Goal: Task Accomplishment & Management: Complete application form

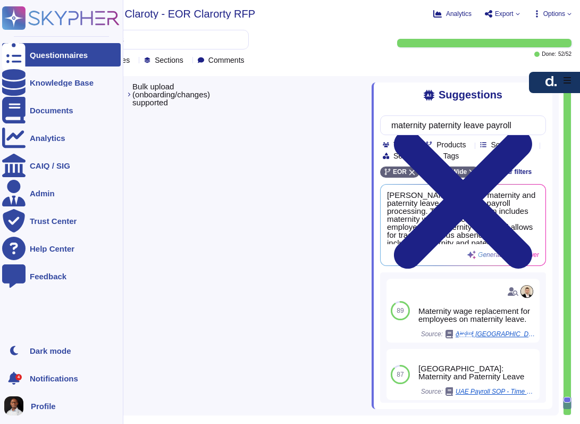
type textarea "Clients have the ability to securely bulk upload new employees, changes, or ter…"
type textarea "Clients can export/download employee, payroll, legal, and audit data in standar…"
type textarea "D[PERSON_NAME]has an existing integration with HiBob, which is part of the D[PE…"
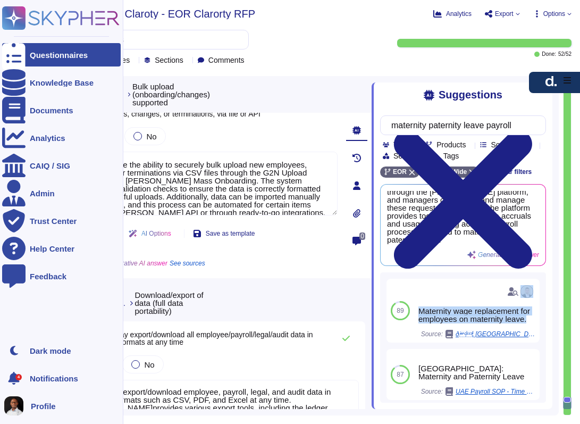
click at [80, 55] on div "Questionnaires" at bounding box center [59, 55] width 58 height 8
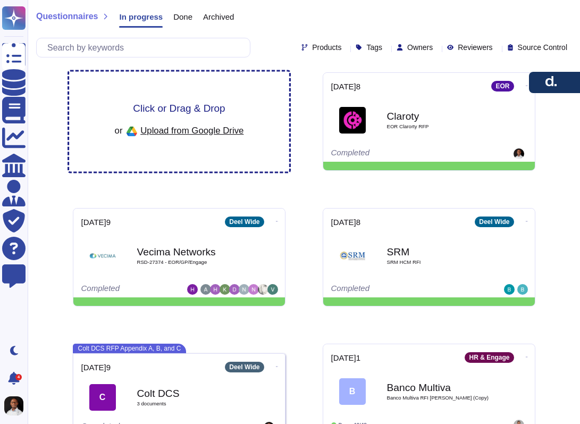
click at [186, 108] on span "Click or Drag & Drop" at bounding box center [179, 108] width 92 height 10
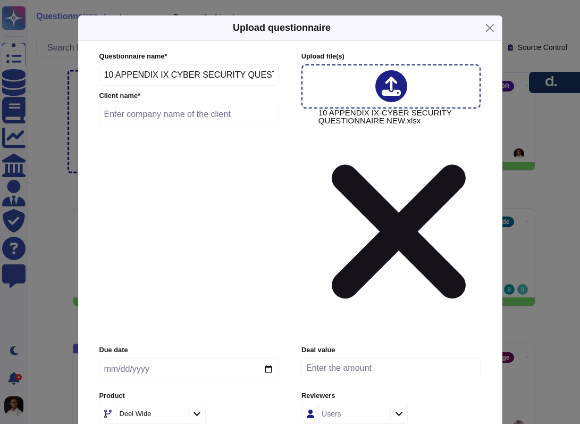
click at [202, 125] on input "text" at bounding box center [189, 114] width 180 height 21
type input "Gentari"
click at [177, 358] on input "date" at bounding box center [188, 369] width 179 height 22
type input "[DATE]9"
click at [197, 408] on div at bounding box center [196, 414] width 17 height 12
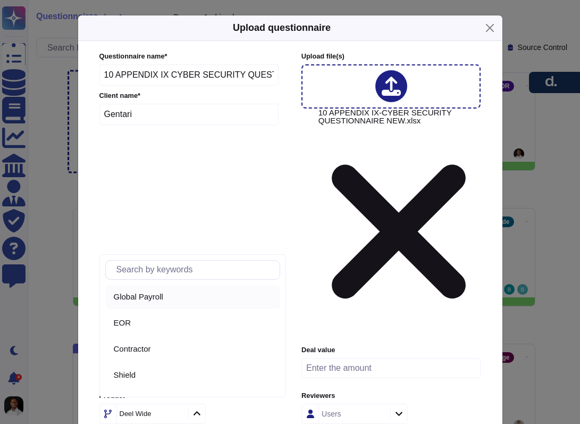
click at [172, 298] on div "Global Payroll" at bounding box center [195, 297] width 163 height 10
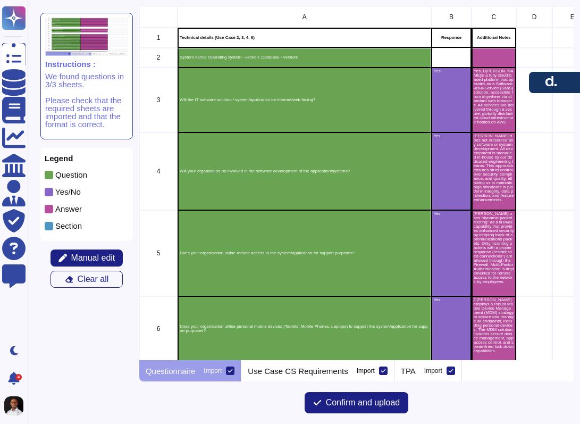
scroll to position [354, 435]
click at [367, 407] on span "Confirm and upload" at bounding box center [363, 403] width 74 height 9
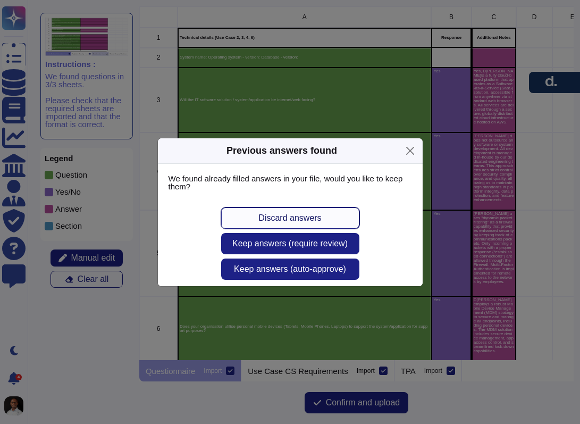
click at [326, 215] on button "Discard answers" at bounding box center [290, 218] width 138 height 21
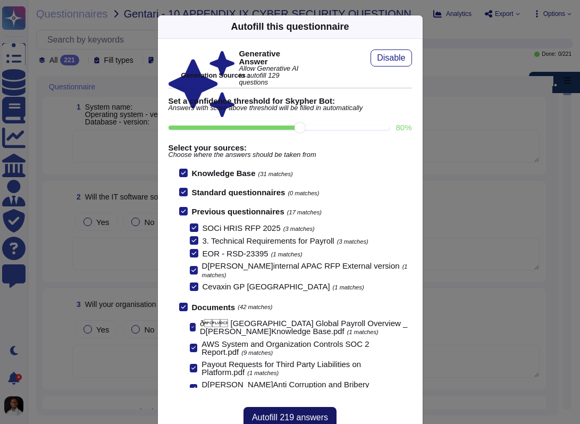
click at [292, 413] on span "Autofill 219 answers" at bounding box center [290, 417] width 76 height 9
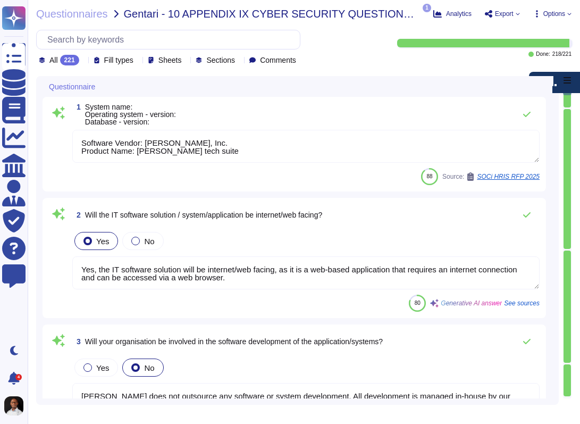
type textarea "Software Vendor: [PERSON_NAME], Inc. Product Name: [PERSON_NAME] tech suite"
type textarea "Yes, the IT software solution will be internet/web facing, as it is a web-based…"
type textarea "[PERSON_NAME] does not outsource any software or system development. All develo…"
type textarea "Yes, [PERSON_NAME] utilizes remote access to the system/application for support…"
type textarea "Yes, D[PERSON_NAME]supports mobile access via both app (iOS and Android) and br…"
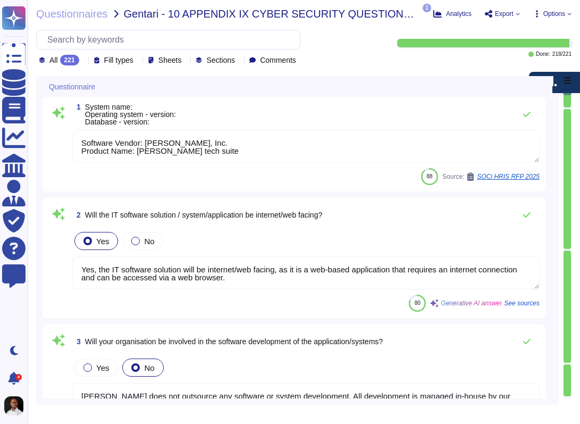
drag, startPoint x: 159, startPoint y: 151, endPoint x: 213, endPoint y: 151, distance: 54.3
click at [213, 151] on textarea "Software Vendor: [PERSON_NAME], Inc. Product Name: [PERSON_NAME] tech suite" at bounding box center [306, 146] width 468 height 33
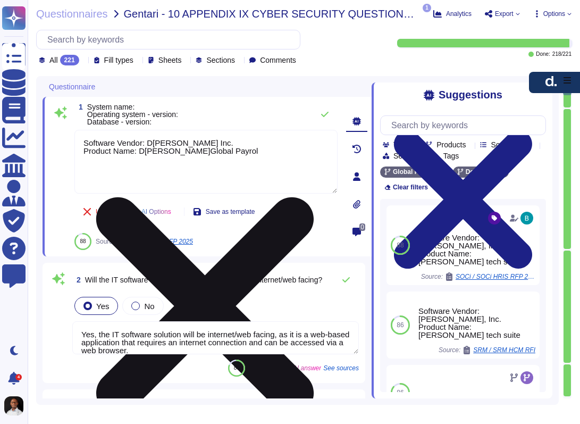
type textarea "Software Vendor: [PERSON_NAME], Inc. Product Name: [PERSON_NAME] Global Payroll"
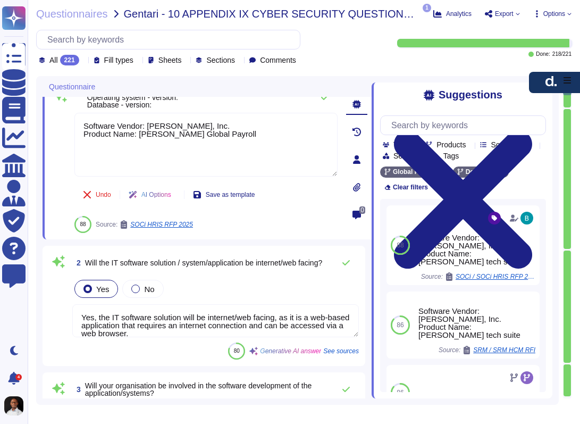
type textarea "Yes, D[PERSON_NAME]supports mobile access via both app (iOS and Android) and br…"
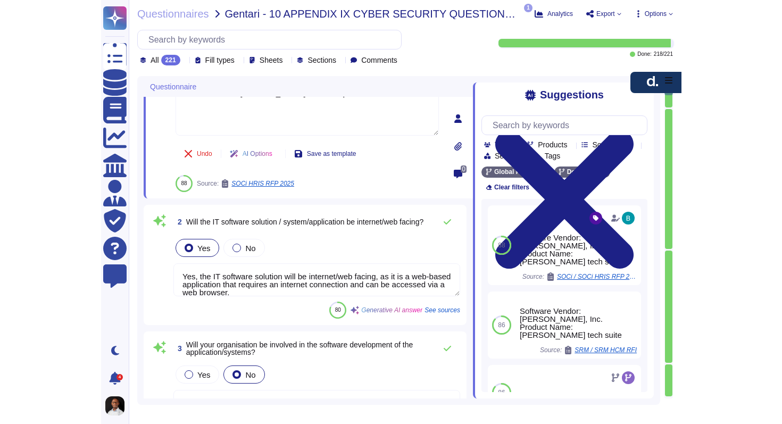
scroll to position [59, 0]
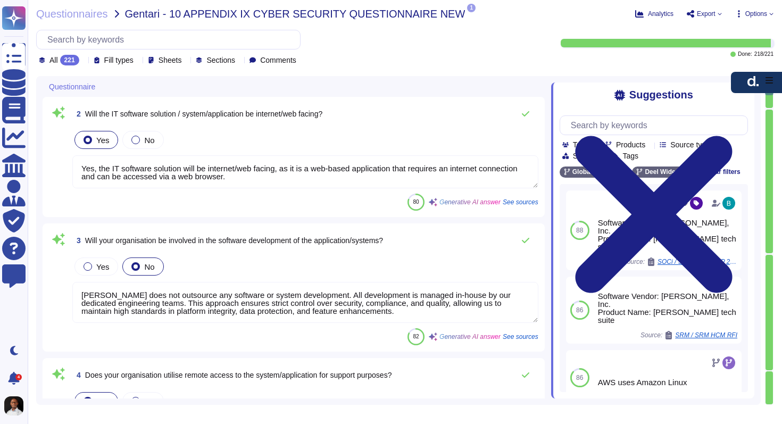
type textarea "Software Vendor: [PERSON_NAME], Inc. Product Name: [PERSON_NAME] Global Payroll"
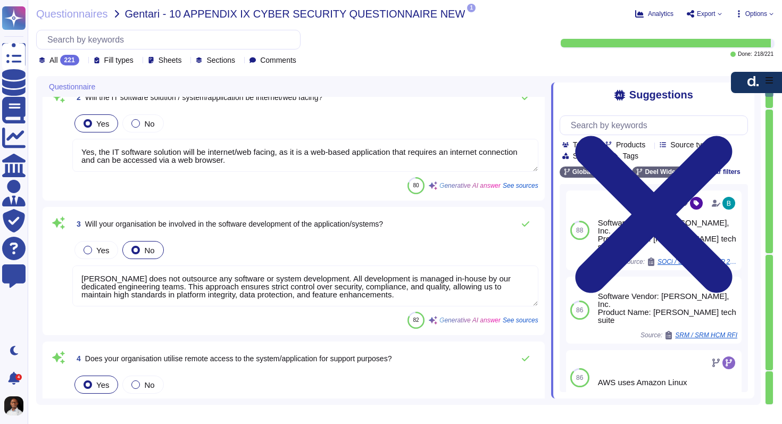
type textarea "[PERSON_NAME] does not outsource any of its core services, such as HR, payroll,…"
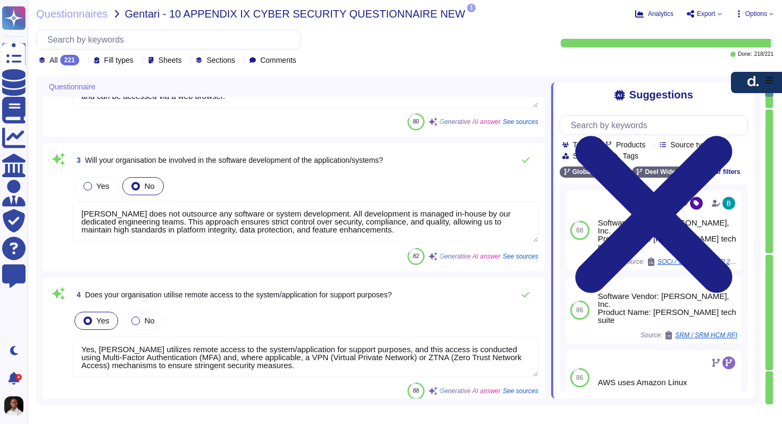
scroll to position [233, 0]
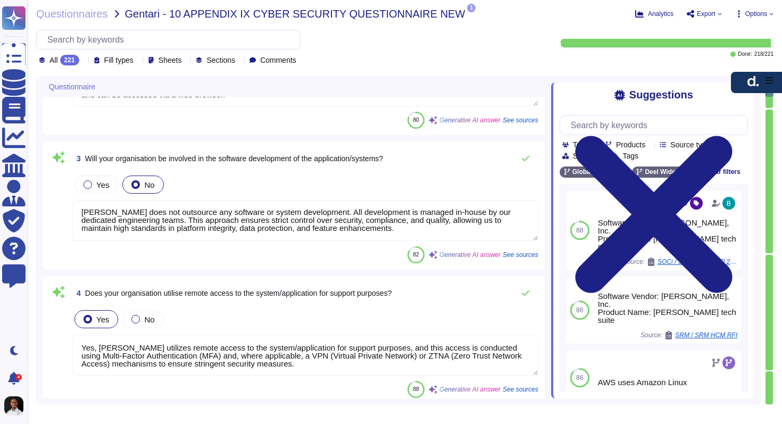
click at [81, 209] on textarea "[PERSON_NAME] does not outsource any software or system development. All develo…" at bounding box center [305, 220] width 466 height 41
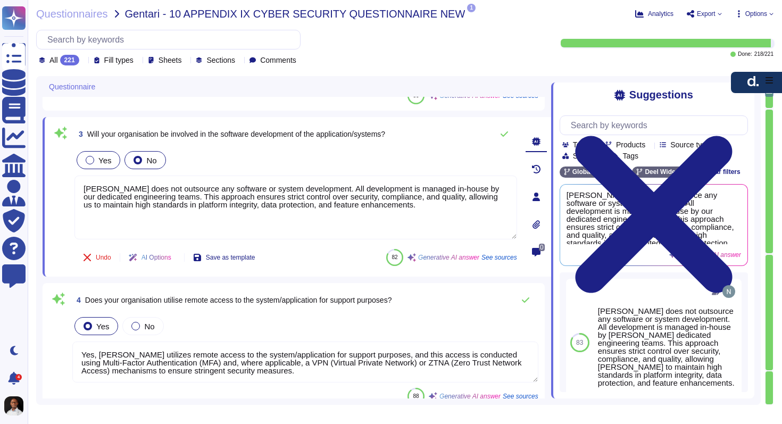
click at [88, 162] on div at bounding box center [90, 160] width 9 height 9
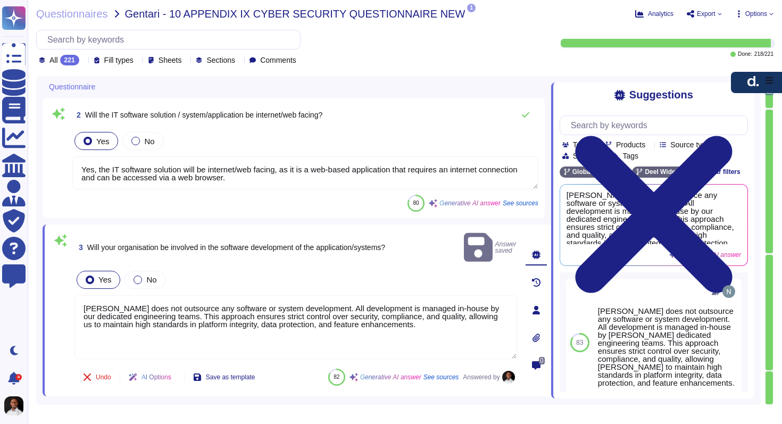
scroll to position [127, 0]
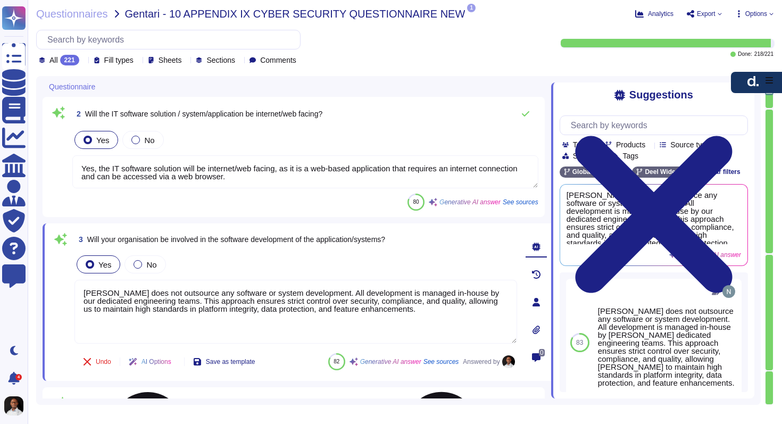
click at [85, 292] on textarea "[PERSON_NAME] does not outsource any software or system development. All develo…" at bounding box center [295, 312] width 443 height 64
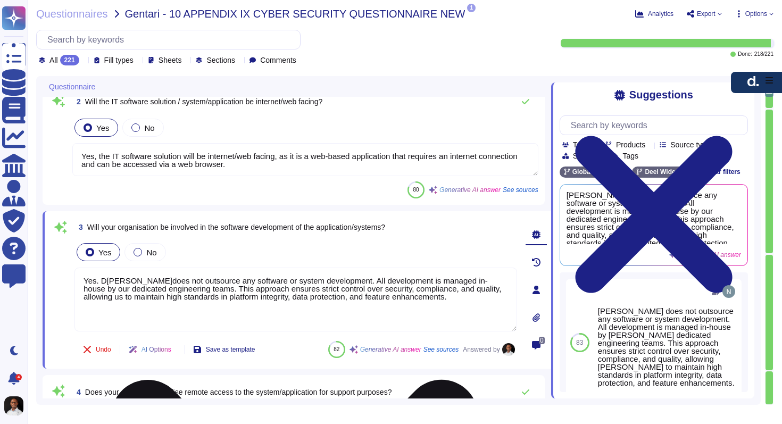
scroll to position [142, 0]
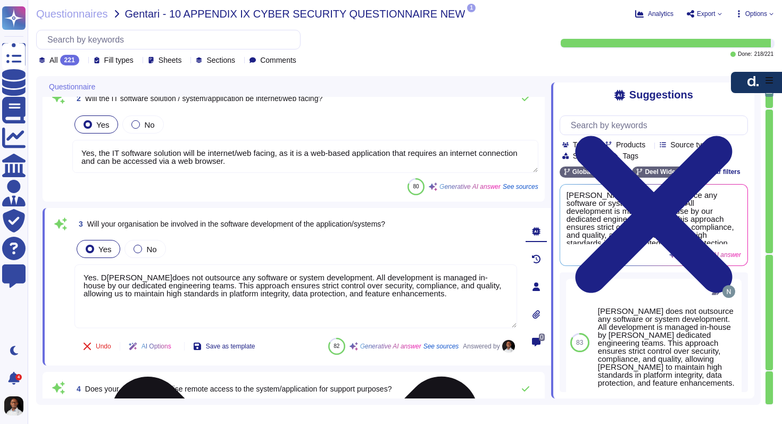
drag, startPoint x: 330, startPoint y: 280, endPoint x: 101, endPoint y: 275, distance: 228.9
click at [101, 275] on textarea "Yes. D[PERSON_NAME]does not outsource any software or system development. All d…" at bounding box center [295, 296] width 443 height 64
type textarea "Yes. All development is managed in-house by our dedicated engineering teams. Th…"
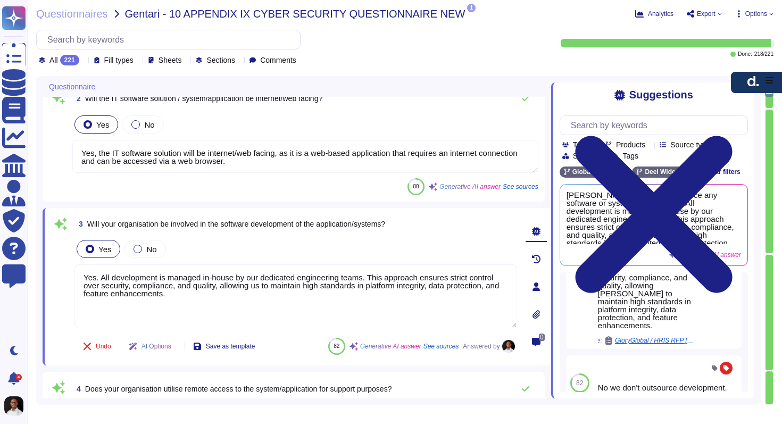
scroll to position [122, 0]
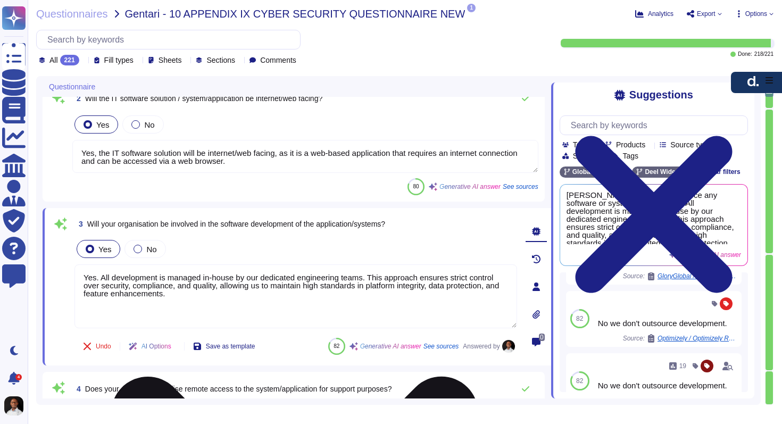
type textarea "[PERSON_NAME] does not outsource any of its core services, such as HR, payroll,…"
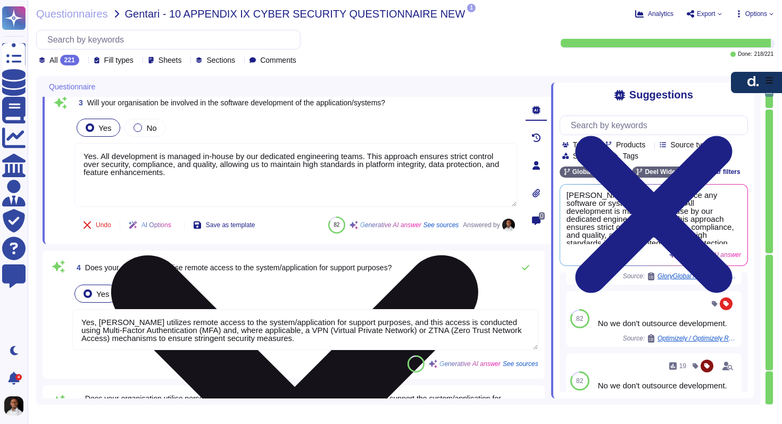
scroll to position [1, 0]
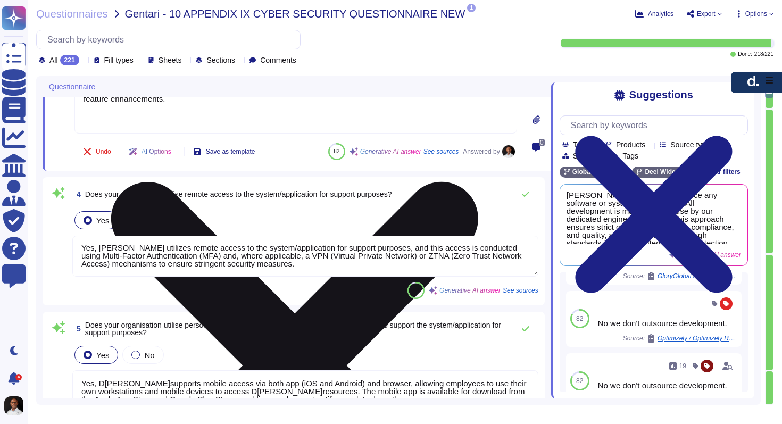
type textarea "The cloud service provider and data center provider involved in hosting the IT/…"
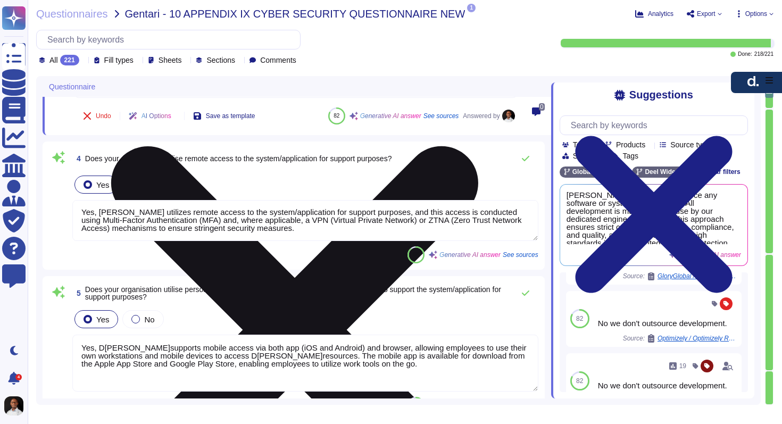
scroll to position [375, 0]
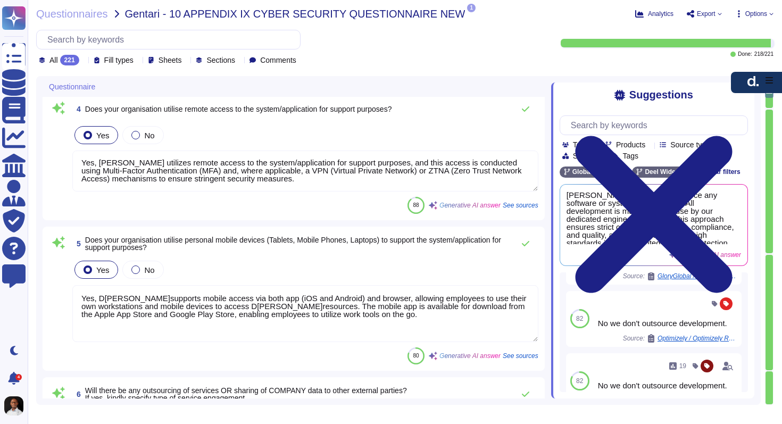
type textarea "Yes. All development is managed in-house by our dedicated engineering teams. Th…"
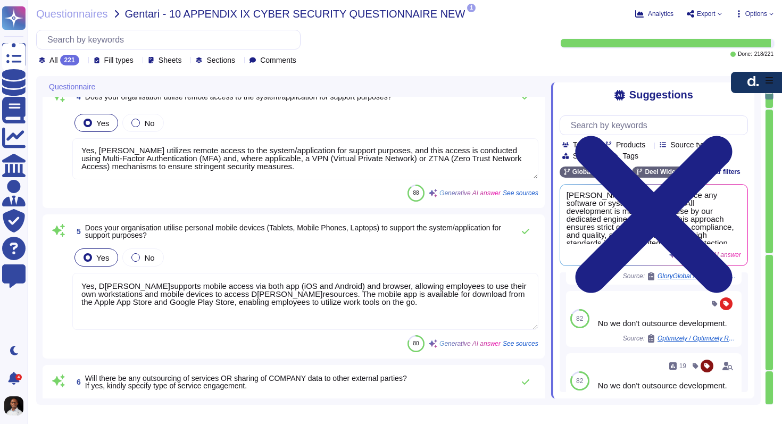
type textarea "The primary location of the data center involved in hosting D[PERSON_NAME]data …"
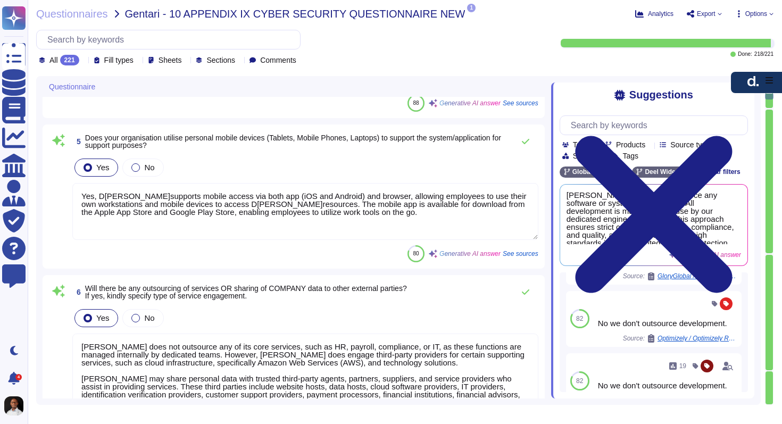
type textarea "D[PERSON_NAME]is committed to ensuring the security of all IT/OT software solut…"
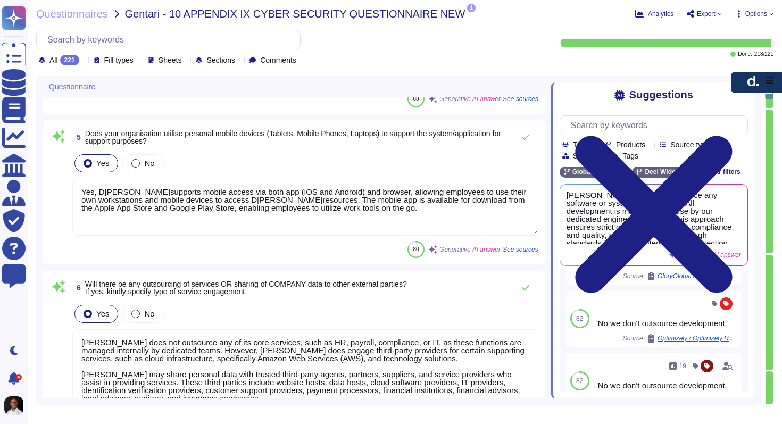
scroll to position [531, 0]
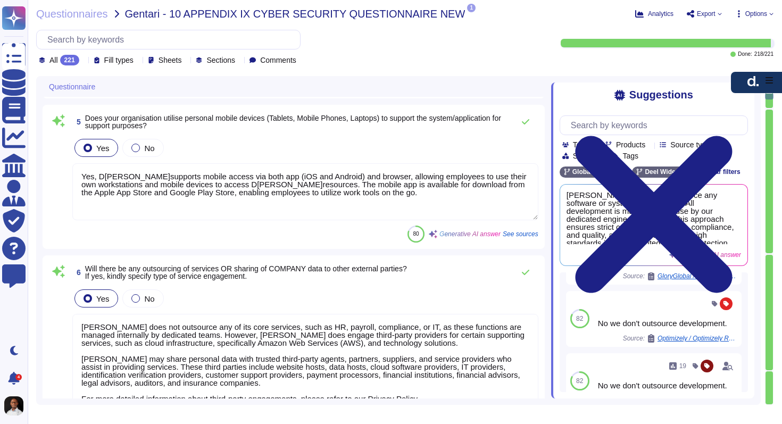
click at [296, 186] on textarea "Yes, D[PERSON_NAME]supports mobile access via both app (iOS and Android) and br…" at bounding box center [305, 191] width 466 height 57
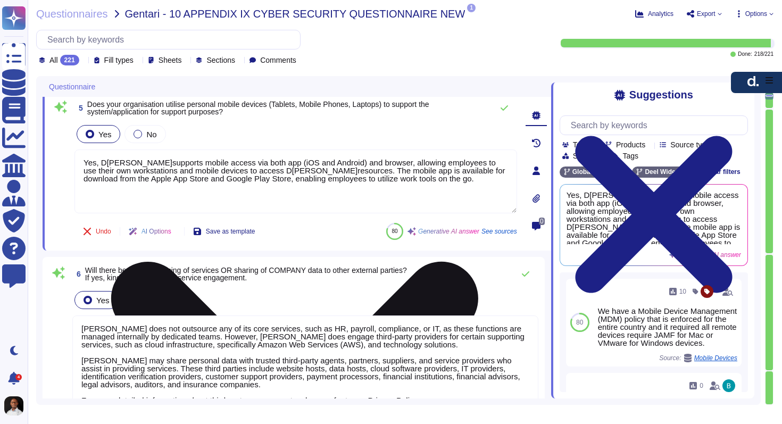
click at [419, 180] on textarea "Yes, D[PERSON_NAME]supports mobile access via both app (iOS and Android) and br…" at bounding box center [295, 182] width 443 height 64
drag, startPoint x: 414, startPoint y: 184, endPoint x: 302, endPoint y: 170, distance: 113.6
click at [302, 170] on textarea "Yes, D[PERSON_NAME]supports mobile access via both app (iOS and Android) and br…" at bounding box center [295, 182] width 443 height 64
drag, startPoint x: 302, startPoint y: 170, endPoint x: 430, endPoint y: 188, distance: 129.4
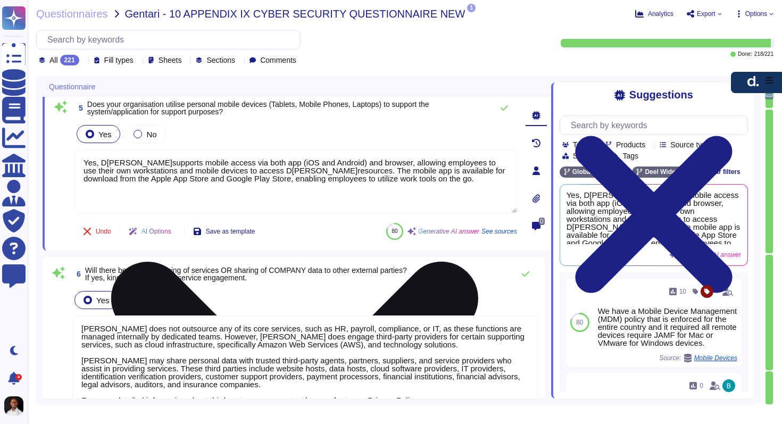
click at [430, 188] on textarea "Yes, D[PERSON_NAME]supports mobile access via both app (iOS and Android) and br…" at bounding box center [295, 182] width 443 height 64
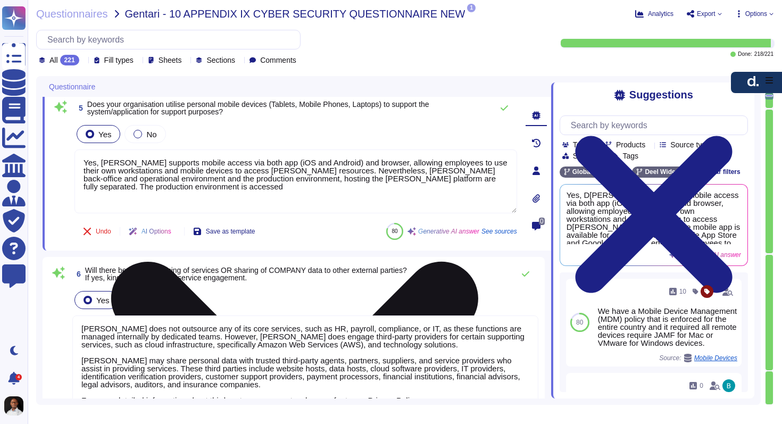
click at [193, 190] on textarea "Yes, [PERSON_NAME] supports mobile access via both app (iOS and Android) and br…" at bounding box center [295, 182] width 443 height 64
drag, startPoint x: 232, startPoint y: 186, endPoint x: 84, endPoint y: 162, distance: 149.9
click at [84, 162] on textarea "Yes, [PERSON_NAME] supports mobile access via both app (iOS and Android) and br…" at bounding box center [295, 182] width 443 height 64
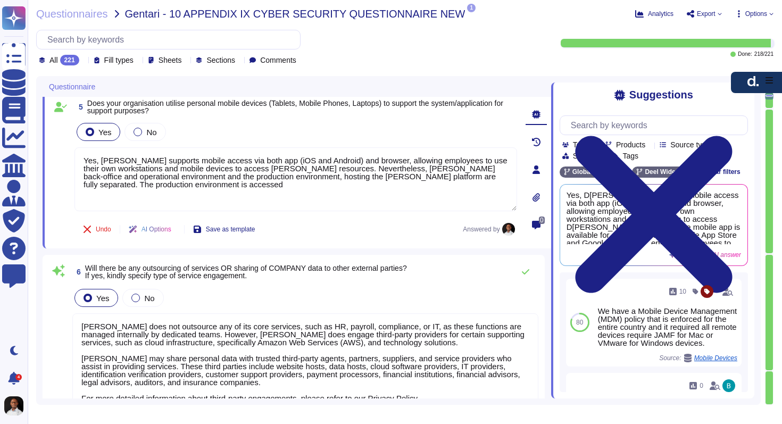
type textarea "Yes, [PERSON_NAME] supports mobile access via both app (iOS and Android) and br…"
click at [216, 103] on span "Does your organisation utilise personal mobile devices (Tablets, Mobile Phones,…" at bounding box center [295, 107] width 416 height 16
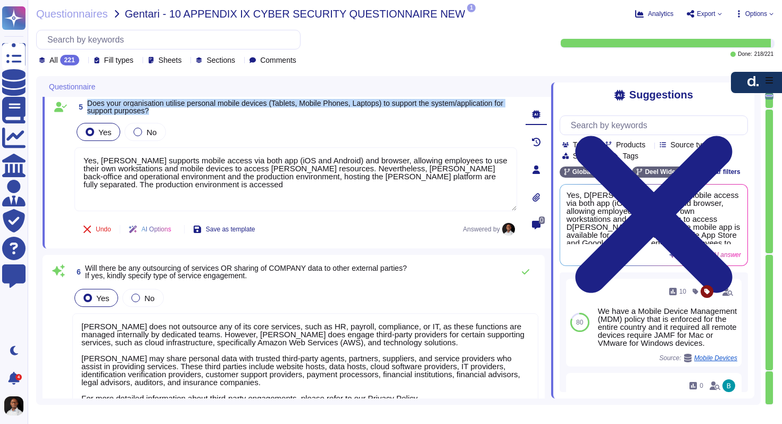
click at [216, 103] on span "Does your organisation utilise personal mobile devices (Tablets, Mobile Phones,…" at bounding box center [295, 107] width 416 height 16
copy span "Does your organisation utilise personal mobile devices (Tablets, Mobile Phones,…"
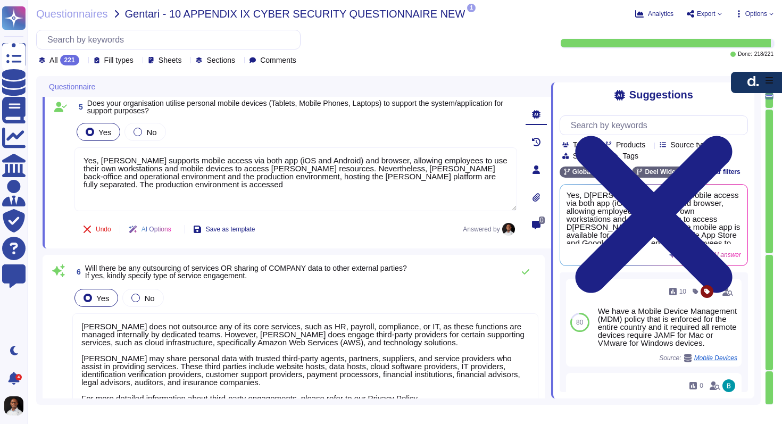
click at [580, 206] on span "Yes, D[PERSON_NAME]supports mobile access via both app (iOS and Android) and br…" at bounding box center [654, 217] width 175 height 53
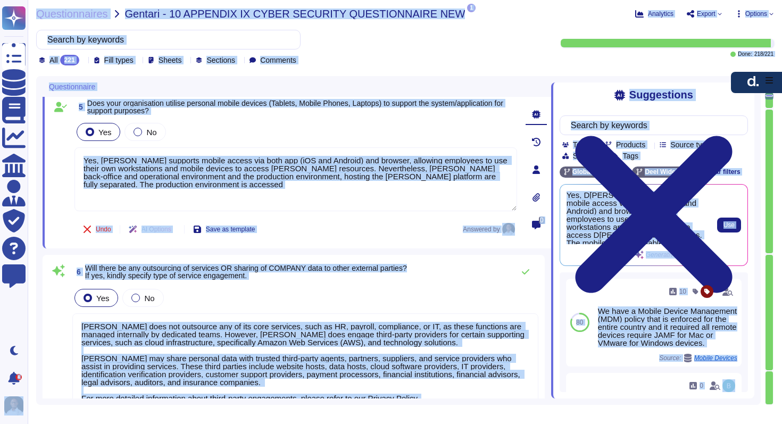
click at [580, 211] on span "Yes, D[PERSON_NAME]supports mobile access via both app (iOS and Android) and br…" at bounding box center [637, 217] width 140 height 53
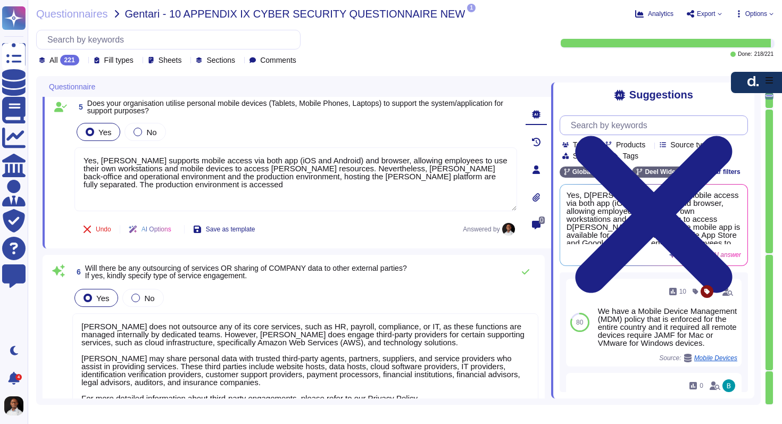
click at [580, 127] on input "text" at bounding box center [657, 125] width 182 height 19
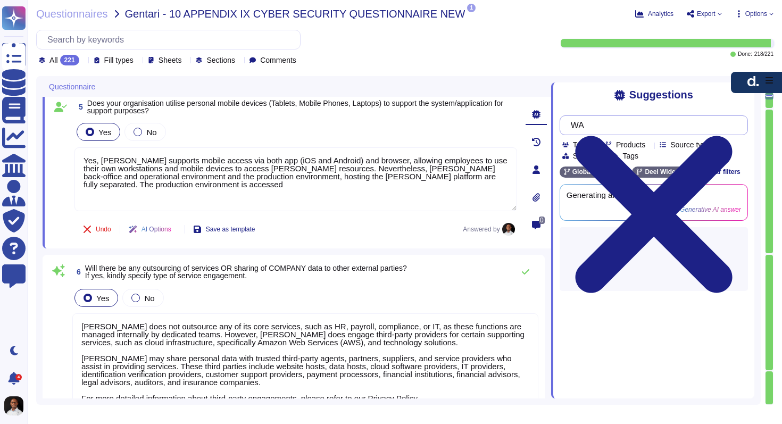
type input "W"
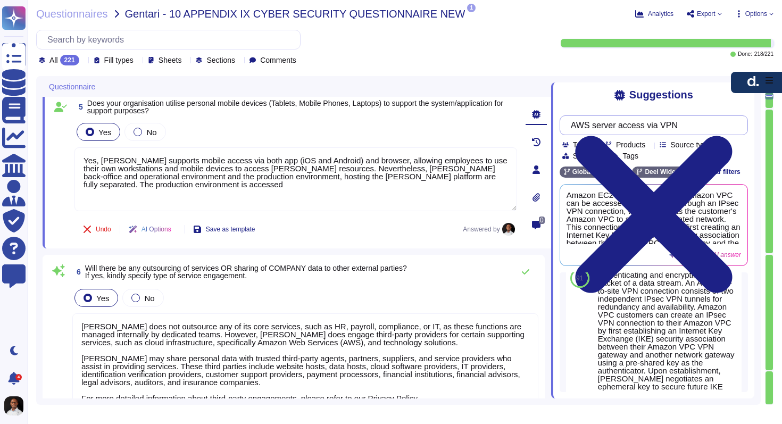
scroll to position [945, 0]
type input "AWS server access via VPN"
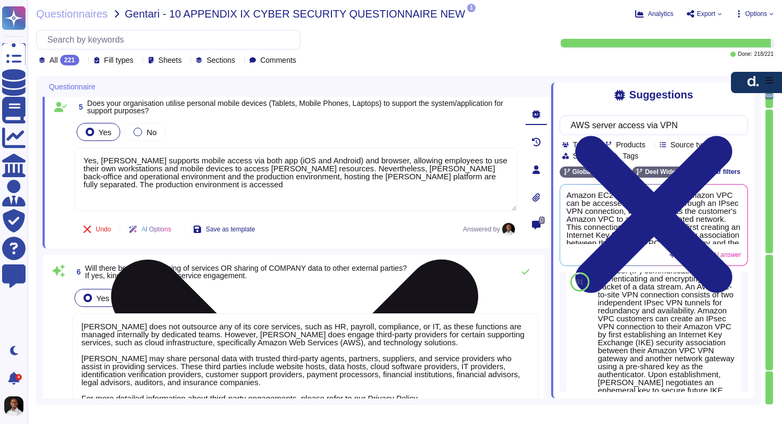
drag, startPoint x: 283, startPoint y: 188, endPoint x: 300, endPoint y: 168, distance: 26.8
click at [300, 168] on textarea "Yes, [PERSON_NAME] supports mobile access via both app (iOS and Android) and br…" at bounding box center [295, 179] width 443 height 64
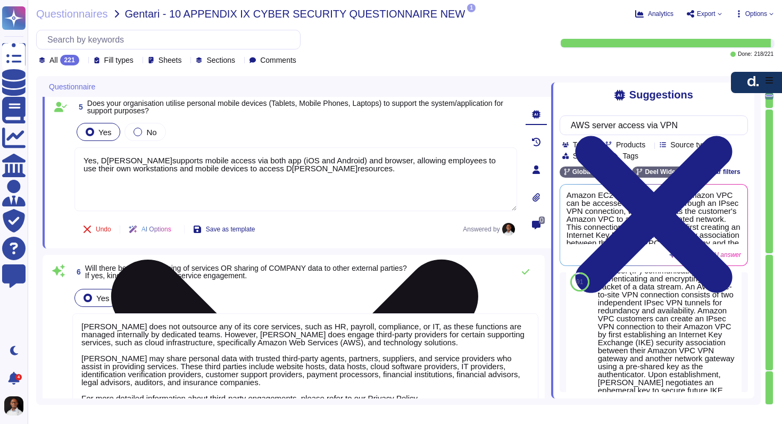
paste textarea "Nevertheless, [PERSON_NAME]back-office and operational environment and the prod…"
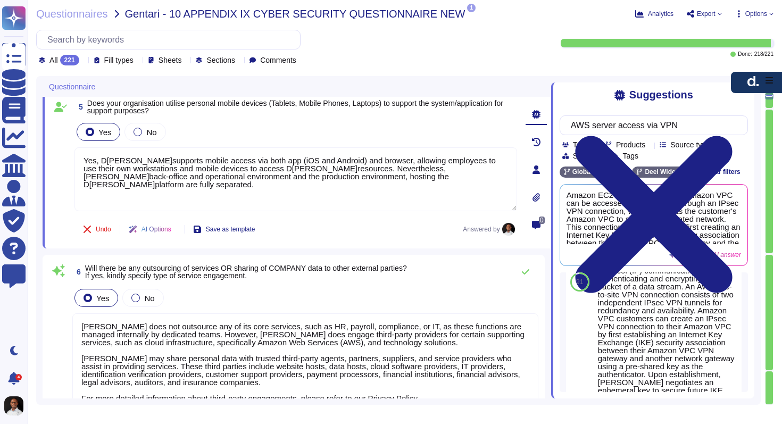
type textarea "Yes, D[PERSON_NAME]supports mobile access via both app (iOS and Android) and br…"
drag, startPoint x: 437, startPoint y: 181, endPoint x: 54, endPoint y: 156, distance: 383.3
click at [54, 156] on div "5 Does your organisation utilise personal mobile devices (Tablets, Mobile Phone…" at bounding box center [284, 169] width 466 height 145
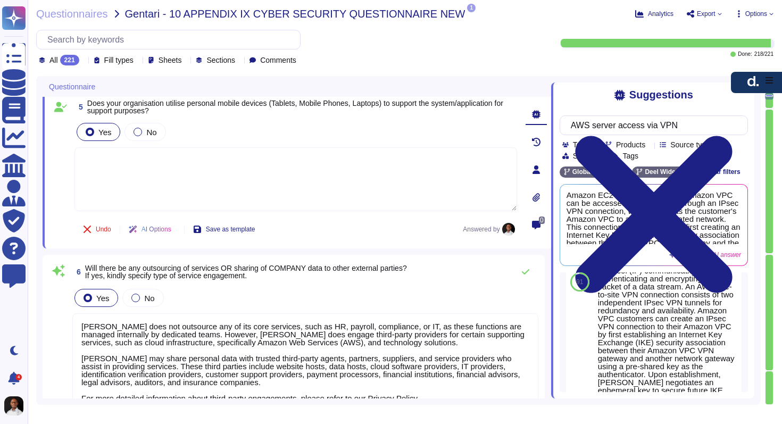
paste textarea "D[PERSON_NAME]supports mobile access via both app (iOS and Android) and browser…"
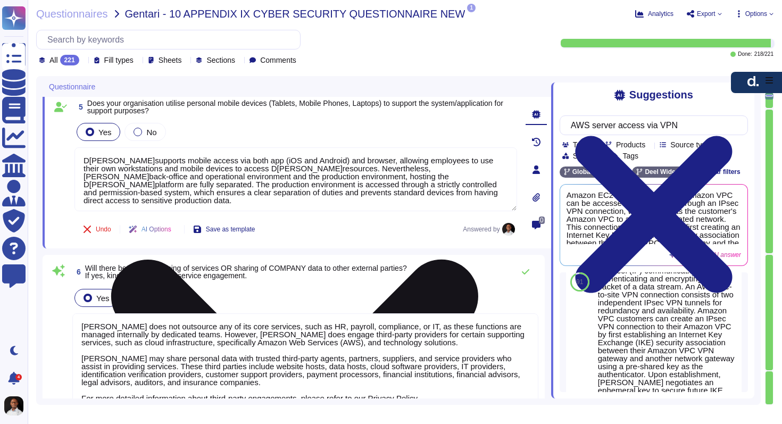
click at [83, 158] on textarea "D[PERSON_NAME]supports mobile access via both app (iOS and Android) and browser…" at bounding box center [295, 179] width 443 height 64
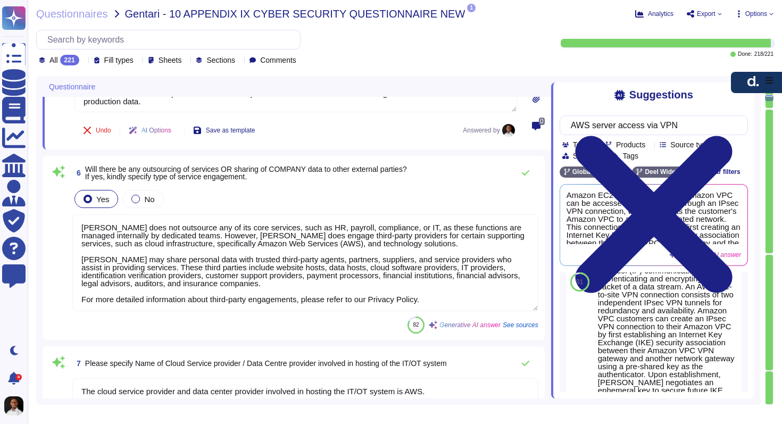
scroll to position [1, 0]
type textarea "Yes, [PERSON_NAME] supports mobile access via both app (iOS and Android) and br…"
drag, startPoint x: 296, startPoint y: 226, endPoint x: 394, endPoint y: 226, distance: 98.4
click at [394, 226] on textarea "[PERSON_NAME] does not outsource any of its core services, such as HR, payroll,…" at bounding box center [305, 262] width 466 height 97
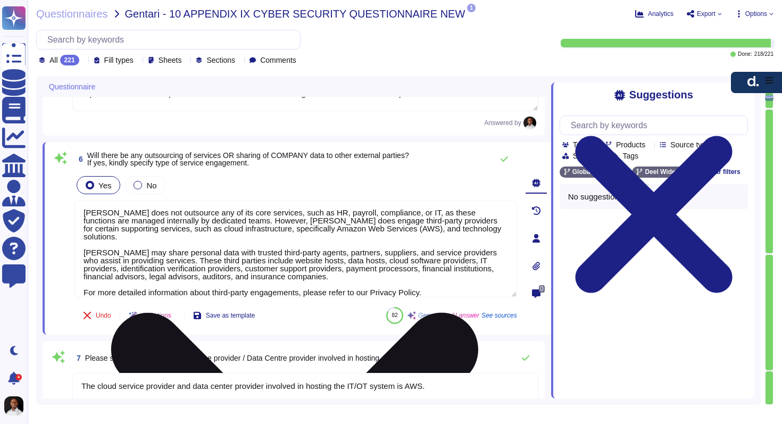
scroll to position [0, 0]
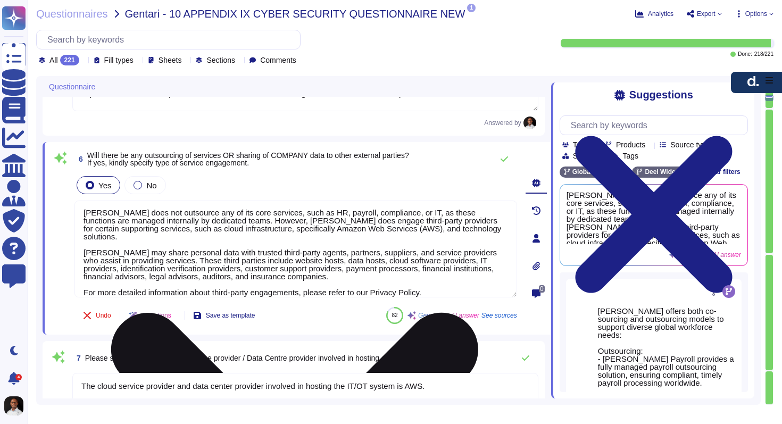
click at [279, 223] on textarea "[PERSON_NAME] does not outsource any of its core services, such as HR, payroll,…" at bounding box center [295, 249] width 443 height 97
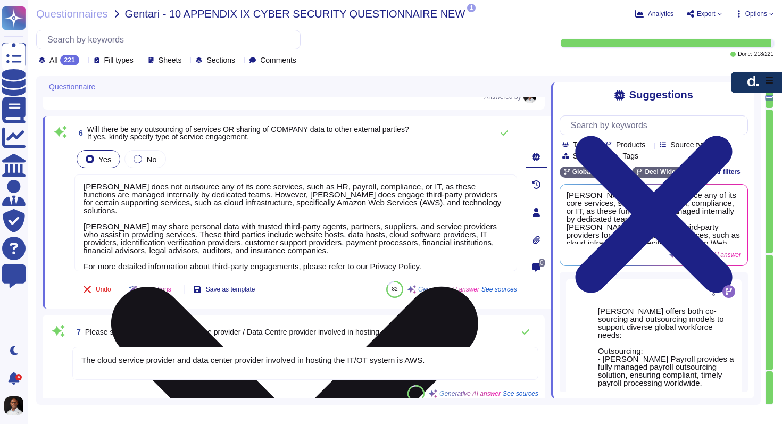
scroll to position [659, 0]
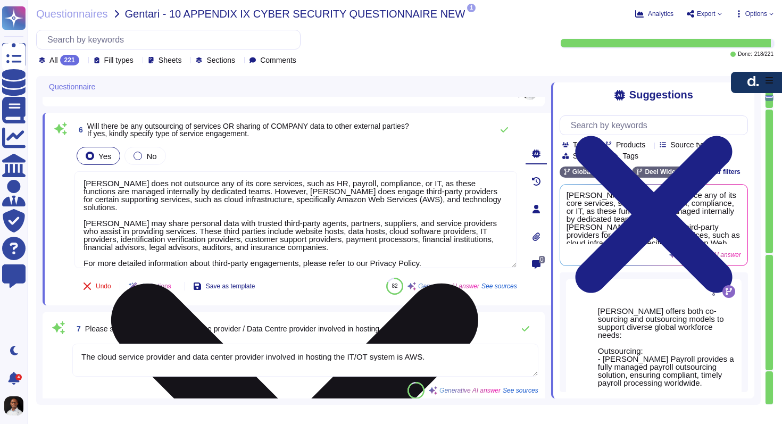
click at [441, 254] on textarea "[PERSON_NAME] does not outsource any of its core services, such as HR, payroll,…" at bounding box center [295, 219] width 443 height 97
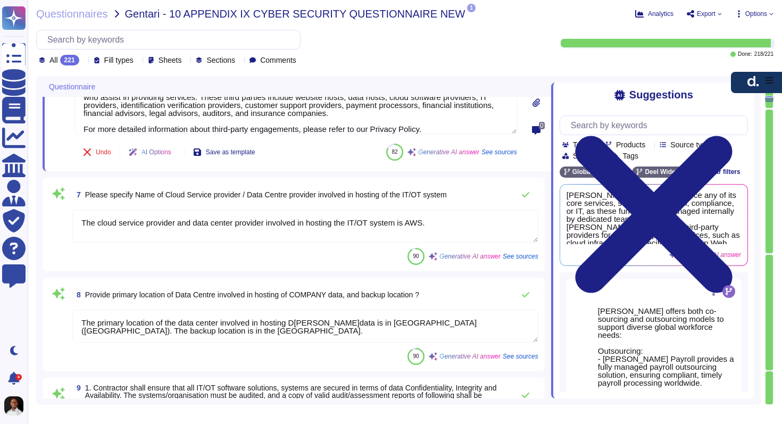
scroll to position [787, 0]
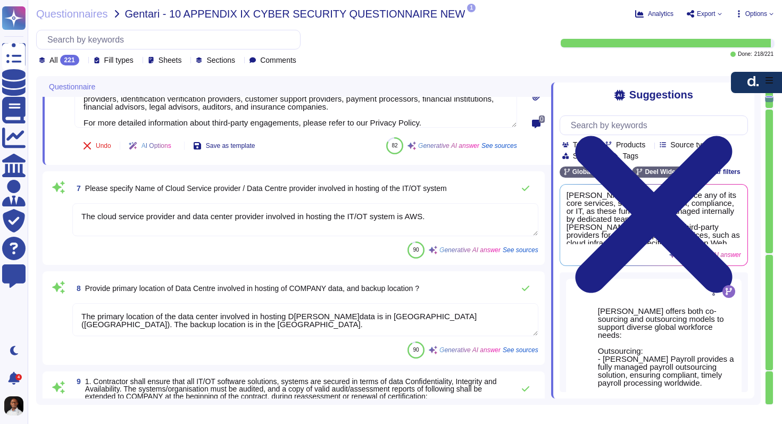
click at [452, 213] on textarea "The cloud service provider and data center provider involved in hosting the IT/…" at bounding box center [305, 219] width 466 height 33
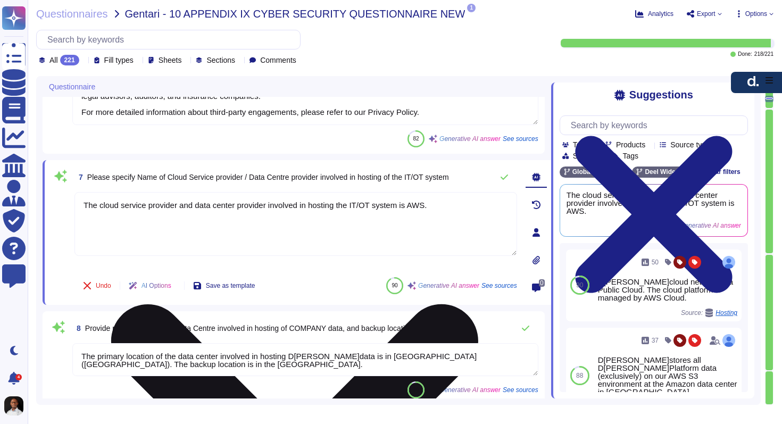
scroll to position [789, 0]
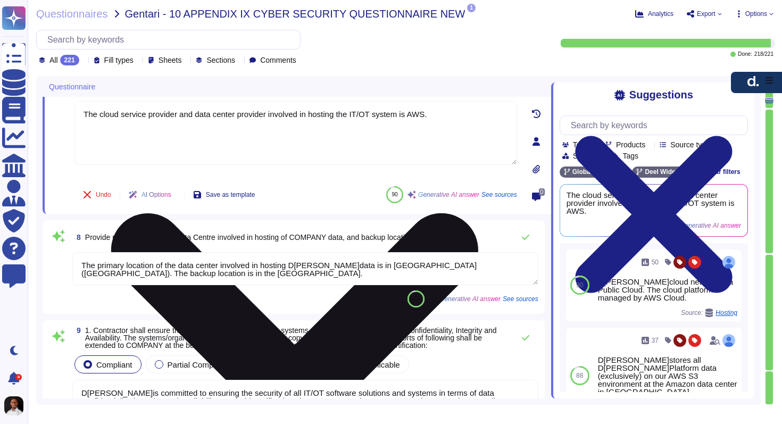
type textarea "ISO 27001, SOC II"
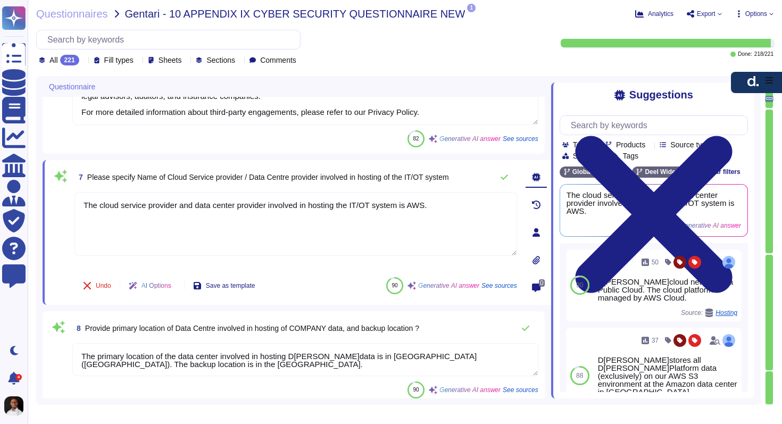
scroll to position [712, 0]
type textarea "Yes, [PERSON_NAME] utilizes remote access to the system/application for support…"
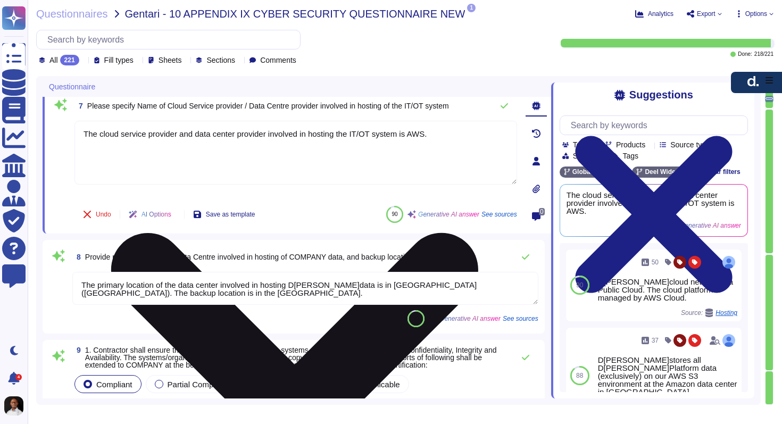
scroll to position [860, 0]
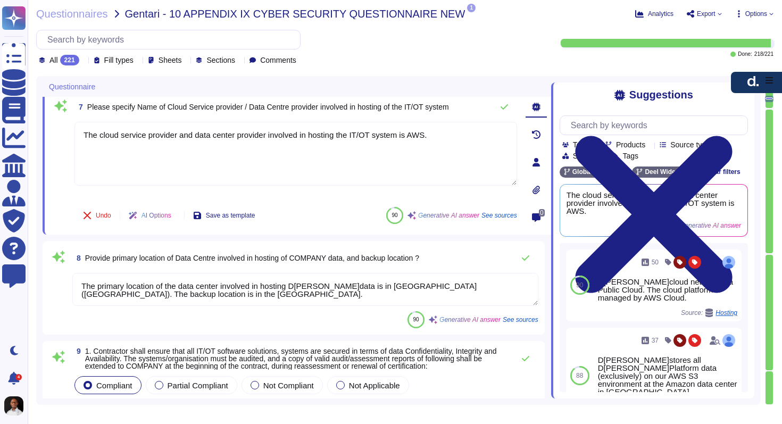
drag, startPoint x: 482, startPoint y: 286, endPoint x: 500, endPoint y: 284, distance: 18.7
click at [500, 284] on textarea "The primary location of the data center involved in hosting D[PERSON_NAME]data …" at bounding box center [305, 289] width 466 height 33
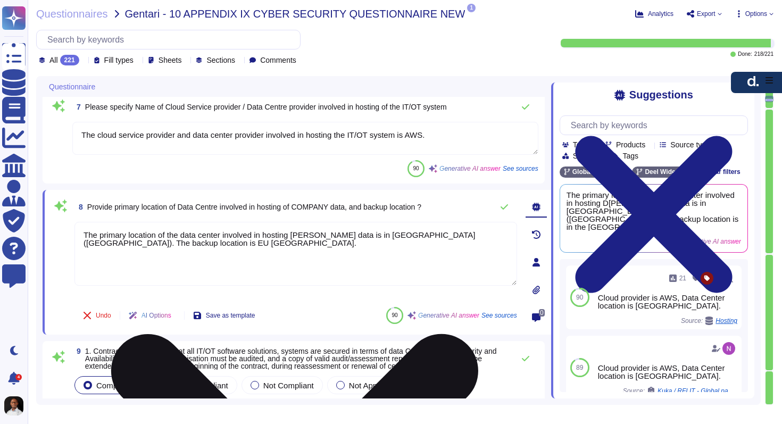
click at [97, 242] on textarea "The primary location of the data center involved in hosting [PERSON_NAME] data …" at bounding box center [295, 254] width 443 height 64
click at [482, 233] on textarea "The primary location of the data center involved in hosting [PERSON_NAME] data …" at bounding box center [295, 254] width 443 height 64
click at [113, 241] on textarea "The primary location of the data center involved in hosting [PERSON_NAME] data …" at bounding box center [295, 254] width 443 height 64
type textarea "The primary location of the data center involved in hosting [PERSON_NAME] data …"
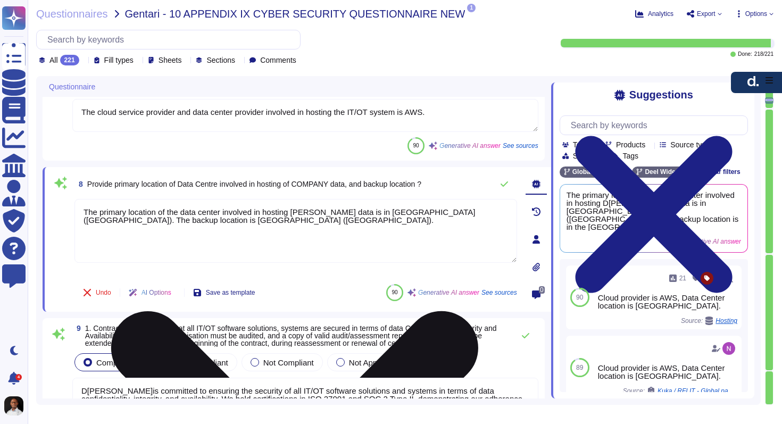
type textarea "ISO 27001, SOC II"
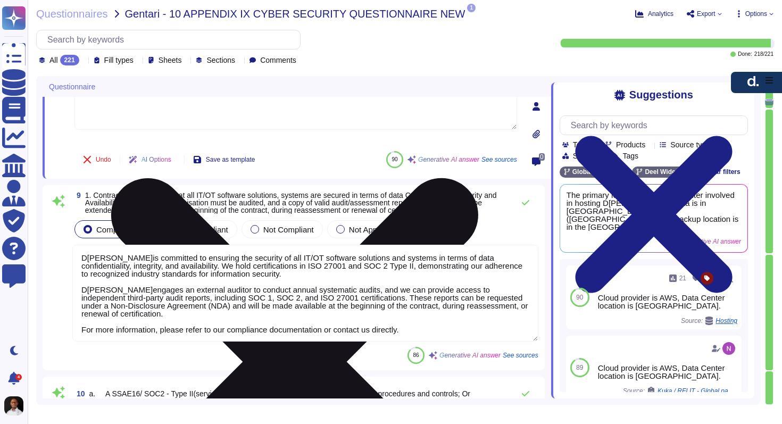
type textarea "Please review them carefully. Acknowledge that the Report was prepared solely f…"
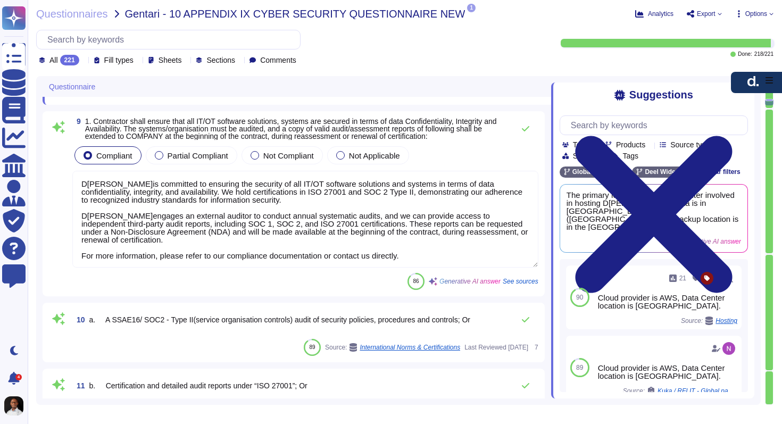
scroll to position [1, 0]
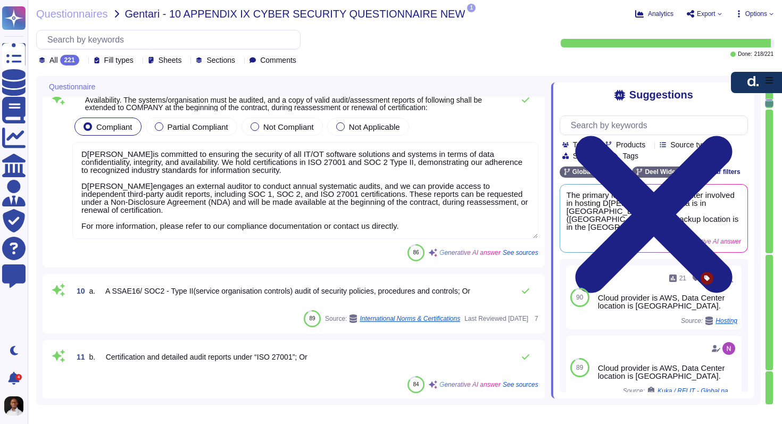
type textarea "The primary location of the data center involved in hosting [PERSON_NAME] data …"
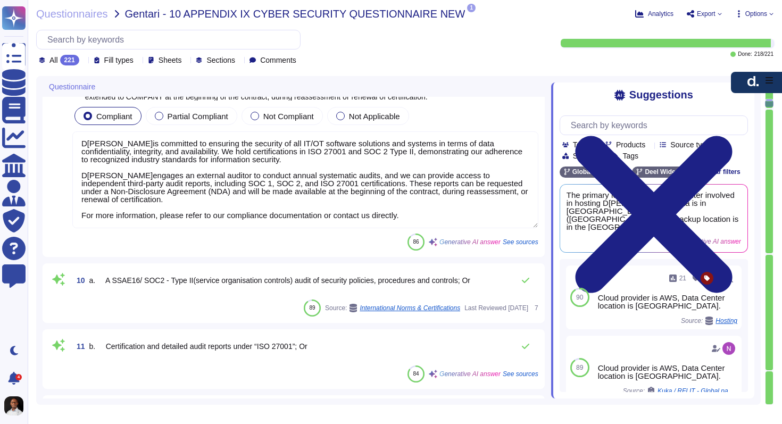
scroll to position [1125, 0]
drag, startPoint x: 410, startPoint y: 219, endPoint x: 328, endPoint y: 222, distance: 81.5
click at [328, 222] on textarea "D[PERSON_NAME]is committed to ensuring the security of all IT/OT software solut…" at bounding box center [305, 178] width 466 height 97
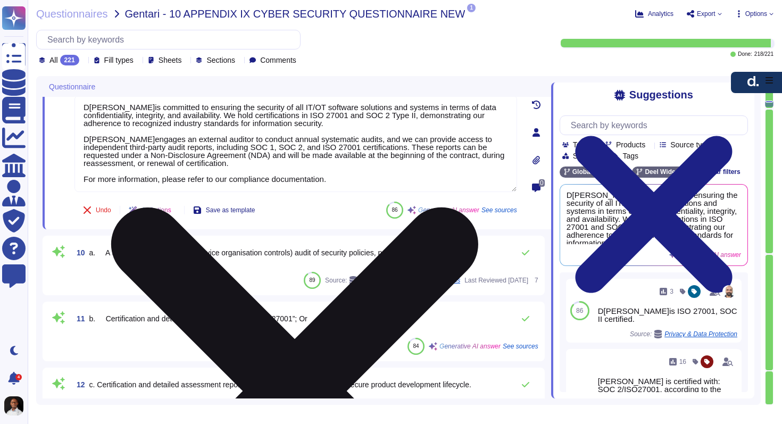
drag, startPoint x: 343, startPoint y: 192, endPoint x: 158, endPoint y: 180, distance: 185.0
click at [158, 180] on textarea "D[PERSON_NAME]is committed to ensuring the security of all IT/OT software solut…" at bounding box center [295, 143] width 443 height 97
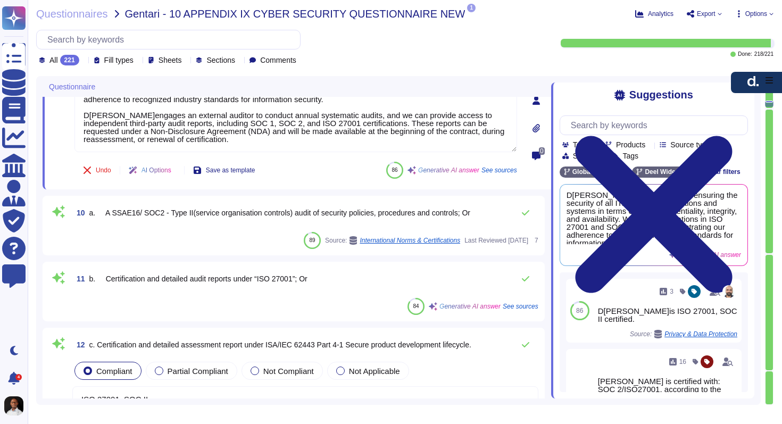
scroll to position [1147, 0]
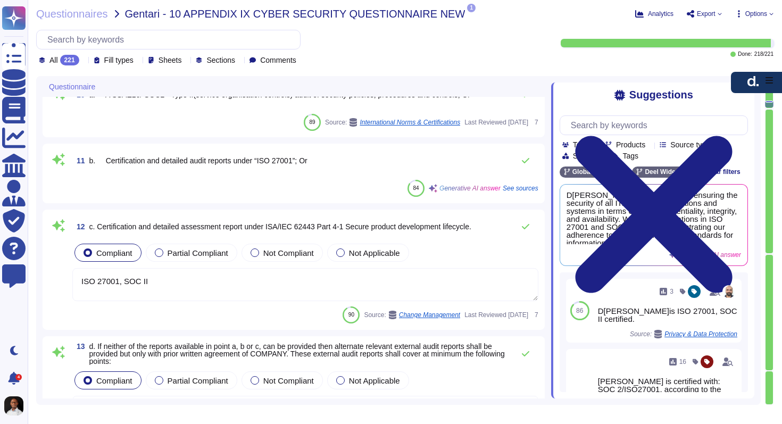
type textarea "D[PERSON_NAME]is committed to ensuring the security of all IT/OT software solut…"
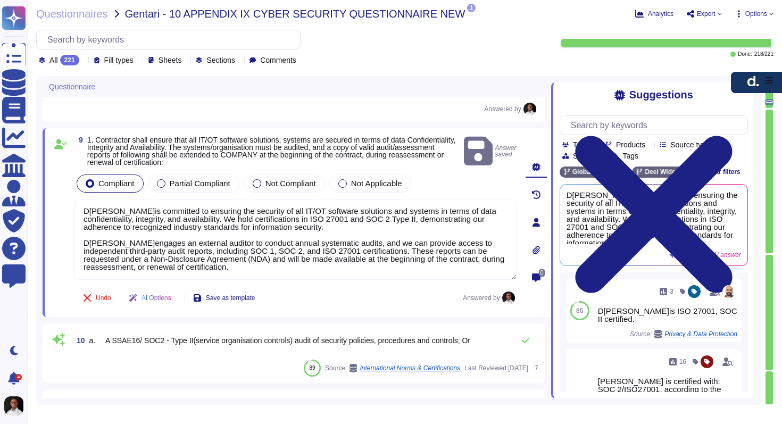
type textarea "[PERSON_NAME] does not outsource any of its core services, such as HR, payroll,…"
type textarea "The cloud service provider and data center provider involved in hosting the IT/…"
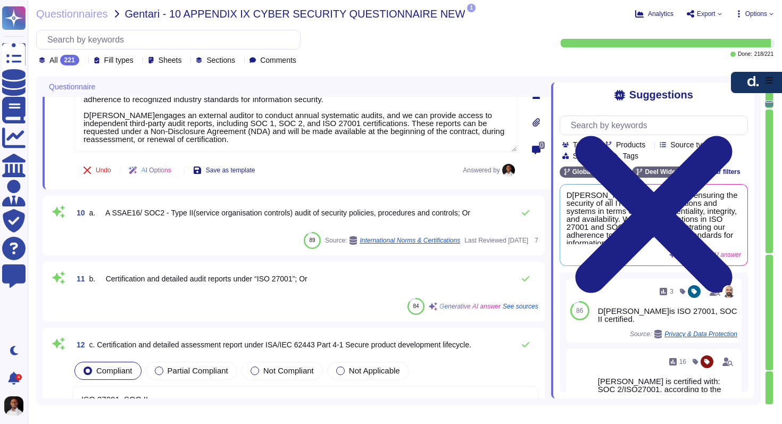
scroll to position [1166, 0]
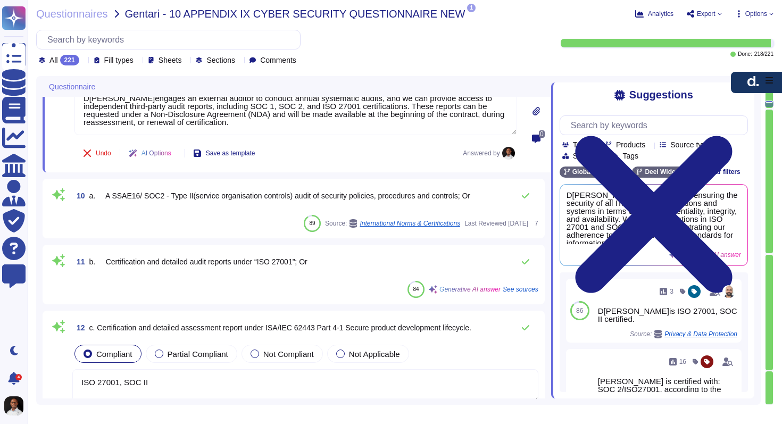
click at [196, 208] on div "10 a. A SSAE16/ SOC2 - Type II(service organisation controls) audit of security…" at bounding box center [293, 208] width 489 height 47
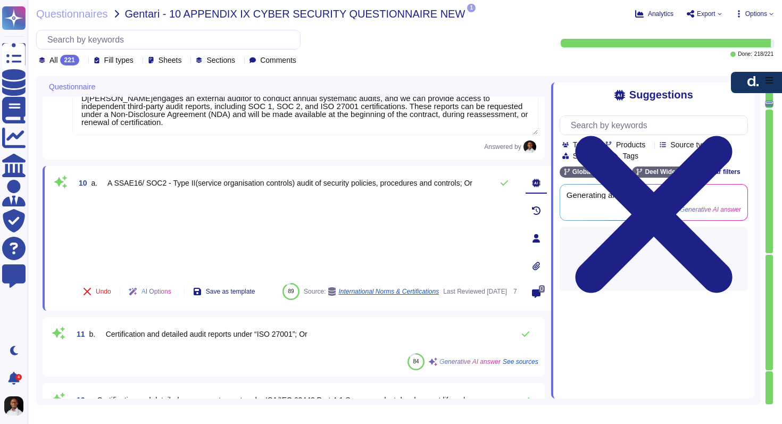
click at [204, 203] on div at bounding box center [295, 236] width 443 height 77
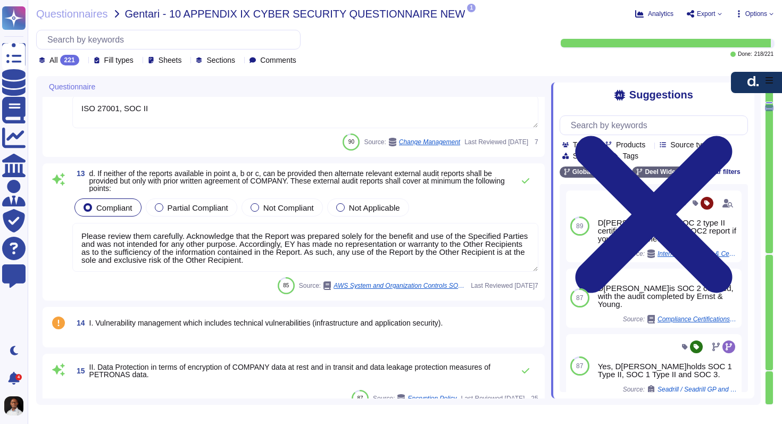
scroll to position [1, 0]
click at [56, 322] on icon at bounding box center [58, 323] width 13 height 13
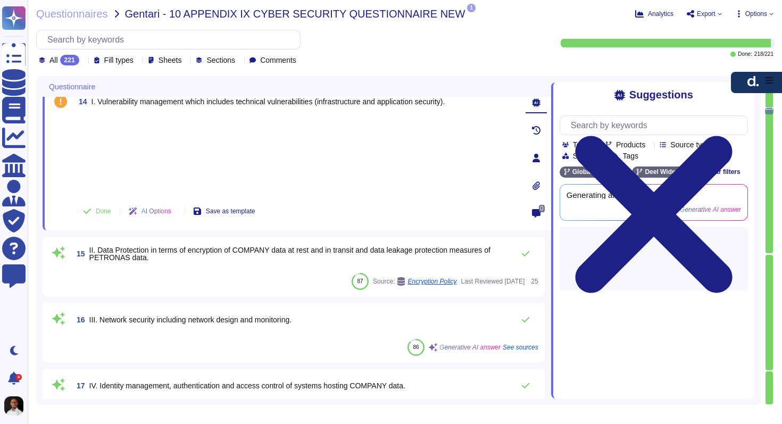
type textarea "AWS does not store any customer cardholder data obtained from customers. Rather…"
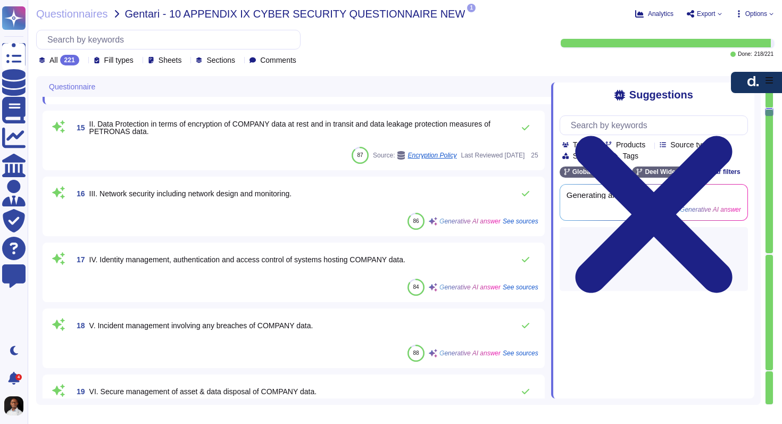
type textarea "Entities other than the Specified Parties, including, certain prospective custo…"
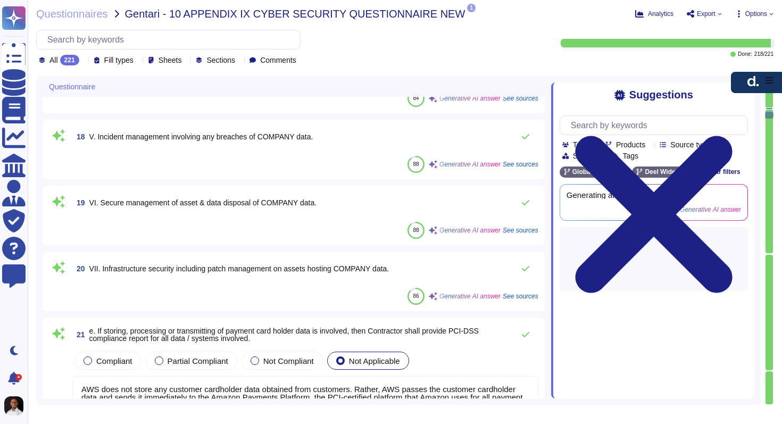
type textarea "D[PERSON_NAME]is SOC 2 Type II certified, which ensures that our controls and p…"
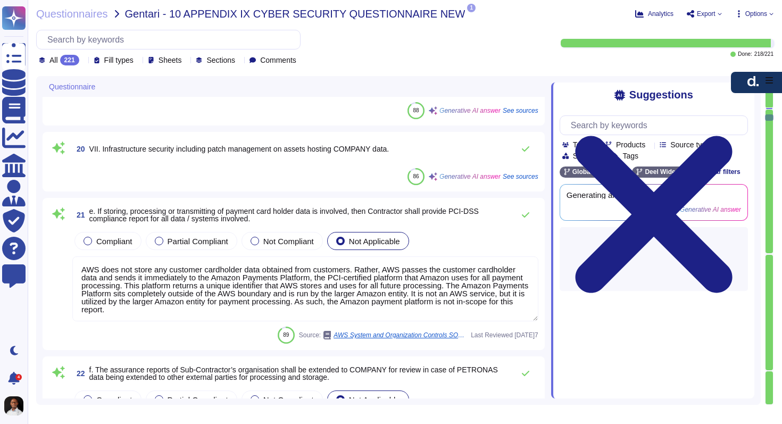
type textarea "AWS has a security awareness and training policy that is disseminated via an in…"
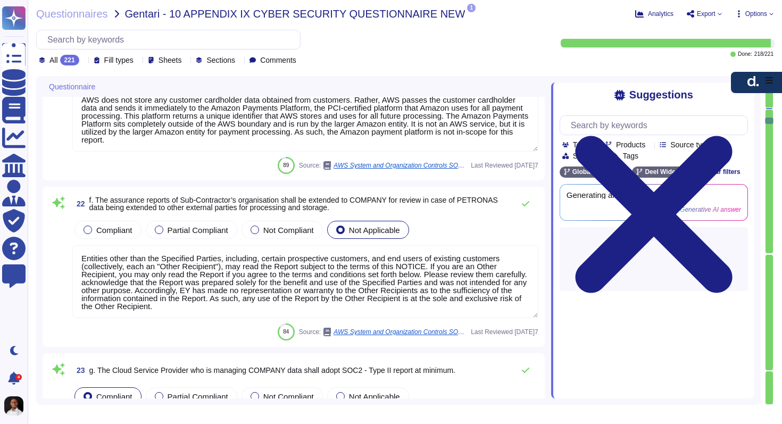
type textarea "Yes, all material changes to the cyber security requirements, laws, regulations…"
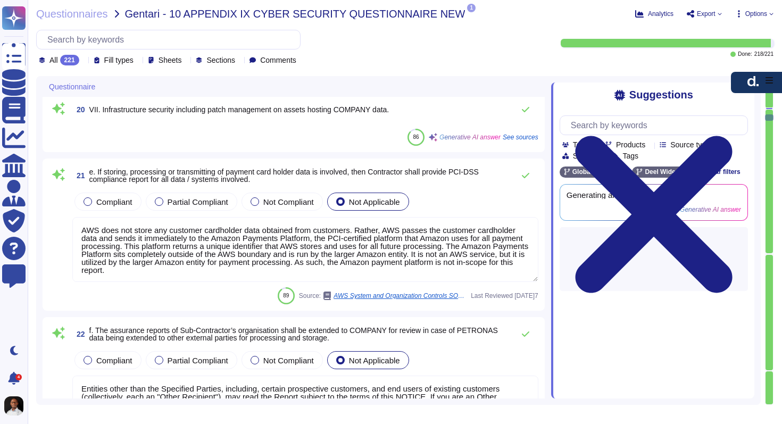
type textarea "AWS has a security awareness and training policy that is disseminated via an in…"
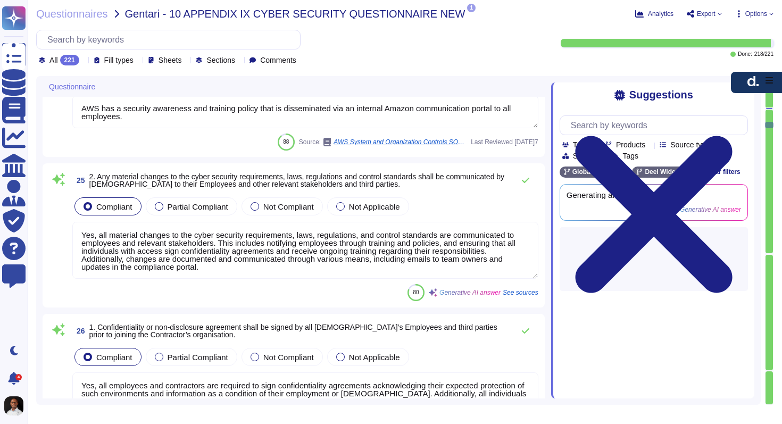
type textarea "Yes, all material changes to the cyber security requirements, laws, regulations…"
type textarea "Yes, all employees and contractors are required to sign confidentiality agreeme…"
type textarea "The company conducts pre-employment screening checks of candidates commensurate…"
type textarea "Access for [DEMOGRAPHIC_DATA] employees and third parties is promptly revoked u…"
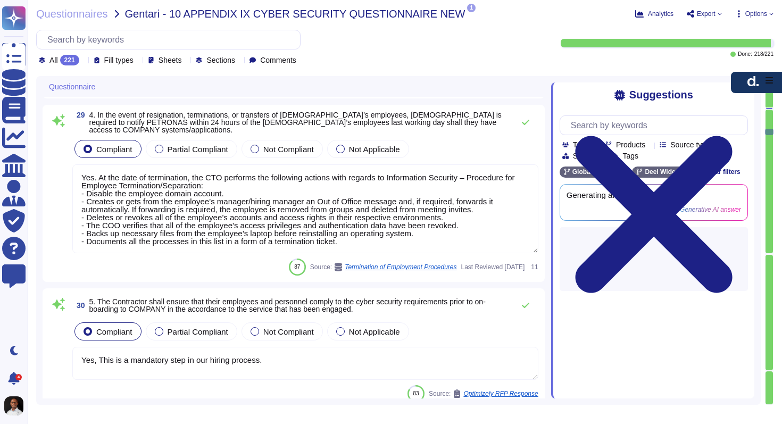
type textarea "Yes. At the date of termination, the CTO performs the following actions with re…"
type textarea "Yes, This is a mandatory step in our hiring process."
type textarea "Yes, any Company employee or agent who suspects that this Policy may have been …"
type textarea "[PERSON_NAME] has implemented several measures to protect against data leakage,…"
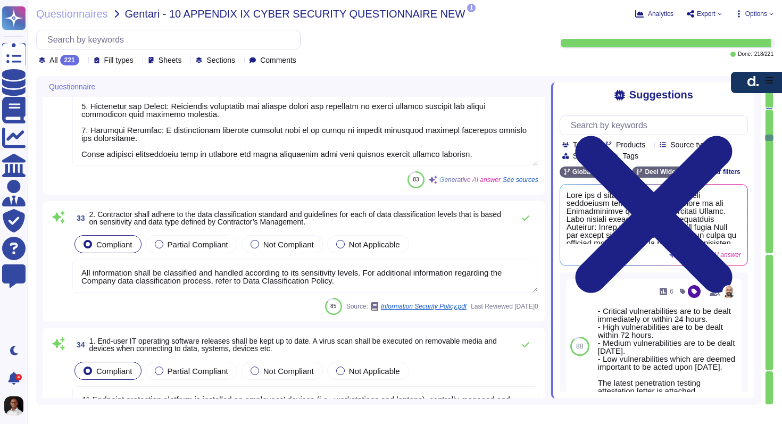
type textarea "All information shall be classified and handled according to its sensitivity le…"
type textarea "41 Endpoint protection platform is installed on employees' devices (i.e., works…"
type textarea "All accounts used to access end user devices are securely configured with stron…"
type textarea "All sensitive data, including sensitive personal data and customer information,…"
type textarea "Cryptographic processes for our cloud-based services are managed in accordance …"
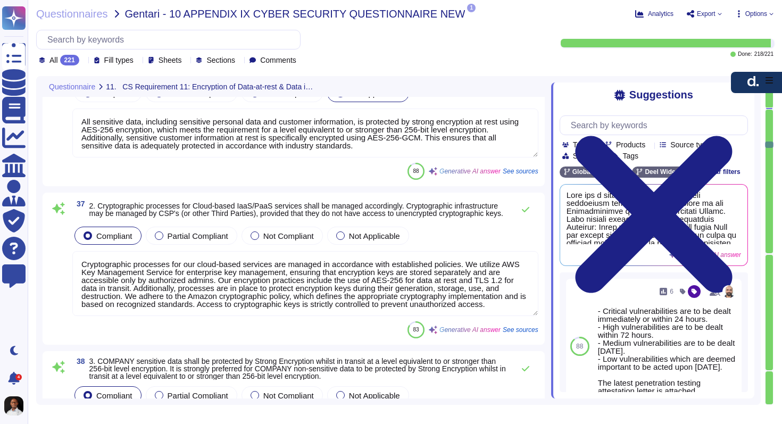
type textarea "All sensitive data in transit is protected using TLS 1.2, which is in line with…"
type textarea "AWS has established policies and procedures to delineate standards for logical …"
type textarea "[PERSON_NAME] has established a formal user account provisioning process that i…"
type textarea "Each and every information asset belonging to [PERSON_NAME] is owned by an info…"
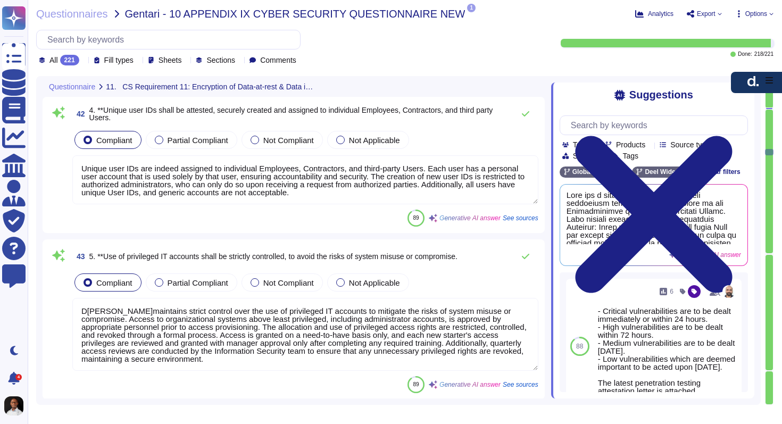
scroll to position [5409, 0]
type textarea "Unique user IDs are indeed assigned to individual Employees, Contractors, and t…"
type textarea "D[PERSON_NAME]maintains strict control over the use of privileged IT accounts t…"
type textarea "Access rights and privileges at D[PERSON_NAME]are provided in accordance with t…"
type textarea "Role-based access is granted to ensure that users can only perform authorized d…"
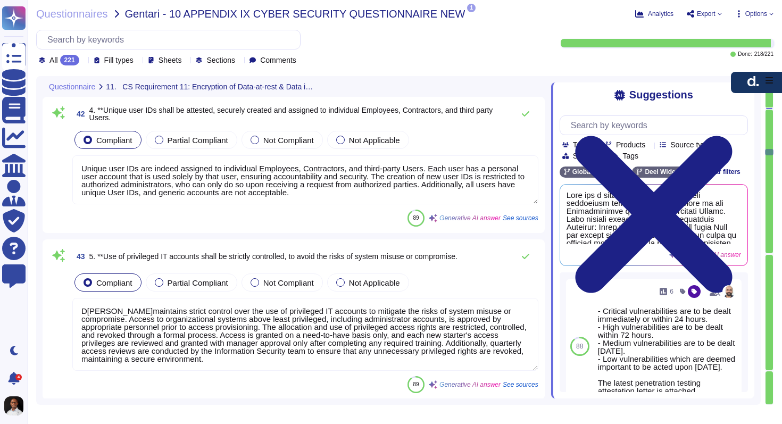
type textarea "All users and devices are required to undergo mandatory registration and authen…"
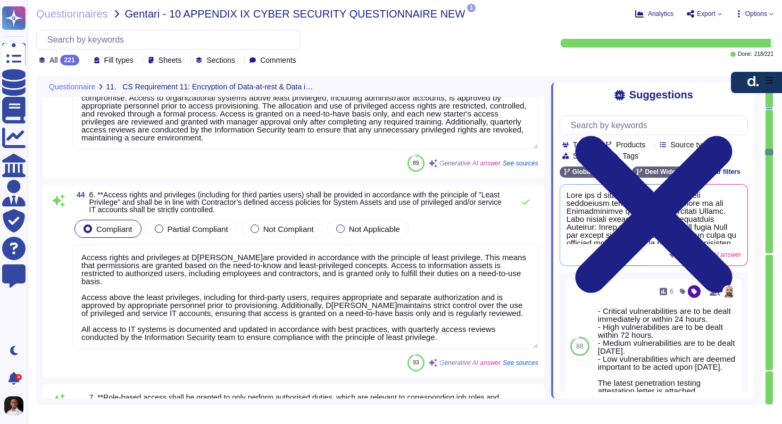
scroll to position [1, 0]
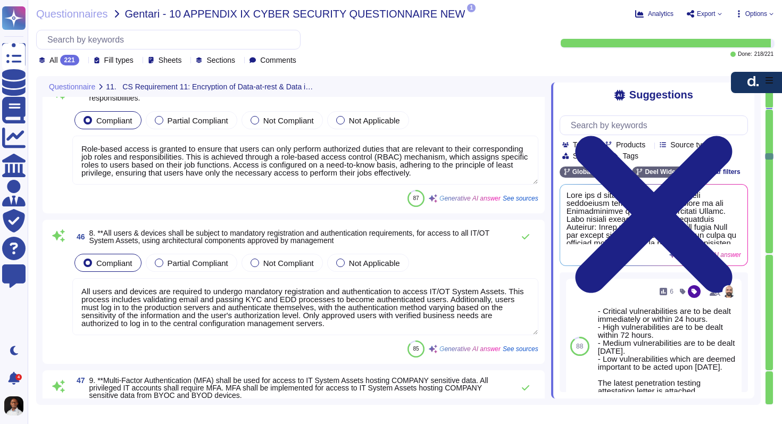
type textarea "Multi-Factor Authentication (MFA) is enabled for access to [PERSON_NAME] servic…"
type textarea "All accounts used to access System Assets are securely configured with strong p…"
type textarea "Encrypted communication between the company's customers and the company's asset…"
type textarea "Generic accounts are not acceptable, as they prevent accountability for actions…"
type textarea "Access is granted on a need-to-have basis only. Each new starter who joins the …"
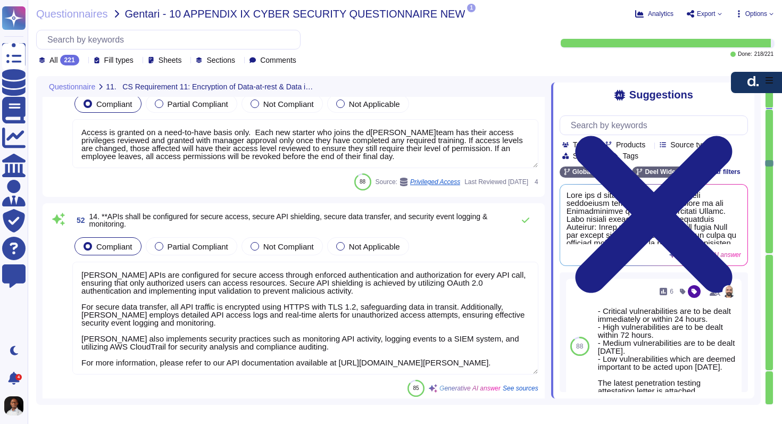
type textarea "[PERSON_NAME] APIs are configured for secure access through enforced authentica…"
type textarea "Yes, Multi-Factor Authentication (MFA) is enabled for all external-facing IT sy…"
type textarea "[PERSON_NAME] has established processes and procedures to ensure that action pl…"
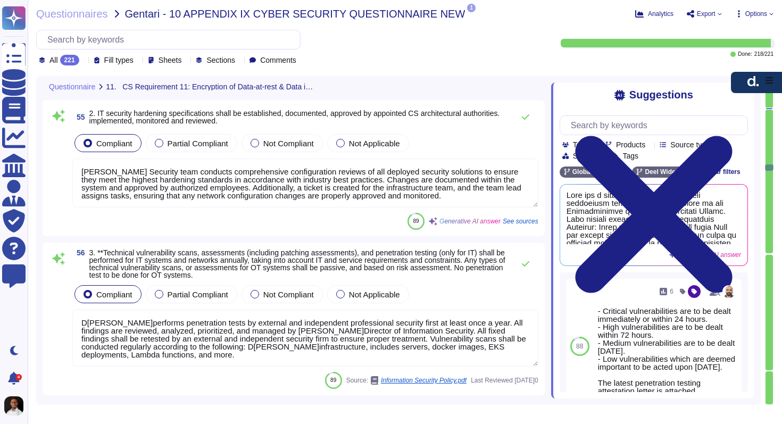
type textarea "[PERSON_NAME] Security team conducts comprehensive configuration reviews of all…"
type textarea "D[PERSON_NAME]performs penetration tests by external and independent profession…"
type textarea "Yes. We use a vulnerability code scanner (Snyk) to alert daily if any code vuln…"
type textarea "An external web application penetration test is conducted annually."
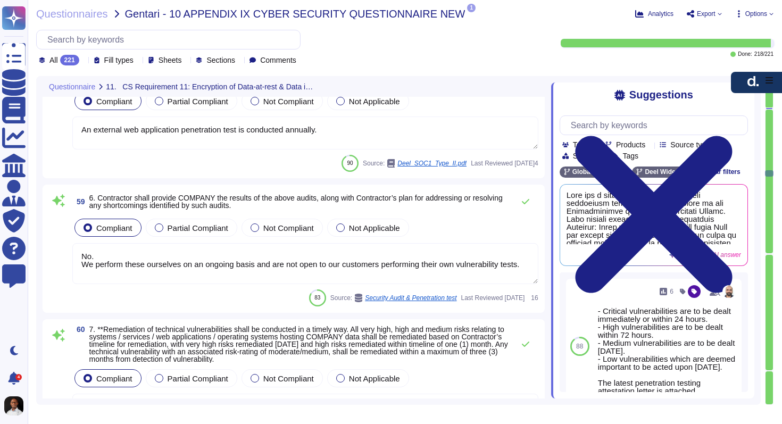
type textarea "No. We perform these ourselves on an ongoing basis and are not open to our cust…"
type textarea "[PERSON_NAME] dynamically and statically scans for security vulnerabilities, fi…"
type textarea "Auditing and logging shall be enabled in all information assets. Information as…"
type textarea "Cyber security event-related monitoring is enabled for IT systems through the u…"
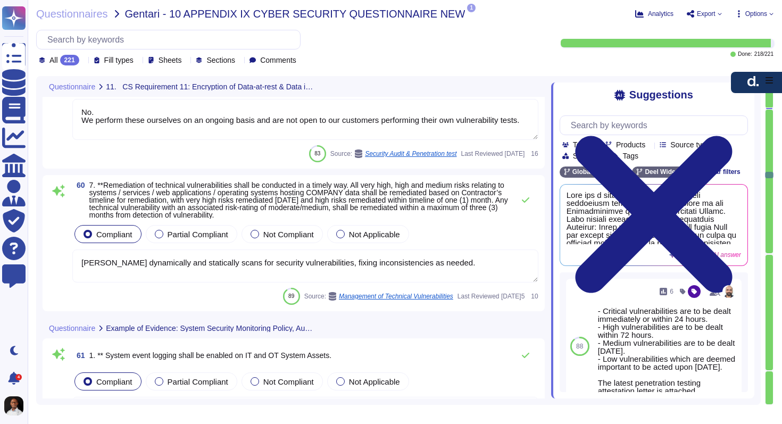
type textarea "[PERSON_NAME] maintains a Secure Software Development Lifecycle (SDLC) policy t…"
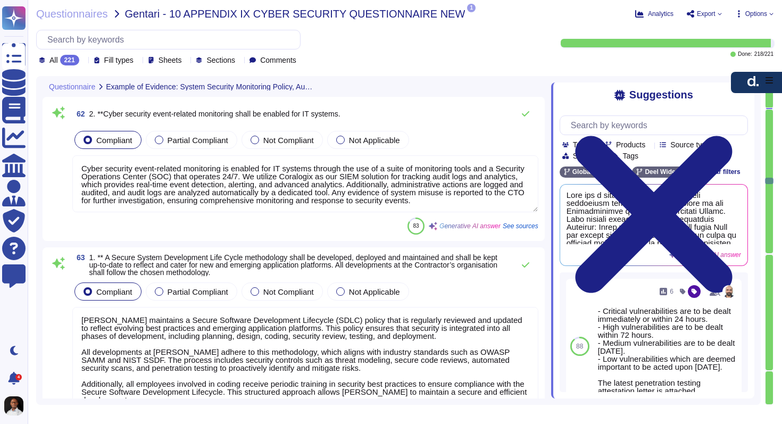
type textarea "D[PERSON_NAME]constantly scans all packages in use, including open-source packa…"
type textarea "Review and confirm the changes are correct"
type textarea "Software testing is performed according to the QA procedure. After performing t…"
type textarea "All testing is performed in a test environment that is segregated from the Prod…"
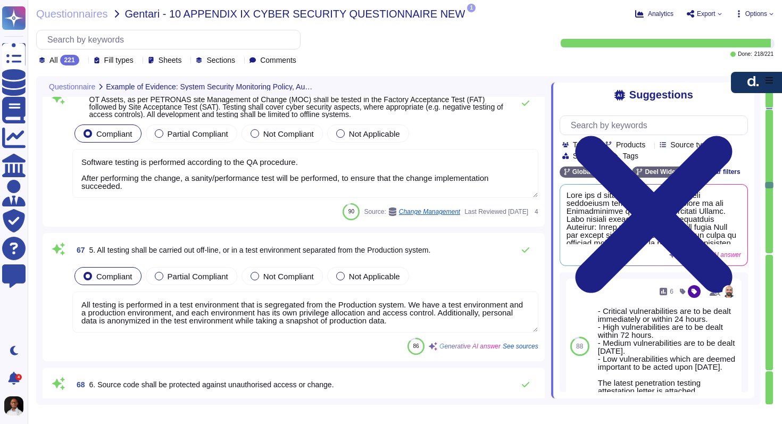
type textarea "Access to the source control tool is restricted to authorized personnel and req…"
type textarea "Access to and use of proprietary applications, programs, or any other forms of …"
type textarea "Vulnerability scans for the source code are performed to identify security issu…"
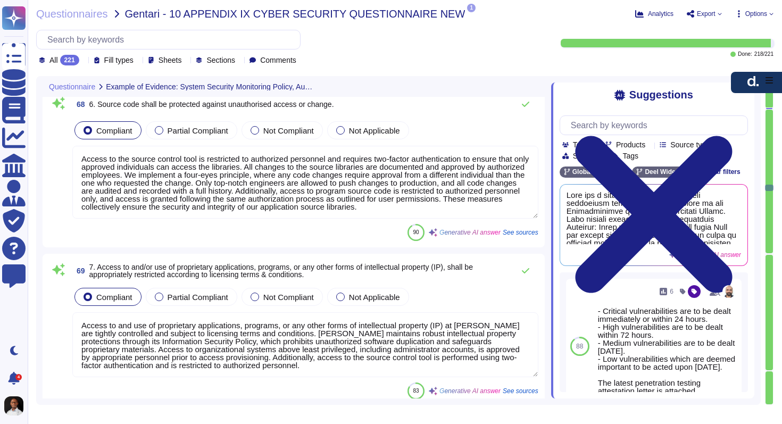
type textarea "[PERSON_NAME] implements a comprehensive set of controls to protect against mal…"
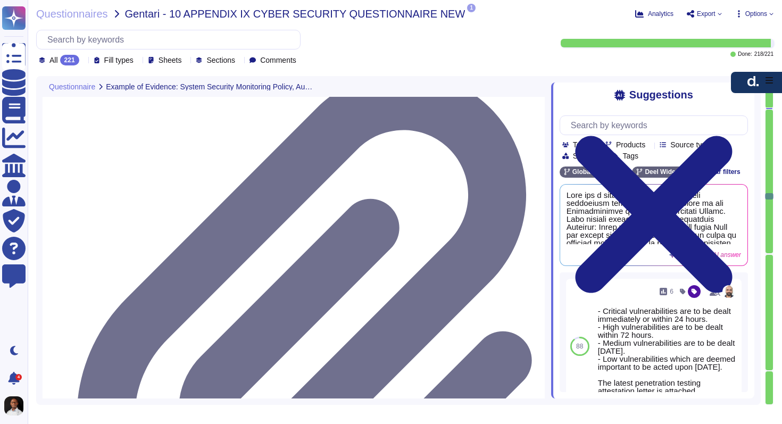
type textarea "[PERSON_NAME] constantly scans all packages in use including open-source packag…"
type textarea "We do not provide our components list (Open Source SBOM). We manage the securit…"
type textarea "[PERSON_NAME] has a comprehensive vulnerability management process embedded in …"
type textarea "Configuration and Patch Management - [PERSON_NAME] makes use of a centrally man…"
type textarea "Depending on the issue type, the relevant SLA will apply."
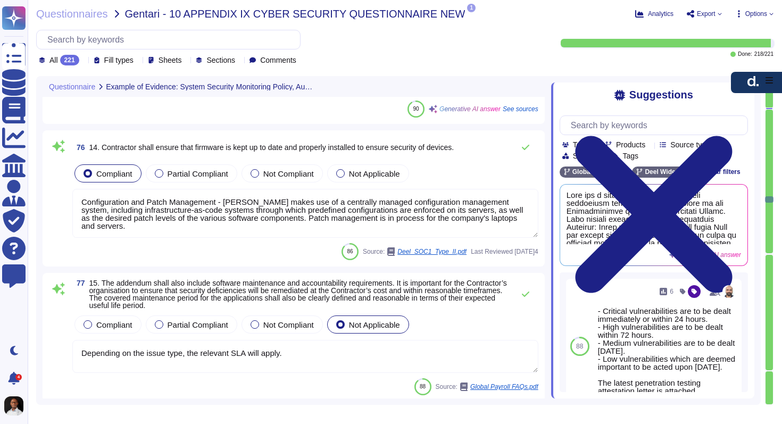
type textarea "Not Available"
type textarea "D[PERSON_NAME]employs various integrity checking mechanisms to ensure the integ…"
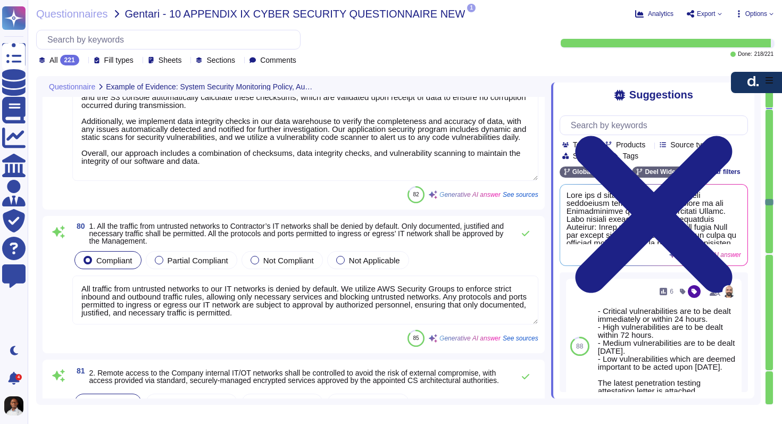
type textarea "All traffic from untrusted networks to our IT networks is denied by default. We…"
type textarea "Any remote access to [PERSON_NAME]asset shall be done using MFA."
type textarea "Yes, multi-factor authentication (MFA) is required for remote access to the net…"
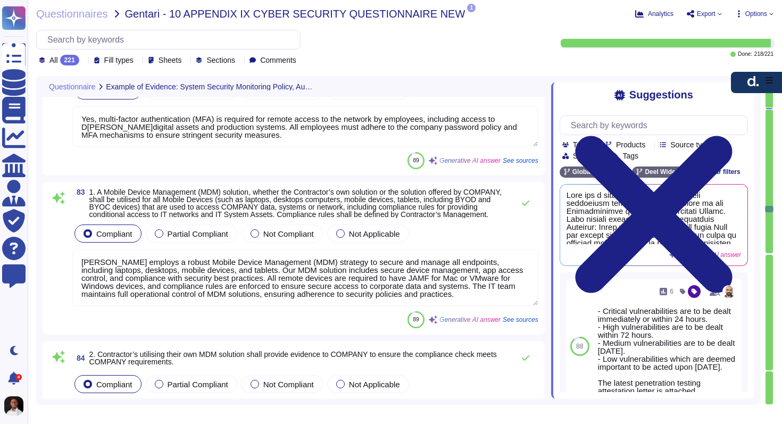
type textarea "[PERSON_NAME] employs a robust Mobile Device Management (MDM) strategy to secur…"
type textarea "Equipment is not supplied pre-configured as it arrives directly form the manufa…"
type textarea "D[PERSON_NAME]maintains a comprehensive inventory of all its information assets…"
type textarea "All physical assets are protected against interference through a comprehensive …"
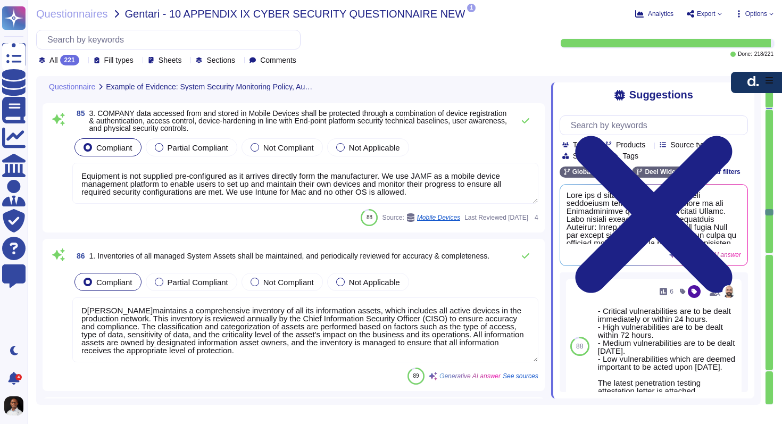
scroll to position [11714, 0]
type textarea "Assets belonging to [PERSON_NAME] should be returned in a timely manner upon te…"
type textarea "User entities are responsible to notify D[PERSON_NAME]as soon as possible in an…"
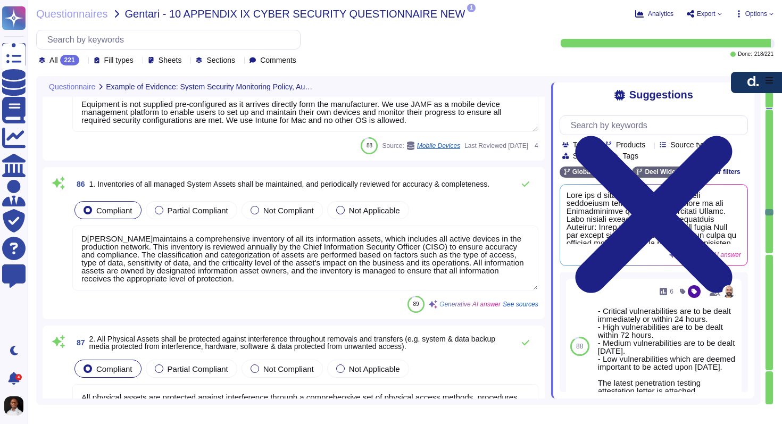
scroll to position [1, 0]
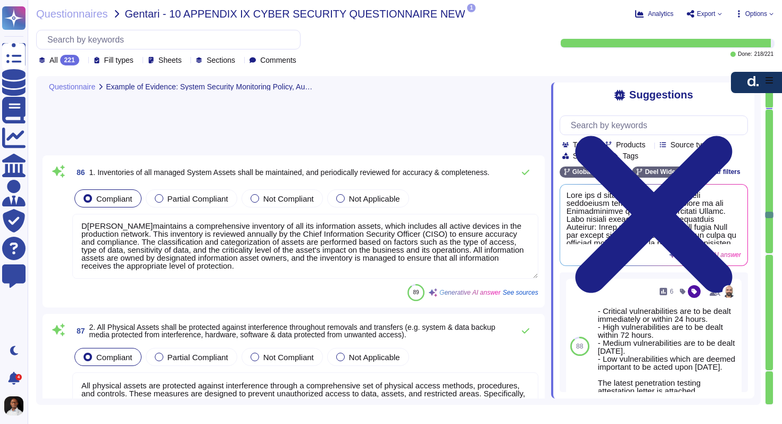
type textarea "The acceptable use policy outlines the rules for the acceptable use and procedu…"
type textarea "D[PERSON_NAME]has documented policies and procedures to enforce applicable lega…"
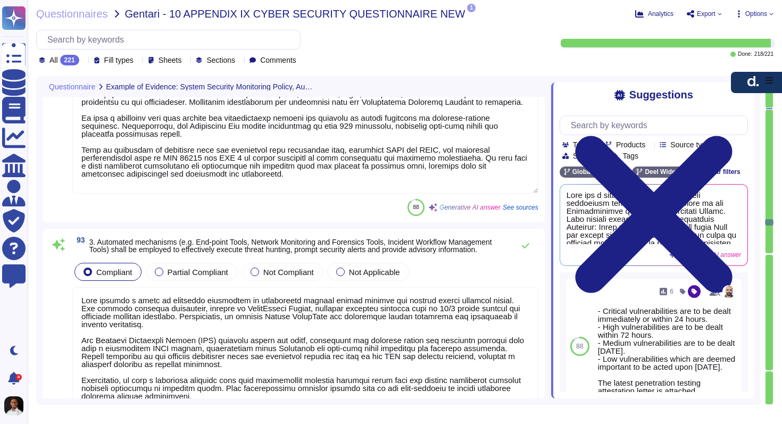
type textarea "[PERSON_NAME] has documented policies and procedures to enforce applicable lega…"
type textarea "[PERSON_NAME] employs a range of automated mechanisms to effectively execute th…"
type textarea "The company maintains a formal risk management program that includes the identi…"
type textarea "Endpoint protection platform is installed on employees' devices (i.e., workstat…"
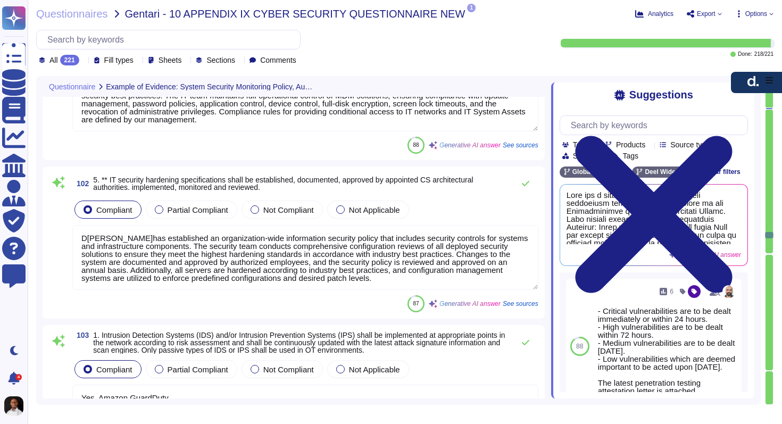
type textarea "D[PERSON_NAME]employs a robust Mobile Device Management (MDM) strategy to secur…"
type textarea "D[PERSON_NAME]has established an organization-wide information security policy …"
type textarea "Yes, Amazon GuardDuty"
type textarea "[PERSON_NAME] has established IT security hardening specifications that are doc…"
type textarea "For the purpose of understanding security and shared responsibility for AWS' se…"
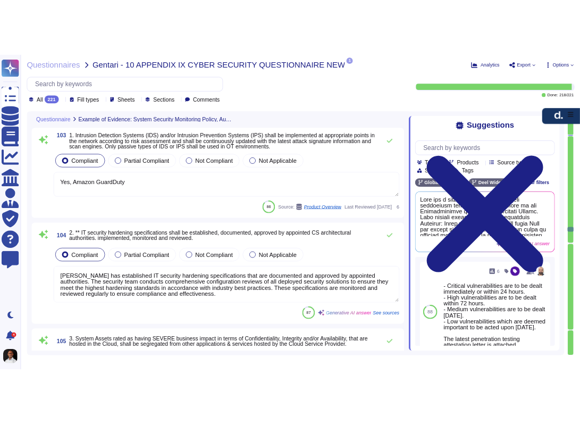
scroll to position [14319, 0]
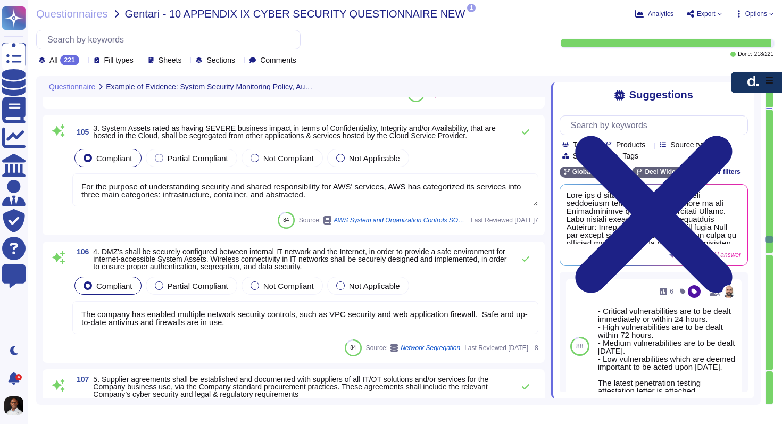
type textarea "The company has enabled multiple network security controls, such as VPC securit…"
type textarea "AWSCA-12.9: AWS maintains contracts with third party sub-processors that contai…"
type textarea "D[PERSON_NAME]has implemented robust automated mechanisms for security, includi…"
click at [580, 15] on span "Export" at bounding box center [706, 14] width 19 height 6
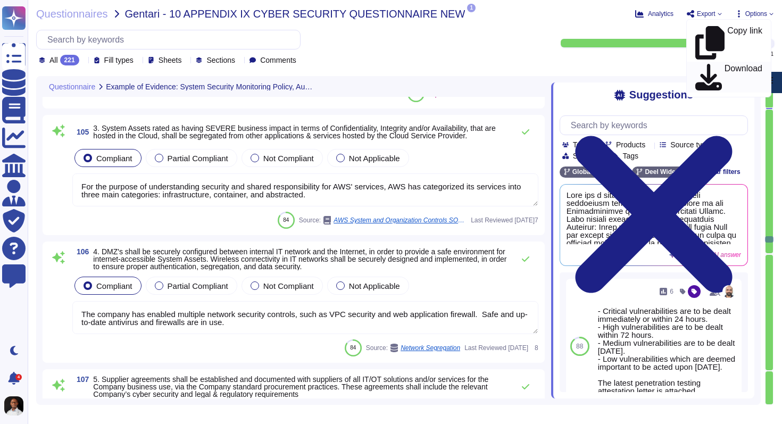
click at [580, 64] on p "Download" at bounding box center [744, 77] width 38 height 26
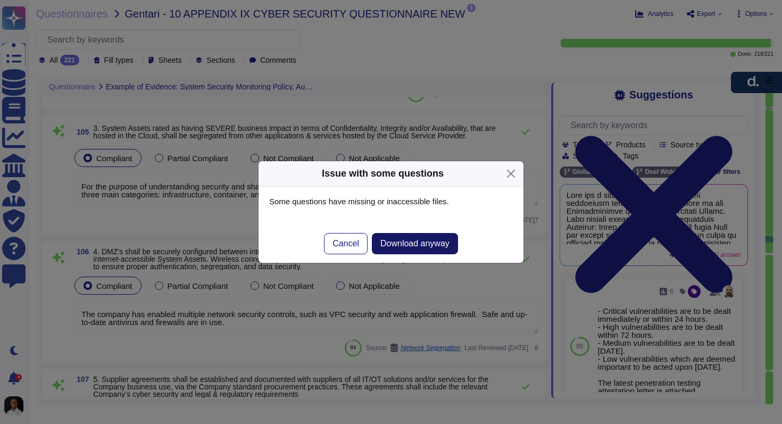
click at [434, 246] on span "Download anyway" at bounding box center [414, 243] width 69 height 9
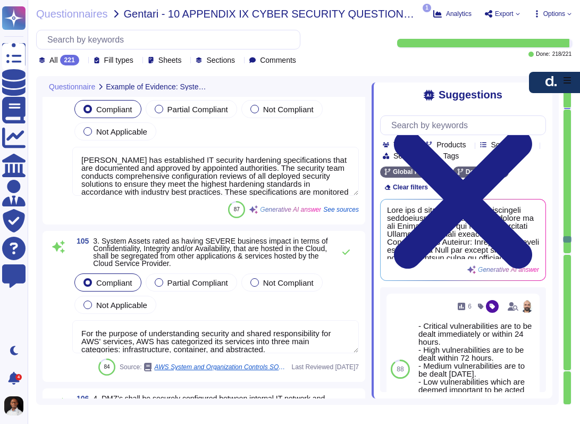
type textarea "D[PERSON_NAME]has established an organization-wide information security policy …"
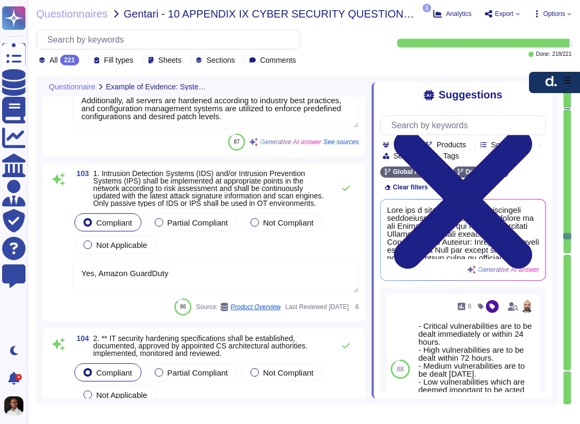
type textarea "D[PERSON_NAME]employs a robust Mobile Device Management (MDM) strategy to secur…"
type textarea "The company has enabled multiple network security controls, such as VPC securit…"
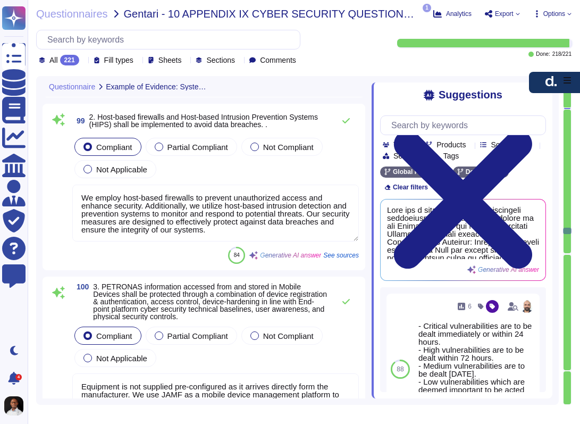
type textarea "The company maintains a formal risk management program that includes the identi…"
type textarea "Endpoint protection platform is installed on employees' devices (i.e., workstat…"
type textarea "We employ host-based firewalls to prevent unauthorized access and enhance secur…"
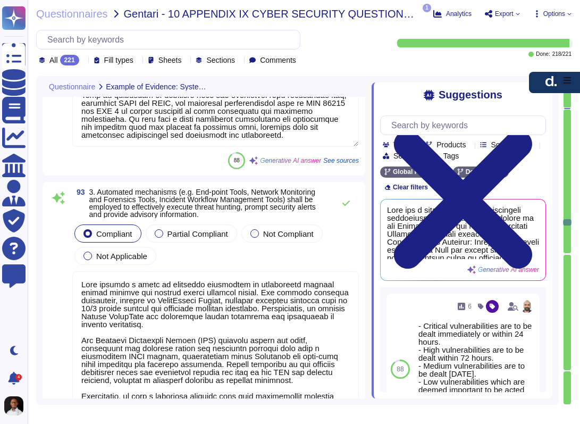
type textarea "D[PERSON_NAME]has documented policies and procedures to enforce applicable lega…"
type textarea "[PERSON_NAME] has documented policies and procedures to enforce applicable lega…"
type textarea "[PERSON_NAME] employs a range of automated mechanisms to effectively execute th…"
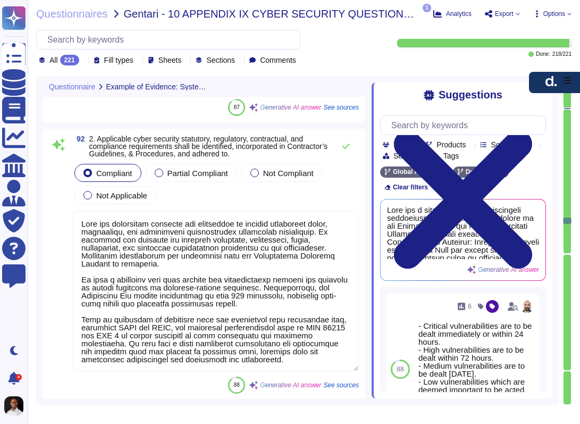
type textarea "The acceptable use policy outlines the rules for the acceptable use and procedu…"
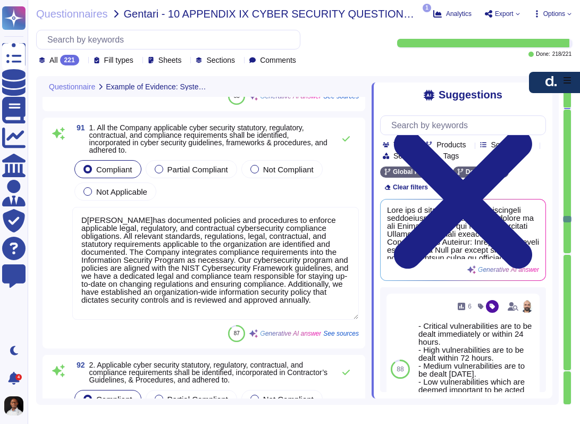
type textarea "User entities are responsible to notify D[PERSON_NAME]as soon as possible in an…"
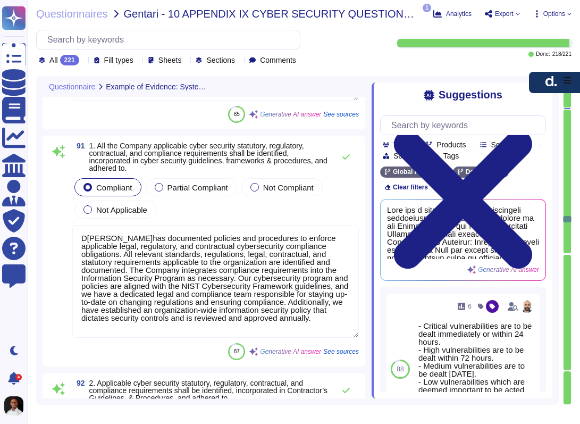
type textarea "[PERSON_NAME] employs a range of automated mechanisms to effectively execute th…"
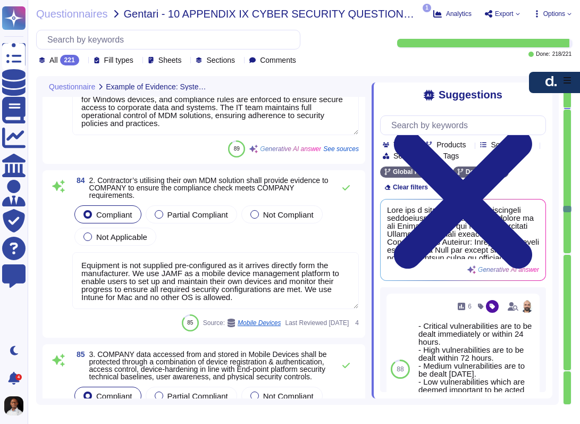
type textarea "Yes, multi-factor authentication (MFA) is required for remote access to the net…"
type textarea "[PERSON_NAME] employs a robust Mobile Device Management (MDM) strategy to secur…"
type textarea "Equipment is not supplied pre-configured as it arrives directly form the manufa…"
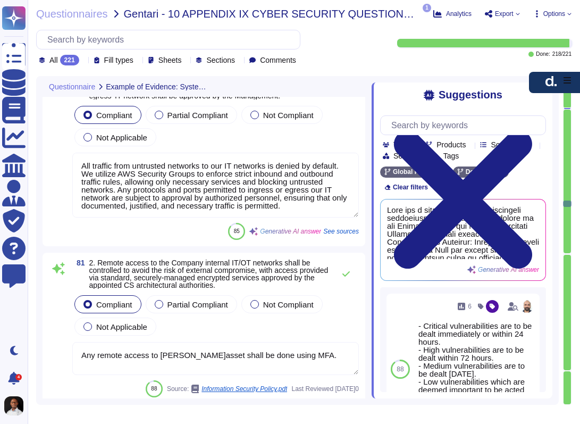
type textarea "D[PERSON_NAME]employs various integrity checking mechanisms to ensure the integ…"
type textarea "All traffic from untrusted networks to our IT networks is denied by default. We…"
type textarea "Any remote access to [PERSON_NAME]asset shall be done using MFA."
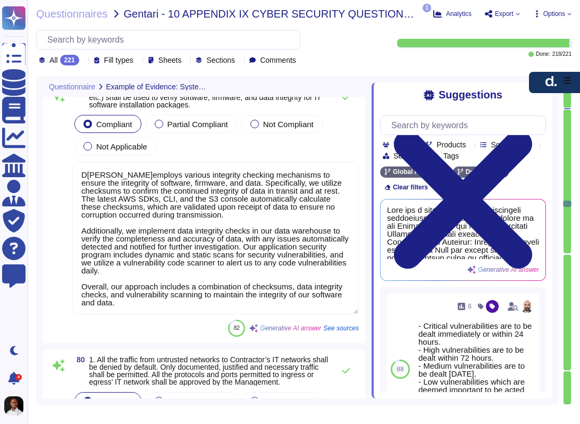
type textarea "Depending on the issue type, the relevant SLA will apply."
type textarea "Not Available"
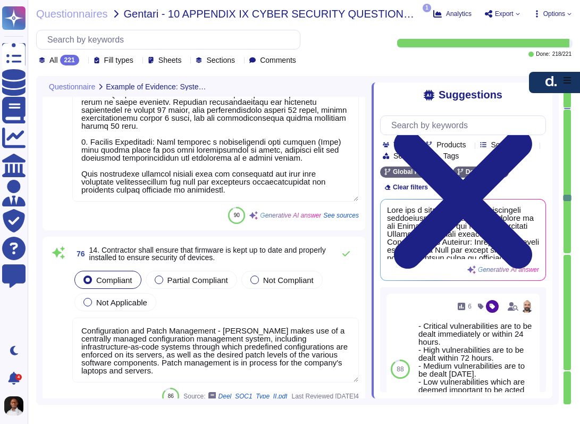
type textarea "[PERSON_NAME] constantly scans all packages in use including open-source packag…"
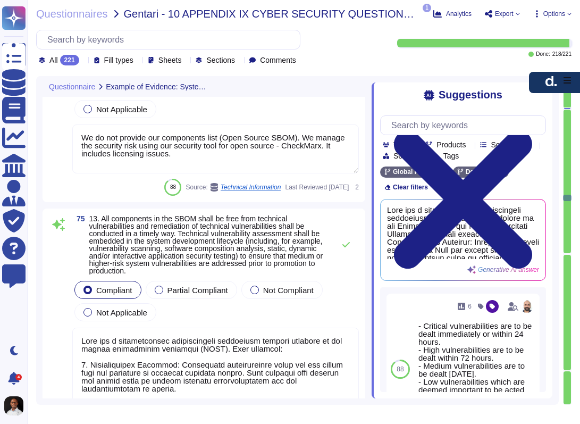
type textarea "We do not provide our components list (Open Source SBOM). We manage the securit…"
type textarea "[PERSON_NAME] has a comprehensive vulnerability management process embedded in …"
type textarea "Configuration and Patch Management - [PERSON_NAME] makes use of a centrally man…"
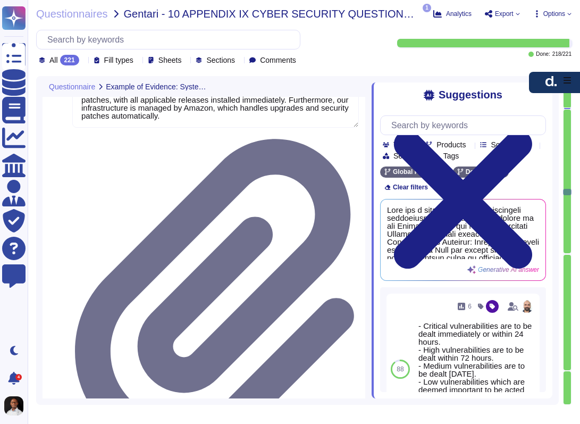
type textarea "[PERSON_NAME] implements a comprehensive set of controls to protect against mal…"
type textarea "[PERSON_NAME] ensures code integrity and absence of vulnerabilities through var…"
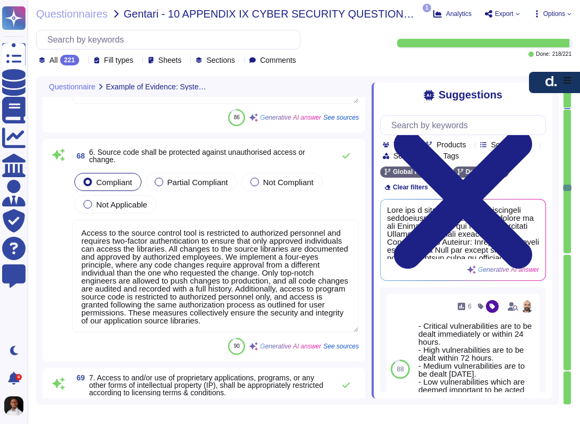
type textarea "Software testing is performed according to the QA procedure. After performing t…"
type textarea "All testing is performed in a test environment that is segregated from the Prod…"
type textarea "Access to the source control tool is restricted to authorized personnel and req…"
type textarea "Access to and use of proprietary applications, programs, or any other forms of …"
type textarea "Vulnerability scans for the source code are performed to identify security issu…"
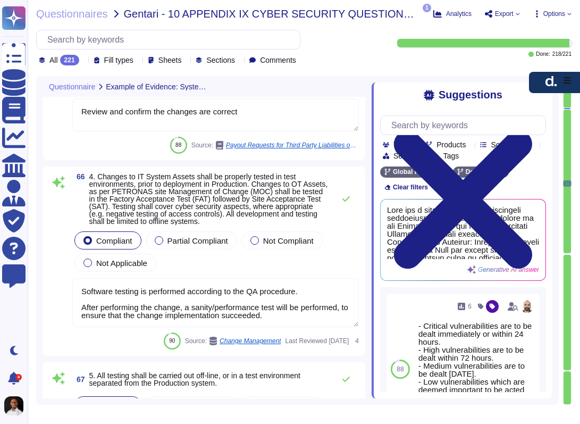
type textarea "D[PERSON_NAME]constantly scans all packages in use, including open-source packa…"
type textarea "Review and confirm the changes are correct"
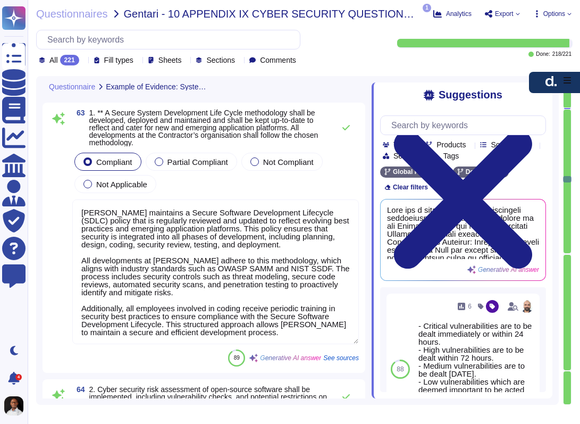
type textarea "Auditing and logging shall be enabled in all information assets. Information as…"
type textarea "Cyber security event-related monitoring is enabled for IT systems through the u…"
type textarea "[PERSON_NAME] maintains a Secure Software Development Lifecycle (SDLC) policy t…"
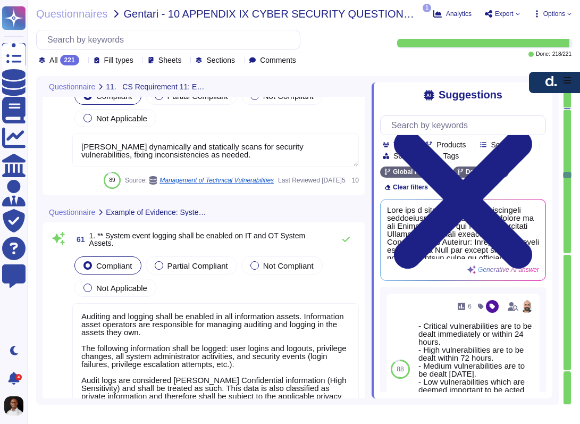
type textarea "An external web application penetration test is conducted annually."
type textarea "No. We perform these ourselves on an ongoing basis and are not open to our cust…"
type textarea "[PERSON_NAME] dynamically and statically scans for security vulnerabilities, fi…"
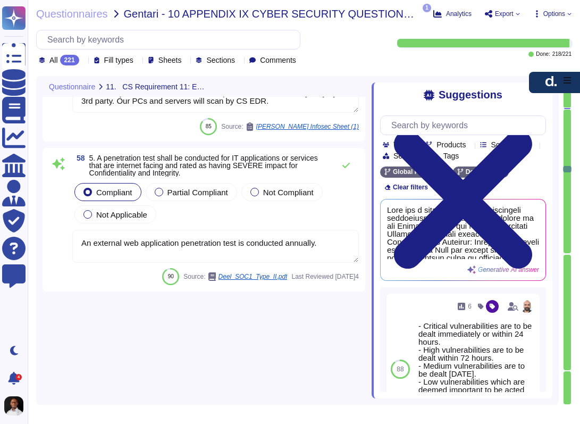
type textarea "[PERSON_NAME] has established processes and procedures to ensure that action pl…"
type textarea "[PERSON_NAME] Security team conducts comprehensive configuration reviews of all…"
type textarea "D[PERSON_NAME]performs penetration tests by external and independent profession…"
type textarea "Yes. We use a vulnerability code scanner (Snyk) to alert daily if any code vuln…"
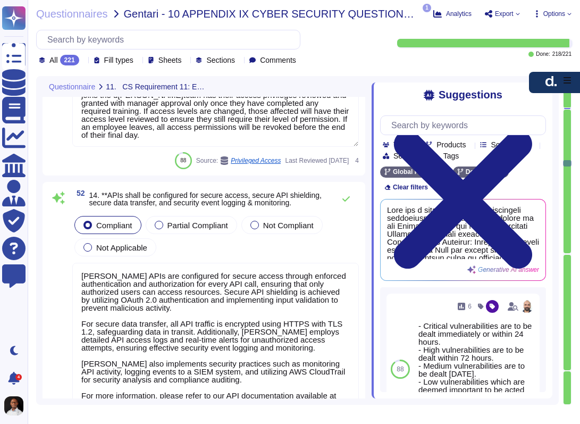
type textarea "Generic accounts are not acceptable, as they prevent accountability for actions…"
type textarea "Access is granted on a need-to-have basis only. Each new starter who joins the …"
type textarea "[PERSON_NAME] APIs are configured for secure access through enforced authentica…"
type textarea "Yes, Multi-Factor Authentication (MFA) is enabled for all external-facing IT sy…"
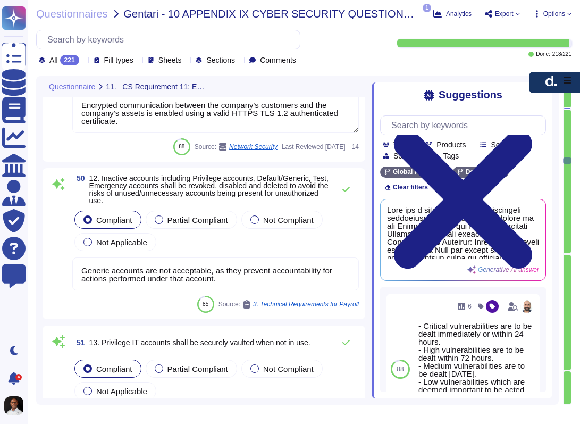
type textarea "All accounts used to access System Assets are securely configured with strong p…"
type textarea "Encrypted communication between the company's customers and the company's asset…"
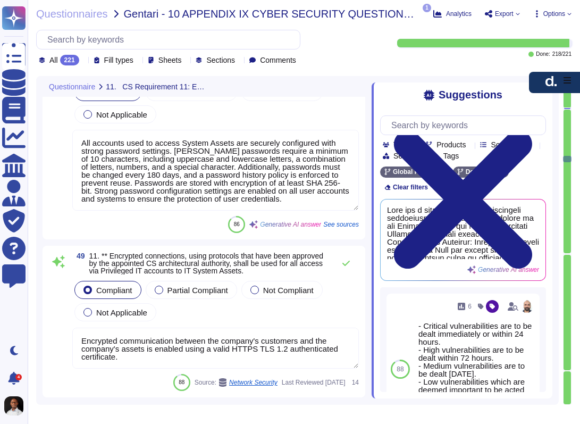
type textarea "Role-based access is granted to ensure that users can only perform authorized d…"
type textarea "All users and devices are required to undergo mandatory registration and authen…"
type textarea "Multi-Factor Authentication (MFA) is enabled for access to [PERSON_NAME] servic…"
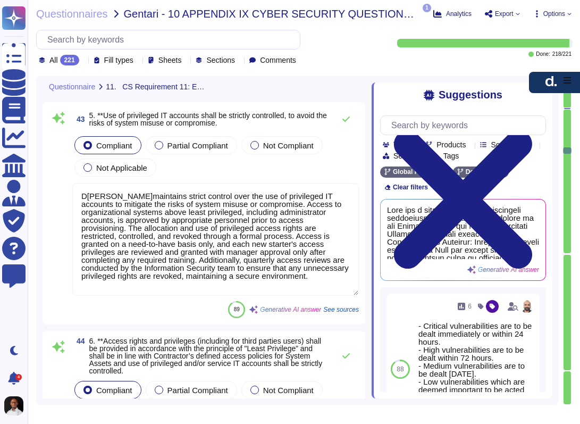
type textarea "Each and every information asset belonging to [PERSON_NAME] is owned by an info…"
type textarea "Unique user IDs are indeed assigned to individual Employees, Contractors, and t…"
type textarea "D[PERSON_NAME]maintains strict control over the use of privileged IT accounts t…"
type textarea "Access rights and privileges at D[PERSON_NAME]are provided in accordance with t…"
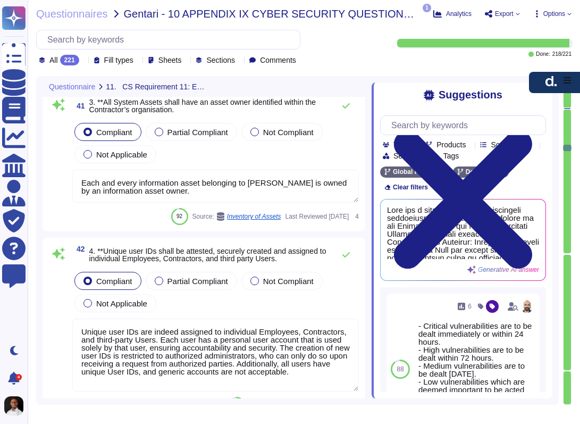
type textarea "[PERSON_NAME] has established a formal user account provisioning process that i…"
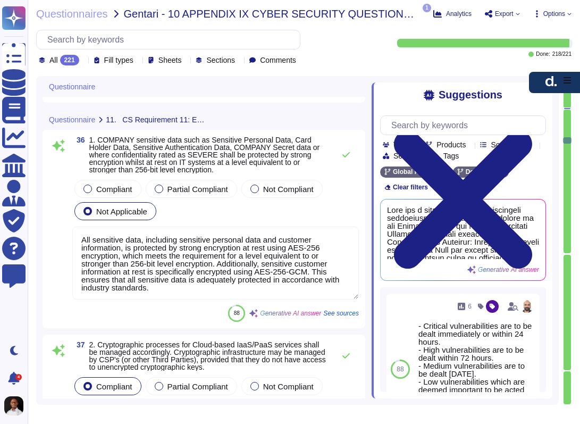
type textarea "41 Endpoint protection platform is installed on employees' devices (i.e., works…"
type textarea "All accounts used to access end user devices are securely configured with stron…"
type textarea "All sensitive data, including sensitive personal data and customer information,…"
type textarea "Cryptographic processes for our cloud-based services are managed in accordance …"
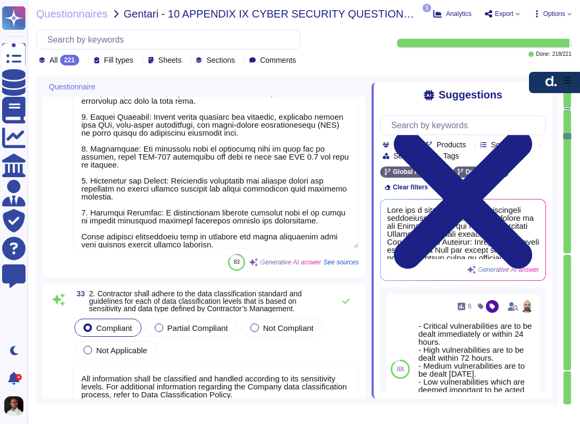
type textarea "Yes, any Company employee or agent who suspects that this Policy may have been …"
type textarea "[PERSON_NAME] has implemented several measures to protect against data leakage,…"
type textarea "All information shall be classified and handled according to its sensitivity le…"
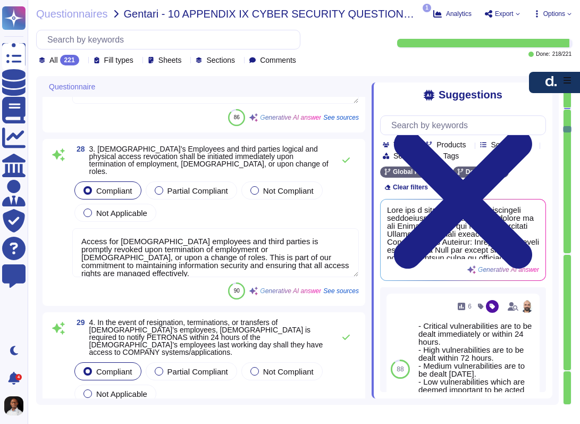
type textarea "Yes, all material changes to the cyber security requirements, laws, regulations…"
type textarea "Yes, all employees and contractors are required to sign confidentiality agreeme…"
type textarea "The company conducts pre-employment screening checks of candidates commensurate…"
type textarea "Access for [DEMOGRAPHIC_DATA] employees and third parties is promptly revoked u…"
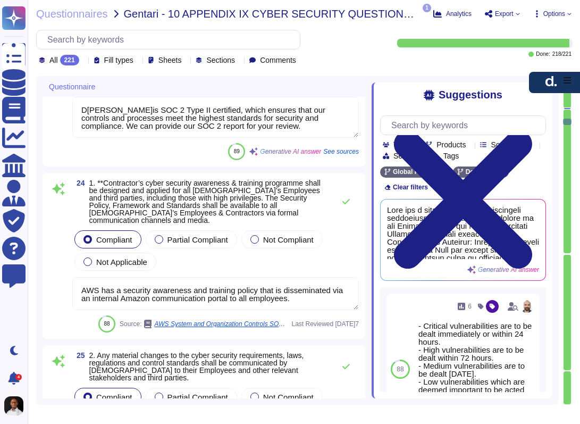
type textarea "AWS does not store any customer cardholder data obtained from customers. Rather…"
type textarea "Entities other than the Specified Parties, including, certain prospective custo…"
type textarea "D[PERSON_NAME]is SOC 2 Type II certified, which ensures that our controls and p…"
type textarea "AWS has a security awareness and training policy that is disseminated via an in…"
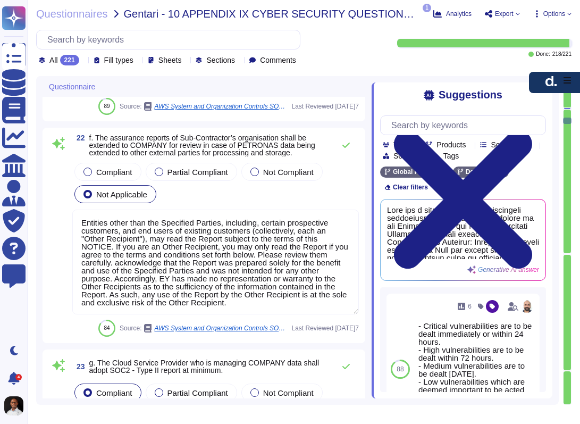
scroll to position [2284, 0]
drag, startPoint x: 559, startPoint y: 83, endPoint x: 555, endPoint y: 18, distance: 65.0
click at [555, 19] on icon "button" at bounding box center [551, 25] width 13 height 13
click at [550, 95] on div "Suggestions Team Products Source type Section Tags Global Payroll D[PERSON_NAME…" at bounding box center [462, 240] width 181 height 316
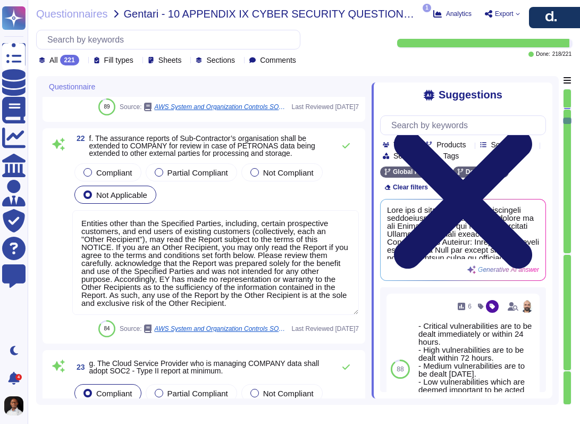
click at [544, 94] on icon at bounding box center [463, 199] width 166 height 221
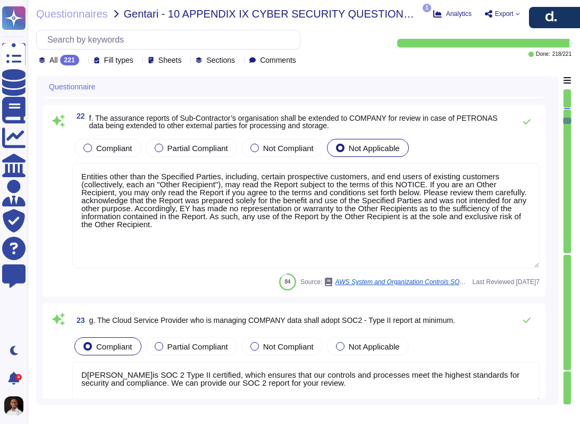
type textarea "Yes, all material changes to the cyber security requirements, laws, regulations…"
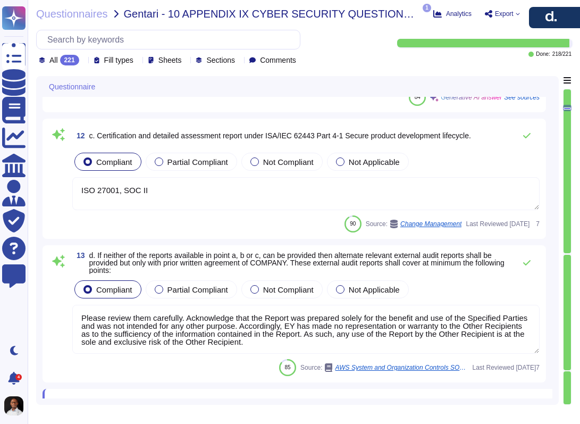
type textarea "D[PERSON_NAME]is committed to ensuring the security of all IT/OT software solut…"
type textarea "ISO 27001, SOC II"
type textarea "Please review them carefully. Acknowledge that the Report was prepared solely f…"
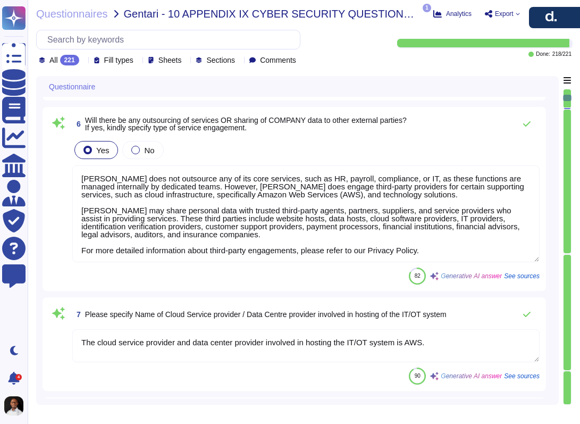
type textarea "Yes. All development is managed in-house by our dedicated engineering teams. Th…"
type textarea "Yes, [PERSON_NAME] utilizes remote access to the system/application for support…"
type textarea "Yes, [PERSON_NAME] supports mobile access via both app (iOS and Android) and br…"
type textarea "[PERSON_NAME] does not outsource any of its core services, such as HR, payroll,…"
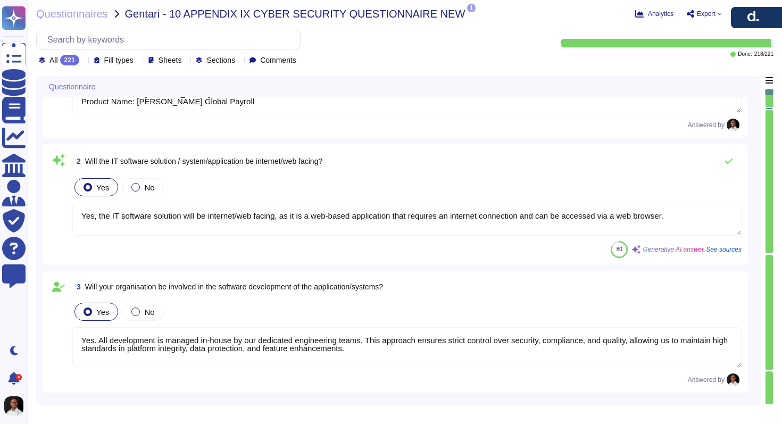
scroll to position [0, 0]
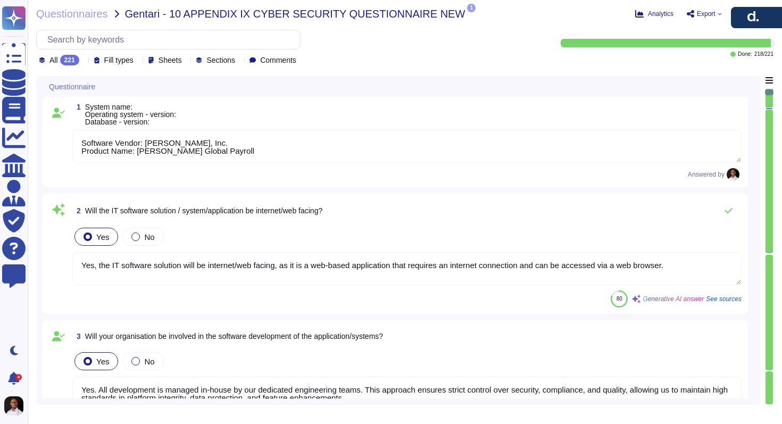
click at [175, 153] on textarea "Software Vendor: [PERSON_NAME], Inc. Product Name: [PERSON_NAME] Global Payroll" at bounding box center [406, 146] width 669 height 33
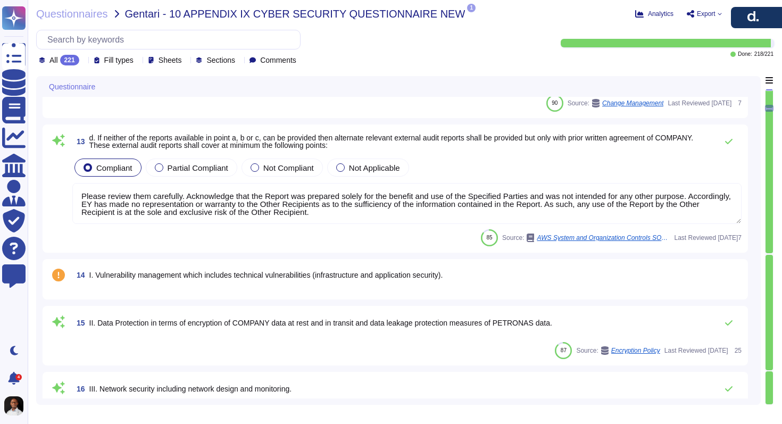
scroll to position [1, 0]
drag, startPoint x: 361, startPoint y: 211, endPoint x: 64, endPoint y: 192, distance: 298.0
click at [64, 192] on div "13 d. If neither of the reports available in point a, b or c, can be provided t…" at bounding box center [395, 188] width 693 height 115
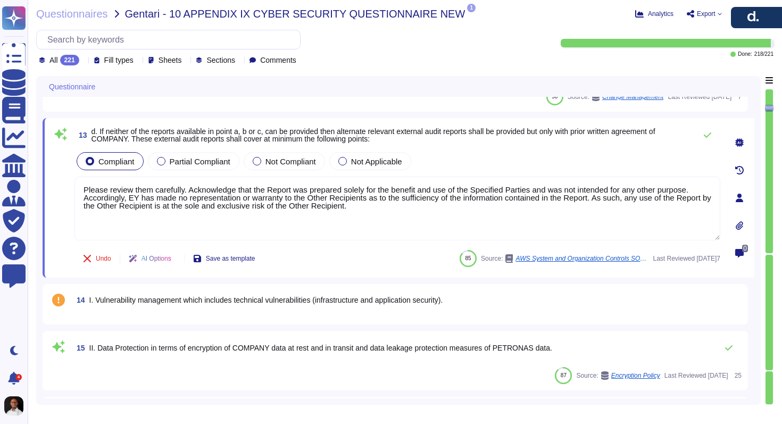
scroll to position [0, 0]
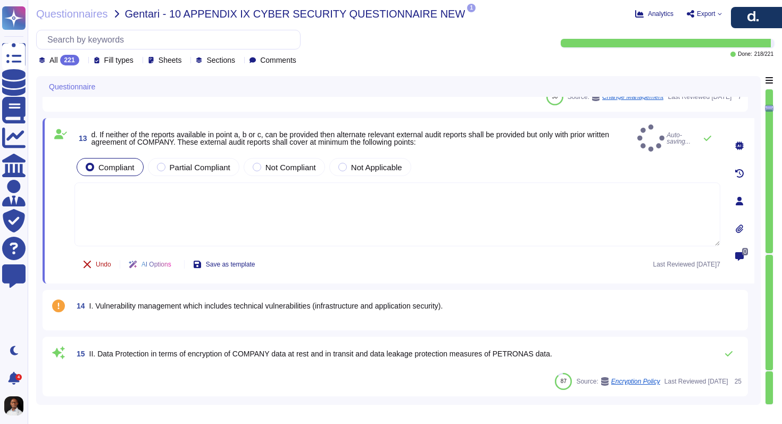
click at [102, 261] on span "Undo" at bounding box center [103, 264] width 15 height 6
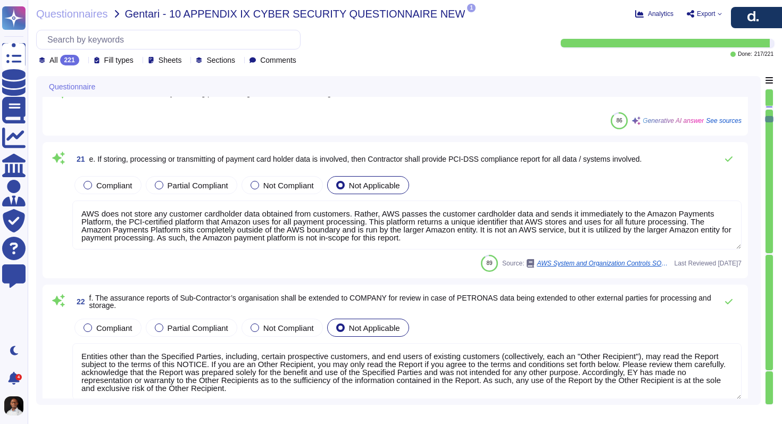
scroll to position [1, 0]
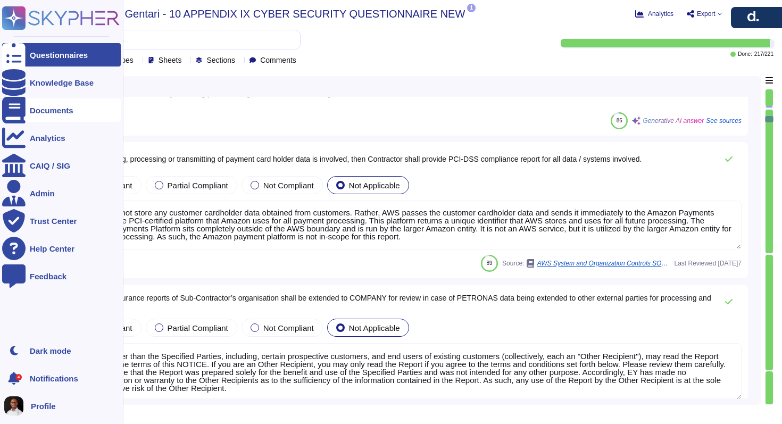
click at [52, 112] on div "Documents" at bounding box center [52, 110] width 44 height 8
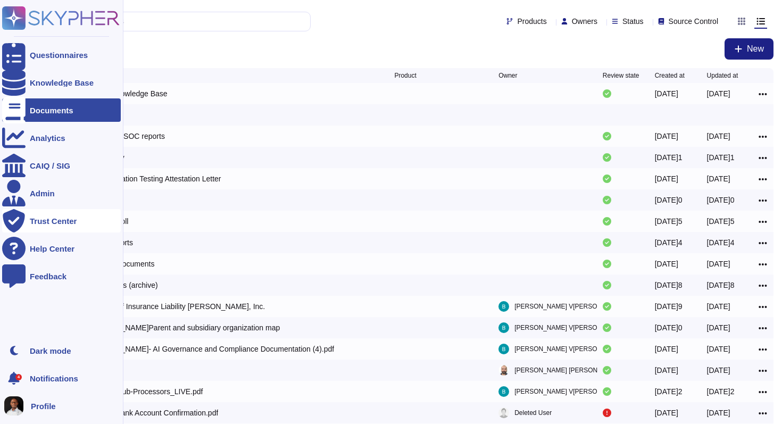
click at [57, 223] on div "Trust Center" at bounding box center [53, 221] width 47 height 8
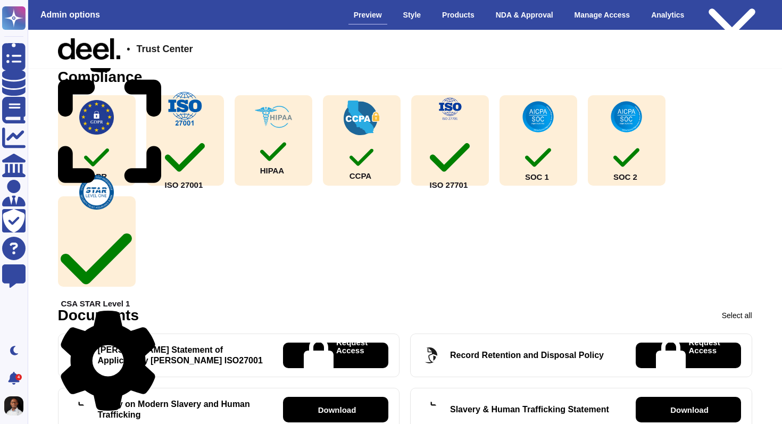
scroll to position [159, 0]
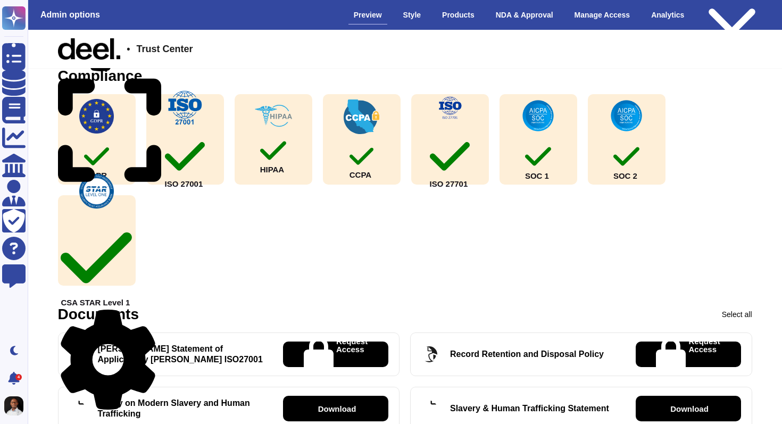
click at [580, 133] on img at bounding box center [626, 115] width 35 height 35
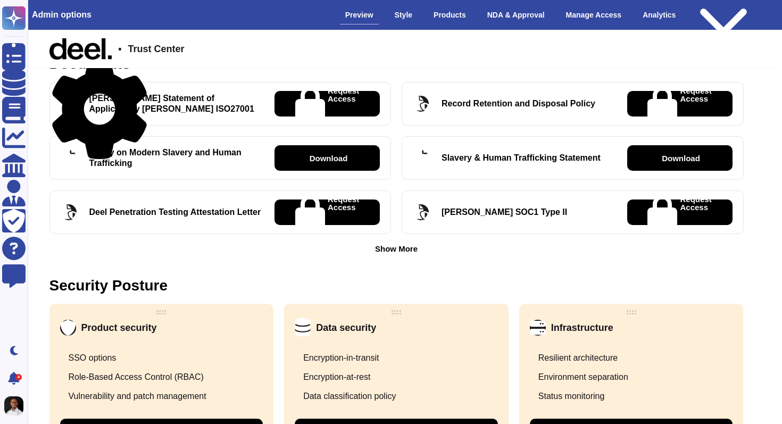
scroll to position [409, 0]
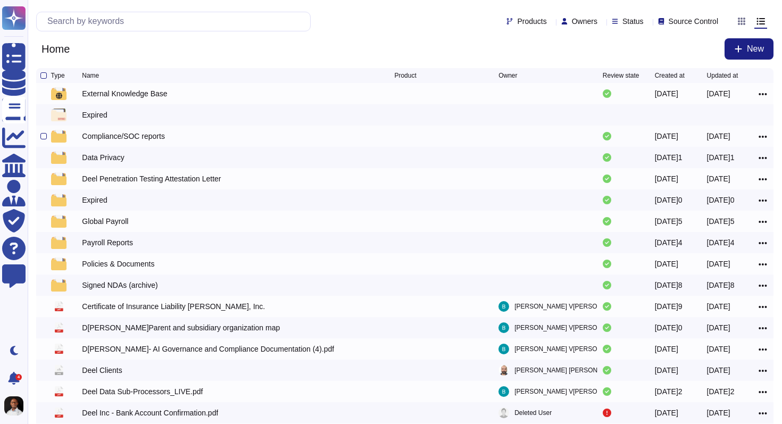
click at [139, 139] on div "Compliance/SOC reports" at bounding box center [123, 136] width 83 height 11
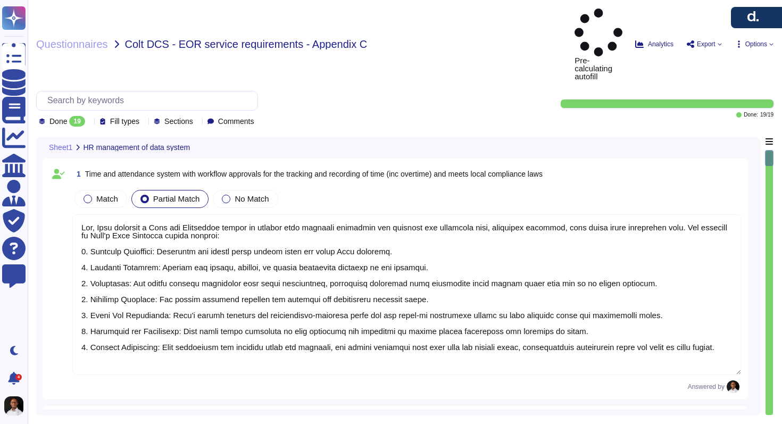
type textarea "Yes, [PERSON_NAME] provides a Time and Attendance system to clients with workfl…"
type textarea "Lore'i Dolorsita Consecte Adipis (ELI) seddoeiusmo tem incidi utlabo etdolor, m…"
type textarea "Yes, the [PERSON_NAME] verifies employee identity through background checks, wh…"
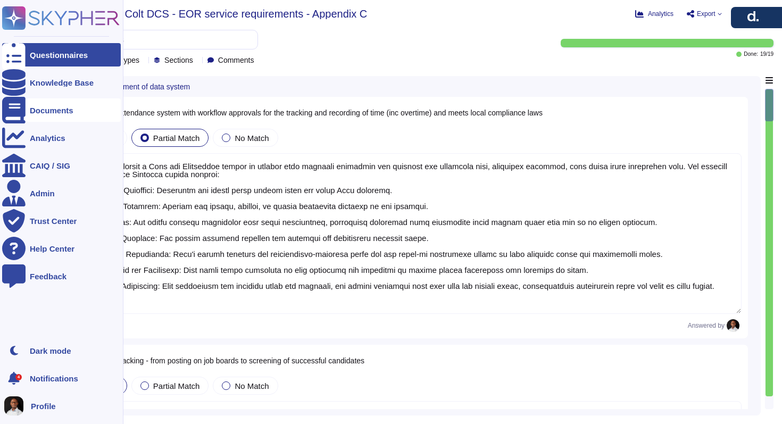
click at [53, 111] on div "Documents" at bounding box center [52, 110] width 44 height 8
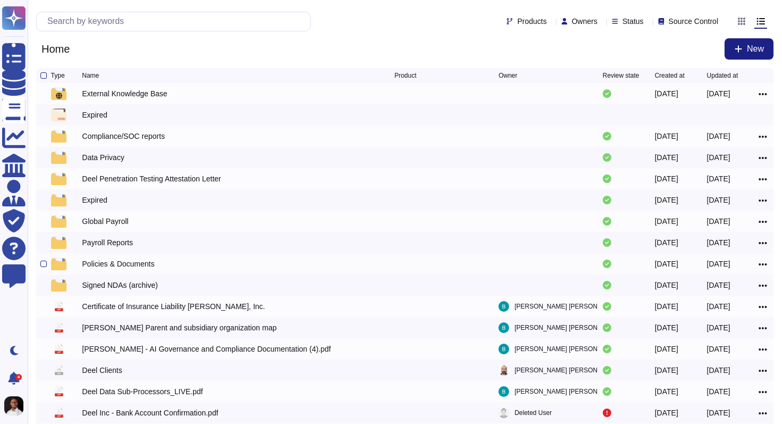
click at [150, 264] on div "Policies & Documents" at bounding box center [118, 264] width 72 height 11
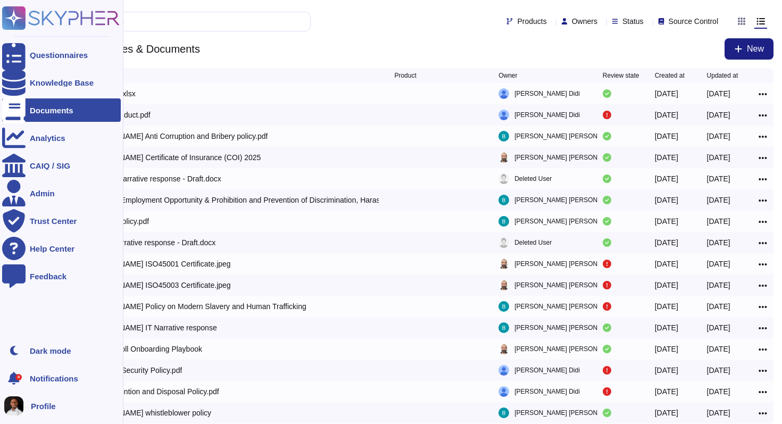
click at [18, 112] on div at bounding box center [13, 109] width 23 height 23
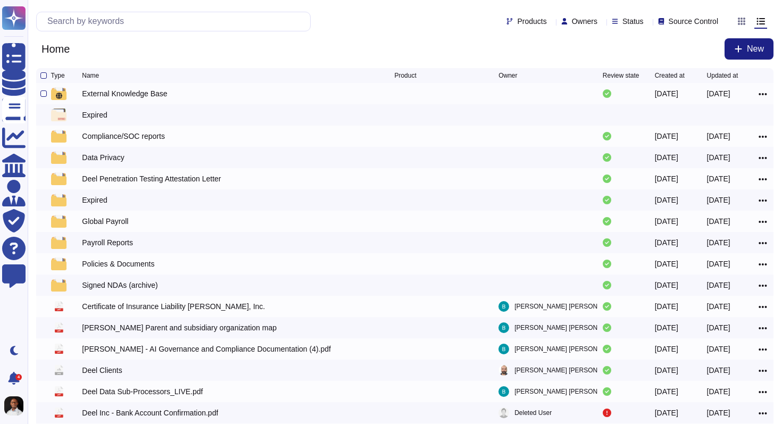
click at [139, 94] on div "External Knowledge Base" at bounding box center [124, 93] width 85 height 11
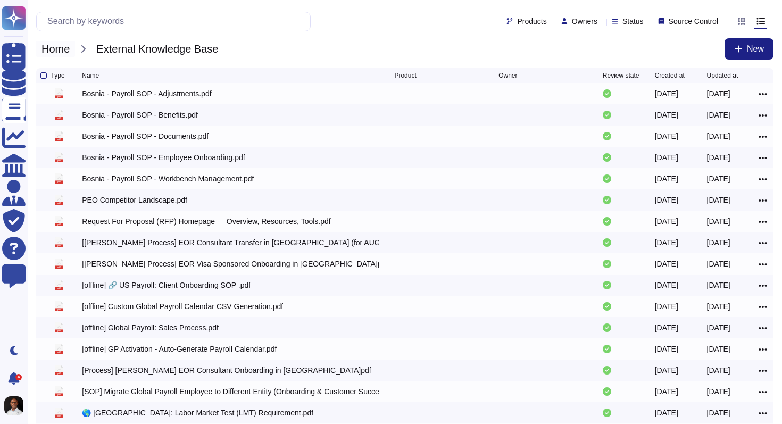
click at [64, 49] on span "Home" at bounding box center [55, 49] width 39 height 16
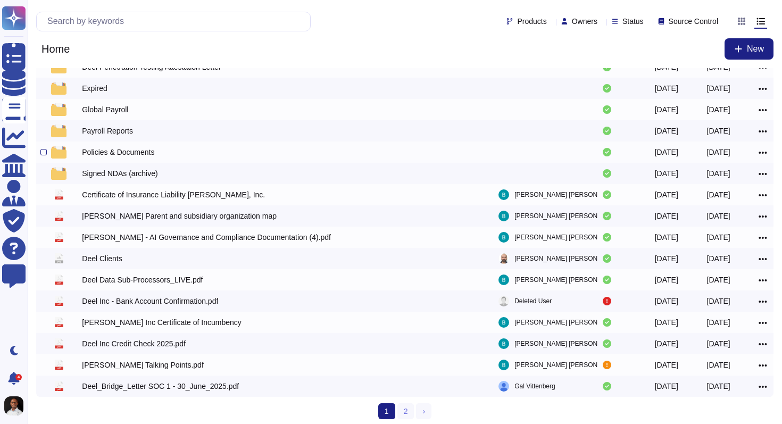
scroll to position [118, 0]
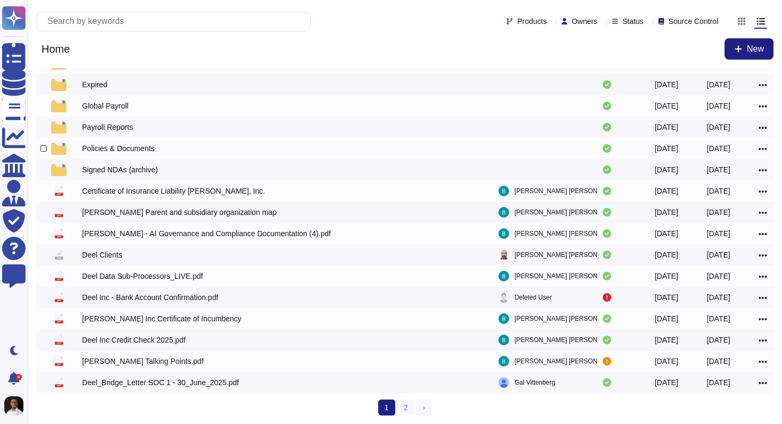
click at [114, 148] on div "Policies & Documents" at bounding box center [118, 148] width 72 height 11
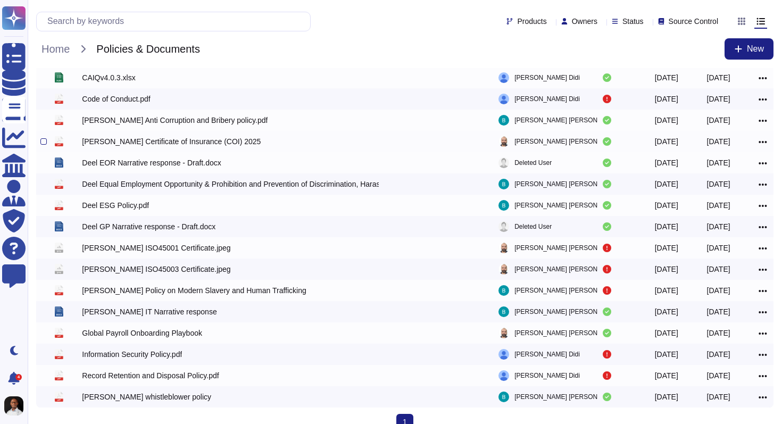
scroll to position [32, 0]
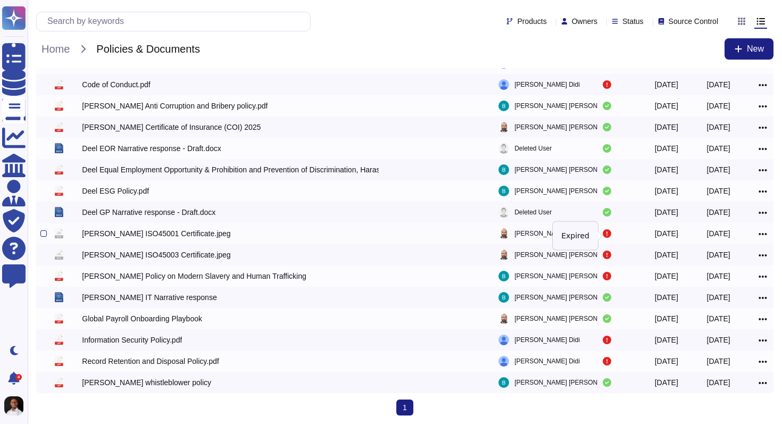
click at [609, 235] on icon at bounding box center [607, 233] width 9 height 9
click at [607, 256] on icon at bounding box center [607, 255] width 9 height 9
click at [155, 151] on div "Deel EOR Narrative response - Draft.docx" at bounding box center [151, 148] width 139 height 11
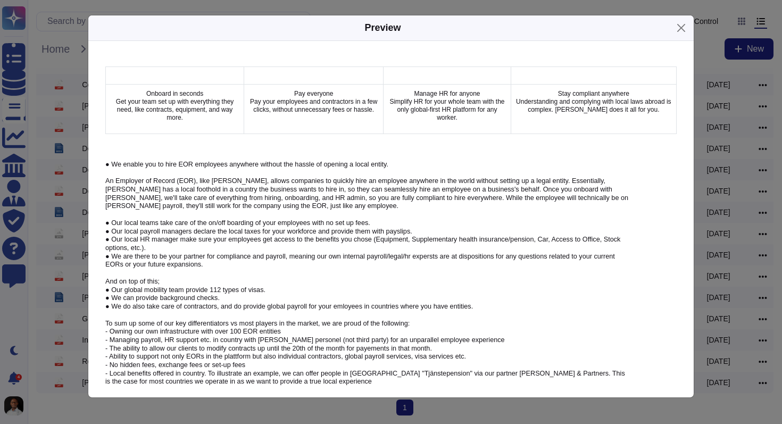
scroll to position [1199, 0]
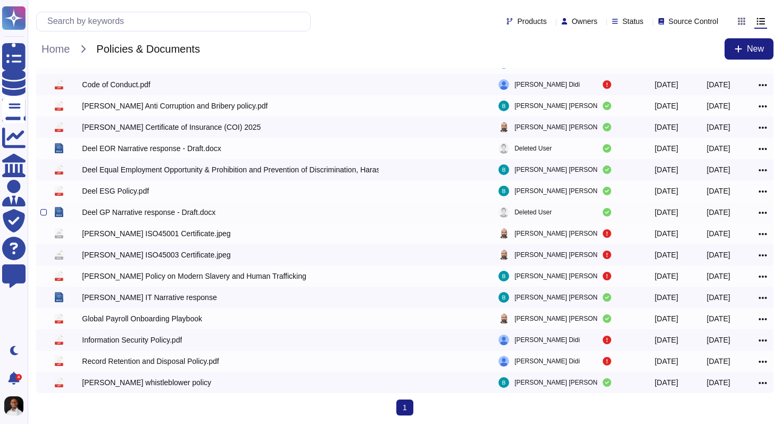
click at [146, 215] on div "Deel GP Narrative response - Draft.docx" at bounding box center [149, 212] width 134 height 11
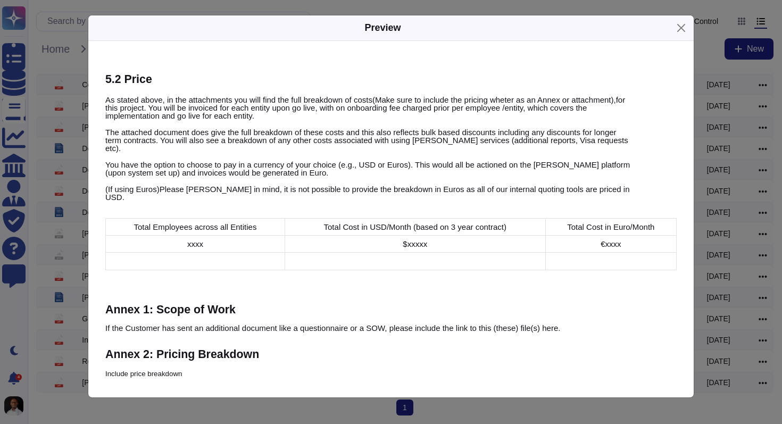
scroll to position [4193, 0]
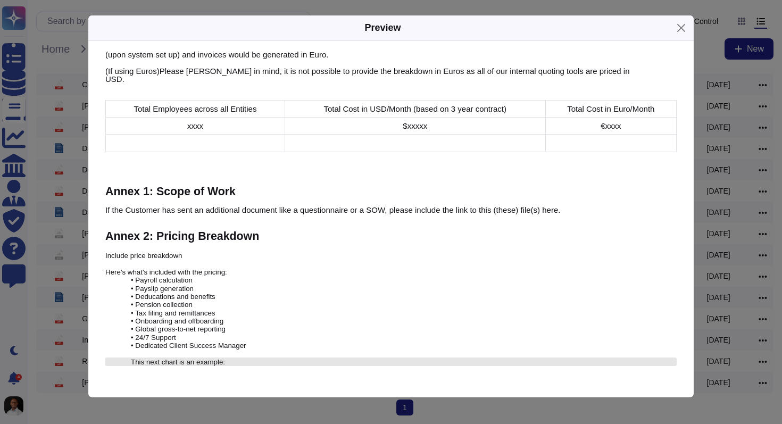
click at [225, 358] on span "This next chart is an example:" at bounding box center [178, 362] width 94 height 8
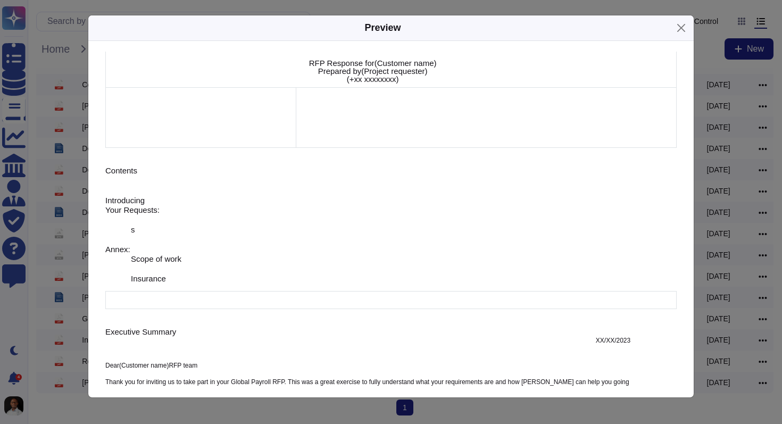
scroll to position [0, 0]
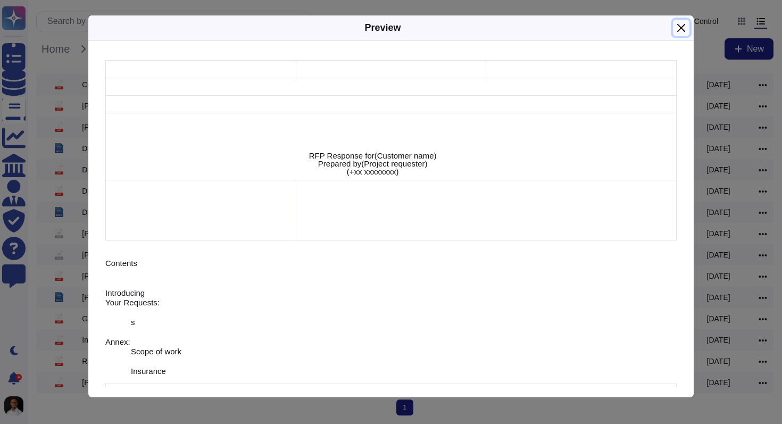
click at [679, 30] on button "Close" at bounding box center [681, 28] width 16 height 16
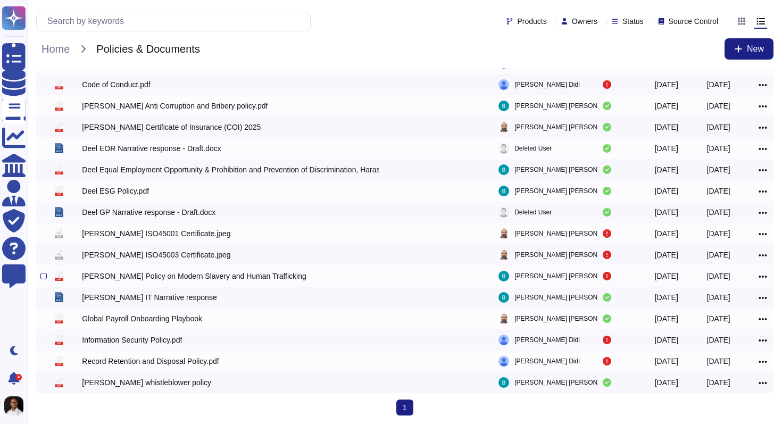
click at [225, 276] on div "Deel Policy on Modern Slavery and Human Trafficking" at bounding box center [194, 276] width 224 height 11
click at [55, 49] on span "Home" at bounding box center [55, 49] width 39 height 16
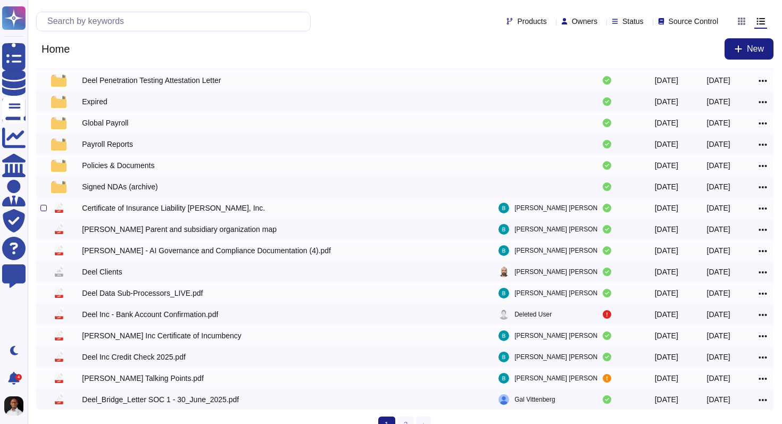
scroll to position [118, 0]
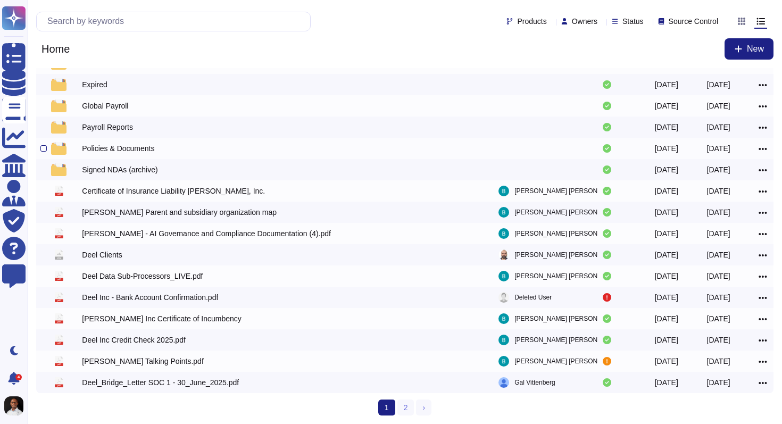
click at [133, 146] on div "Policies & Documents" at bounding box center [118, 148] width 72 height 11
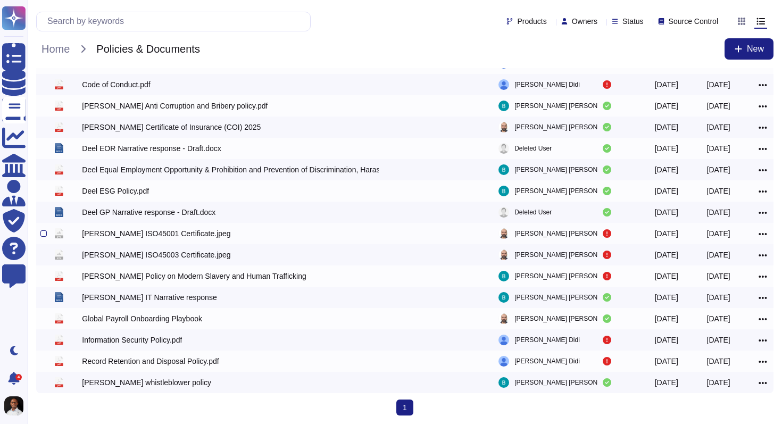
click at [133, 146] on div "Type Name Product Owner Review state Created at Updated at xlsx CAIQv4.0.3.xlsx…" at bounding box center [404, 215] width 737 height 355
click at [121, 21] on input "text" at bounding box center [176, 21] width 268 height 19
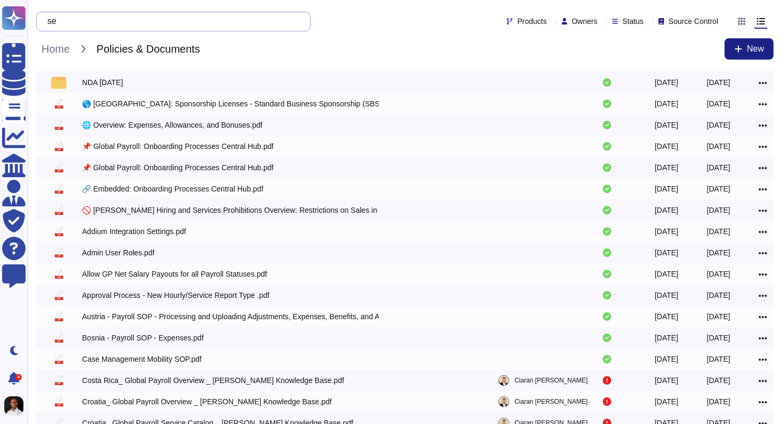
scroll to position [0, 0]
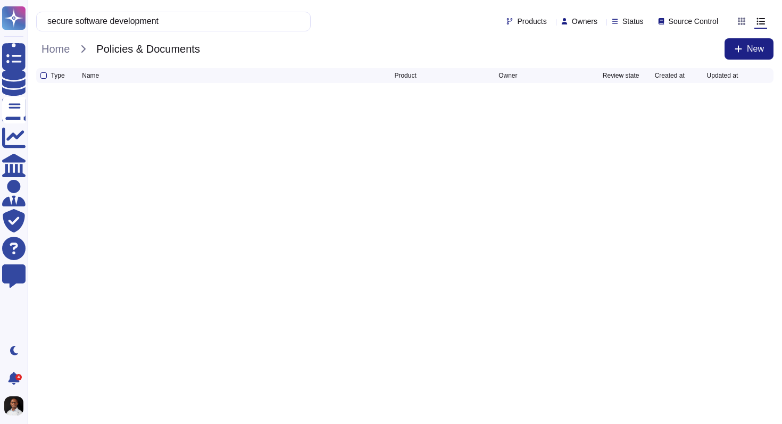
type input "secure software development"
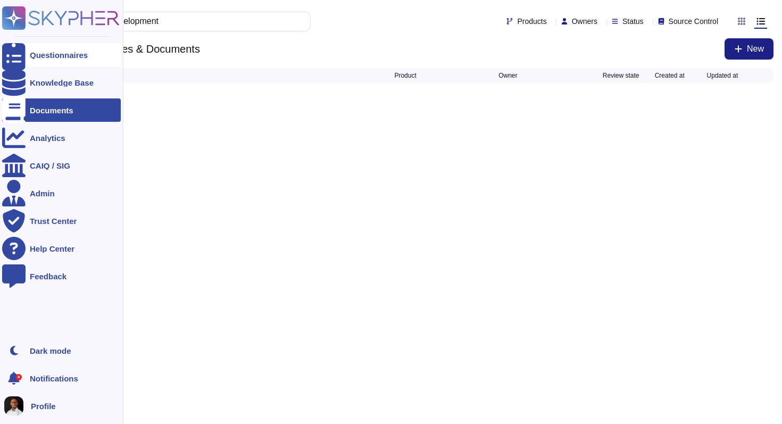
click at [40, 54] on div "Questionnaires" at bounding box center [59, 55] width 58 height 8
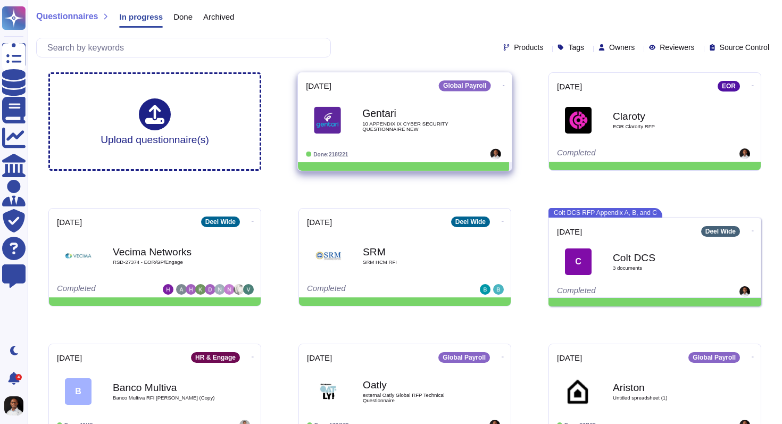
click at [381, 109] on b "Gentari" at bounding box center [415, 114] width 107 height 10
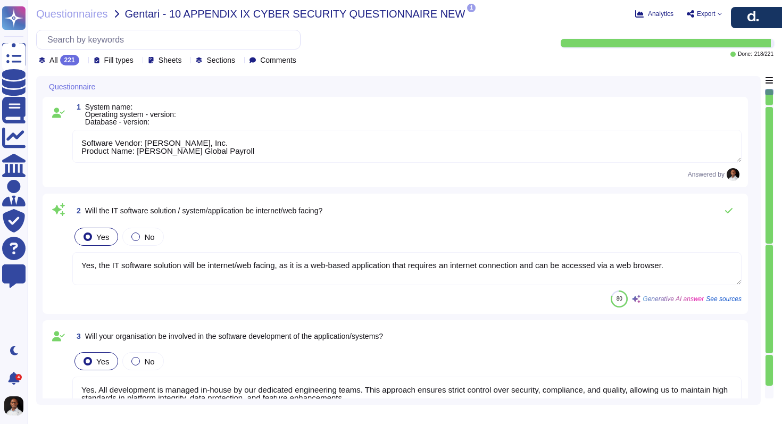
type textarea "Software Vendor: [PERSON_NAME], Inc. Product Name: [PERSON_NAME] Global Payroll"
type textarea "Yes, the IT software solution will be internet/web facing, as it is a web-based…"
type textarea "Yes. All development is managed in-house by our dedicated engineering teams. Th…"
type textarea "Yes, [PERSON_NAME] utilizes remote access to the system/application for support…"
type textarea "Yes, [PERSON_NAME] supports mobile access via both app (iOS and Android) and br…"
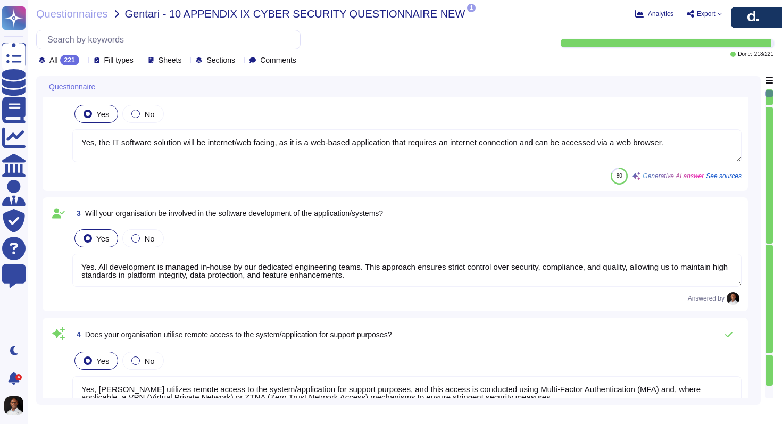
type textarea "[PERSON_NAME] does not outsource any of its core services, such as HR, payroll,…"
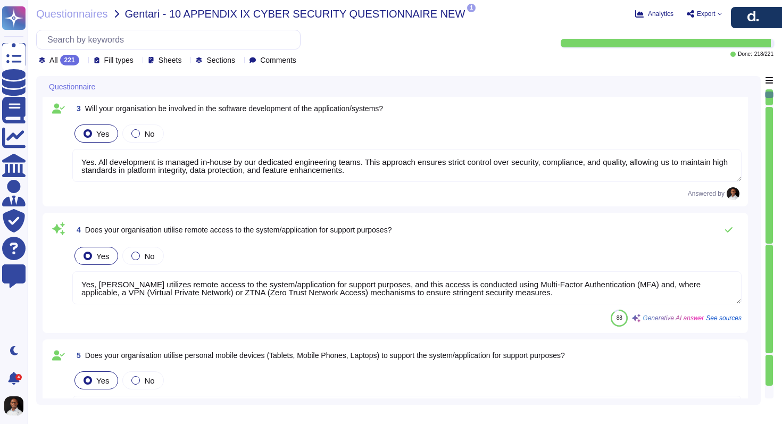
type textarea "The cloud service provider and data center provider involved in hosting the IT/…"
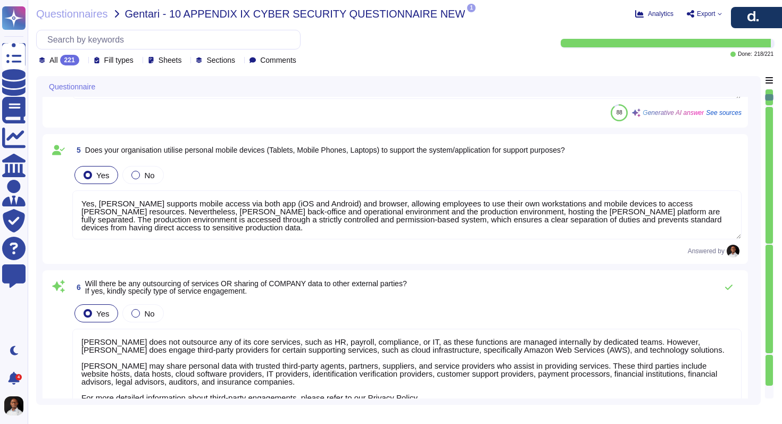
scroll to position [553, 0]
type textarea "The primary location of the data center involved in hosting [PERSON_NAME] data …"
type textarea "D[PERSON_NAME]is committed to ensuring the security of all IT/OT software solut…"
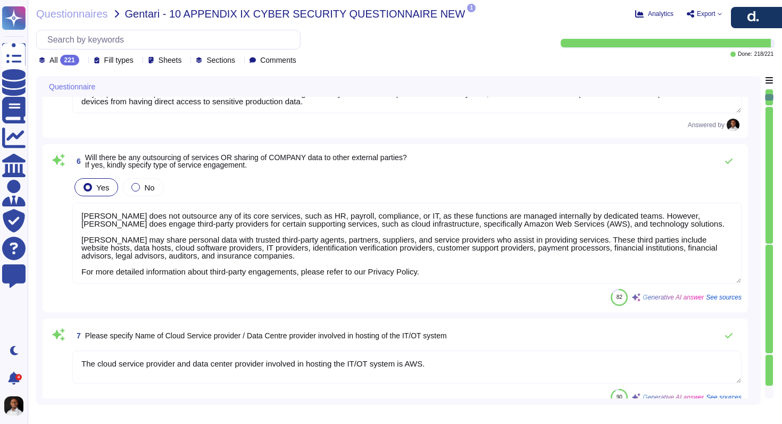
scroll to position [1, 0]
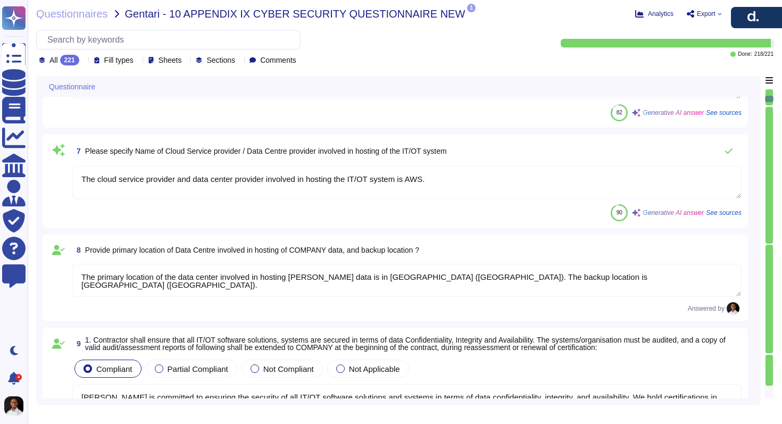
type textarea "ISO 27001, SOC II"
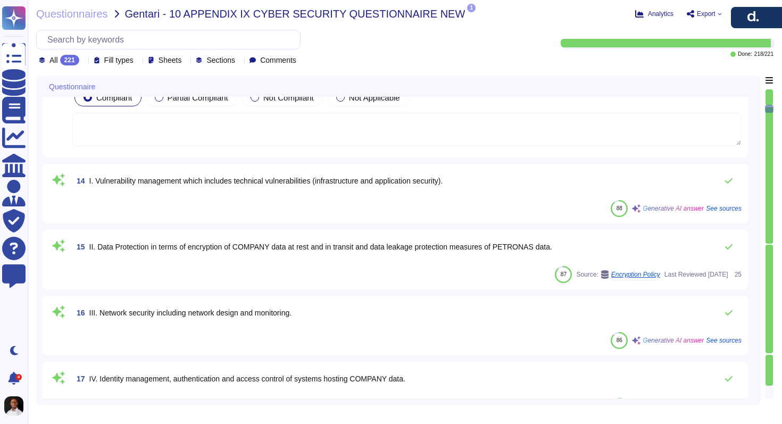
type textarea "AWS does not store any customer cardholder data obtained from customers. Rather…"
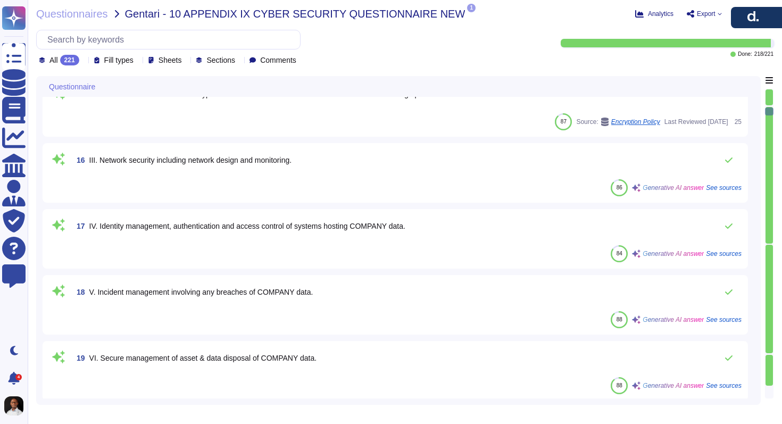
type textarea "Entities other than the Specified Parties, including, certain prospective custo…"
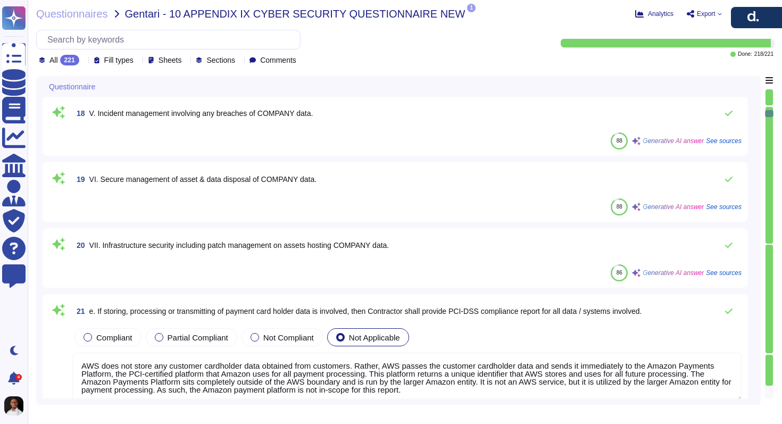
type textarea "D[PERSON_NAME]is SOC 2 Type II certified, which ensures that our controls and p…"
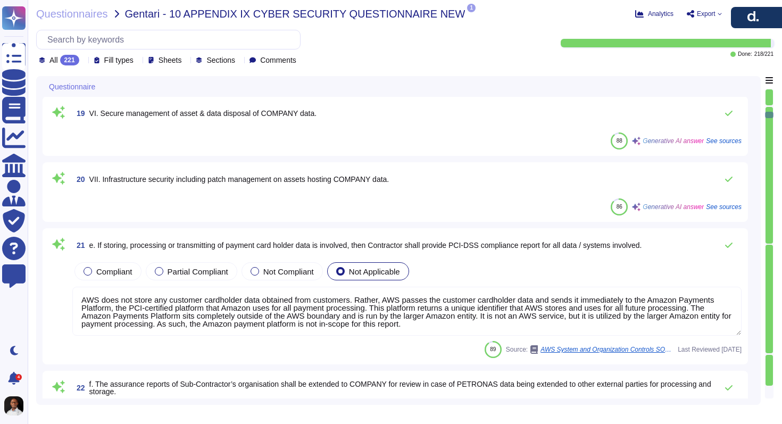
type textarea "AWS has a security awareness and training policy that is disseminated via an in…"
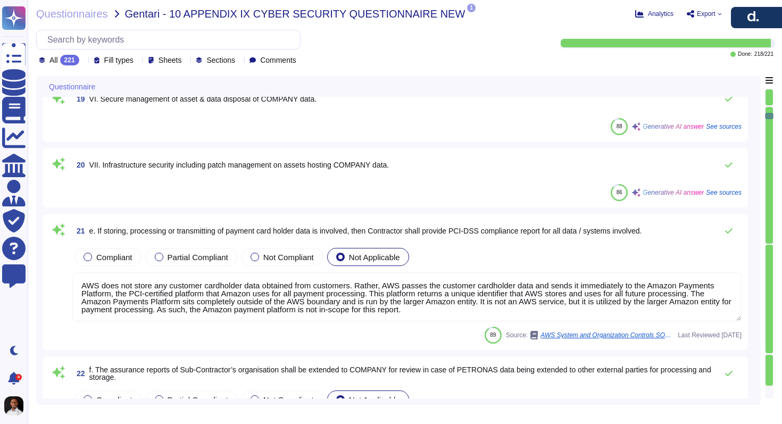
scroll to position [1749, 0]
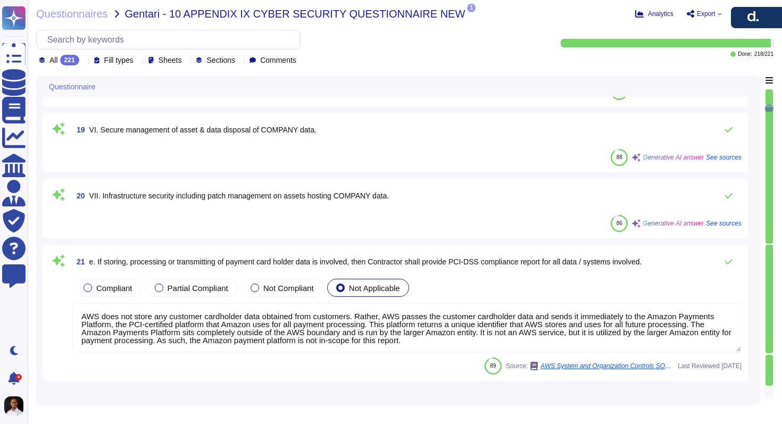
type textarea "ISO 27001, SOC II"
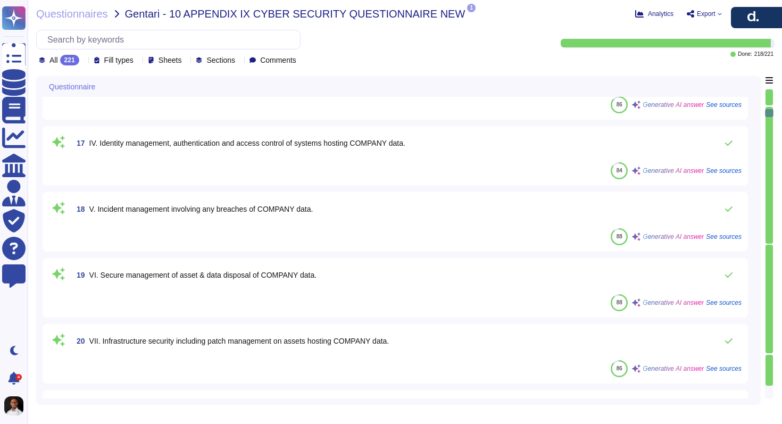
type textarea "Entities other than the Specified Parties, including, certain prospective custo…"
type textarea "D[PERSON_NAME]is SOC 2 Type II certified, which ensures that our controls and p…"
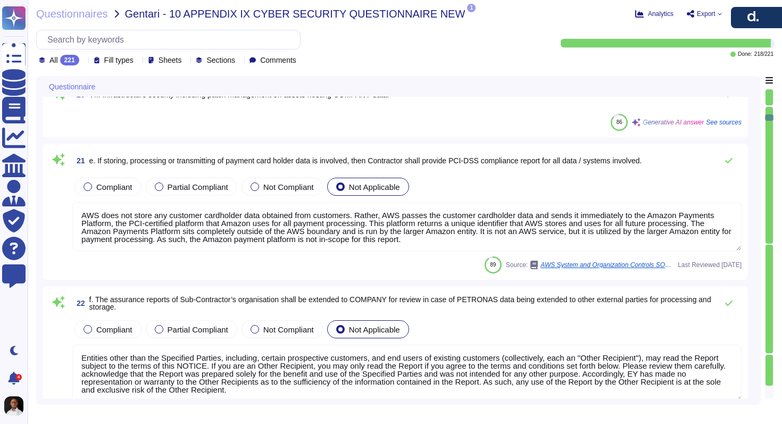
type textarea "AWS has a security awareness and training policy that is disseminated via an in…"
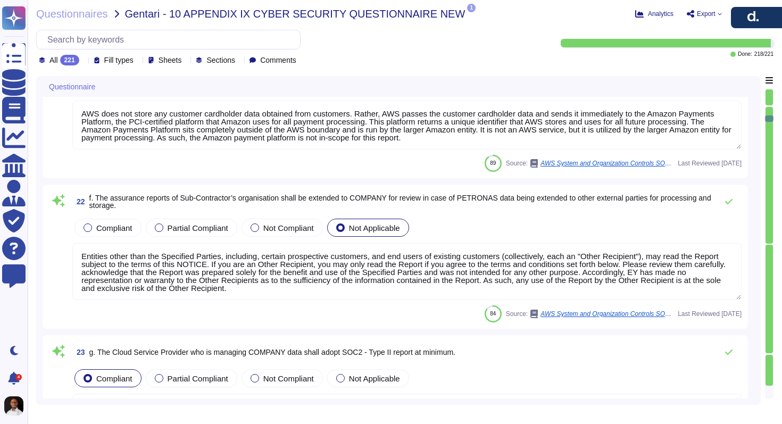
type textarea "Yes, all material changes to the cyber security requirements, laws, regulations…"
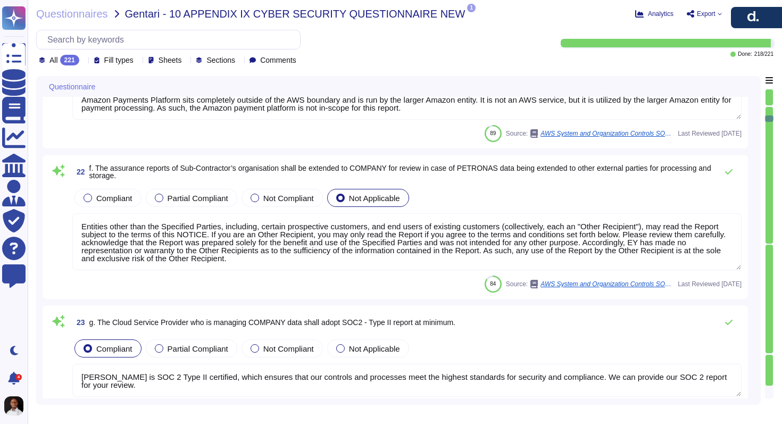
scroll to position [1, 0]
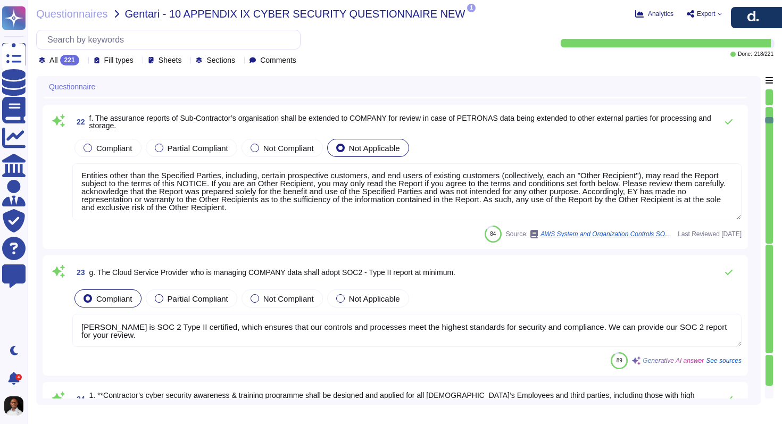
type textarea "Yes, all employees and contractors are required to sign confidentiality agreeme…"
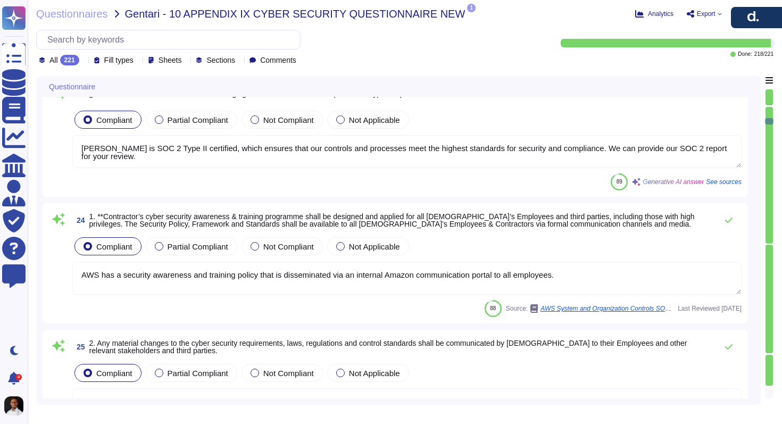
type textarea "The company conducts pre-employment screening checks of candidates commensurate…"
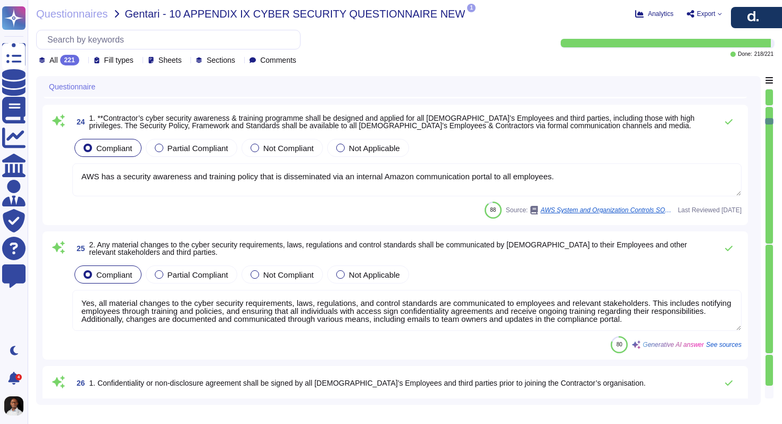
type textarea "Access for [DEMOGRAPHIC_DATA] employees and third parties is promptly revoked u…"
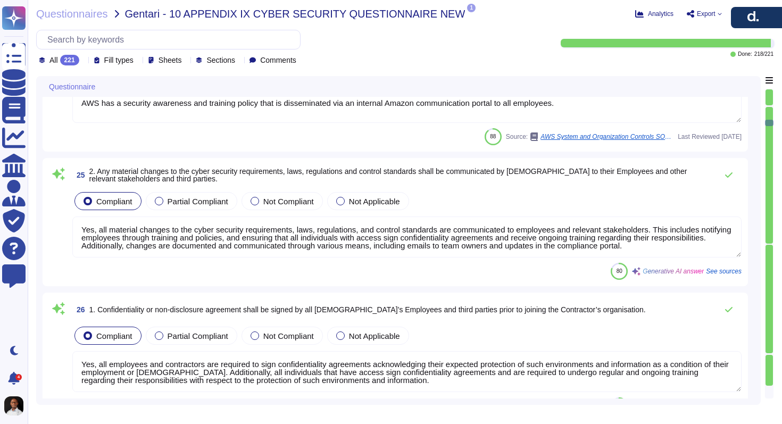
scroll to position [2307, 0]
drag, startPoint x: 704, startPoint y: 243, endPoint x: 194, endPoint y: 230, distance: 510.4
click at [194, 230] on textarea "Yes, all material changes to the cyber security requirements, laws, regulations…" at bounding box center [406, 235] width 669 height 41
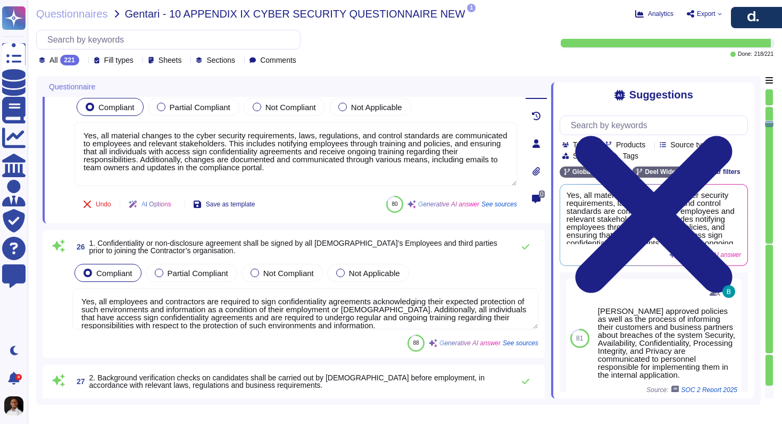
type textarea "Yes. At the date of termination, the CTO performs the following actions with re…"
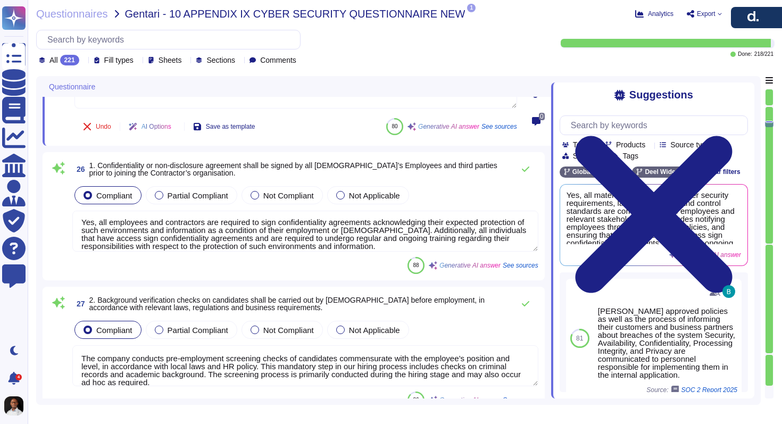
scroll to position [3, 0]
click at [352, 227] on textarea "Yes, all employees and contractors are required to sign confidentiality agreeme…" at bounding box center [305, 231] width 466 height 41
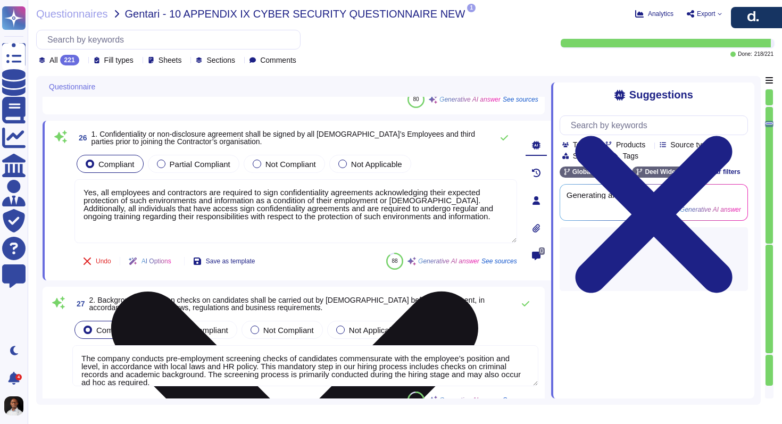
scroll to position [0, 0]
click at [352, 227] on textarea "Yes, all employees and contractors are required to sign confidentiality agreeme…" at bounding box center [295, 211] width 443 height 64
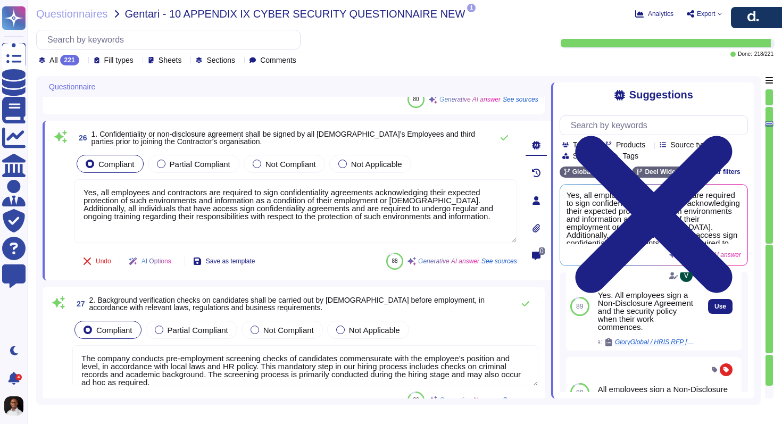
scroll to position [20, 0]
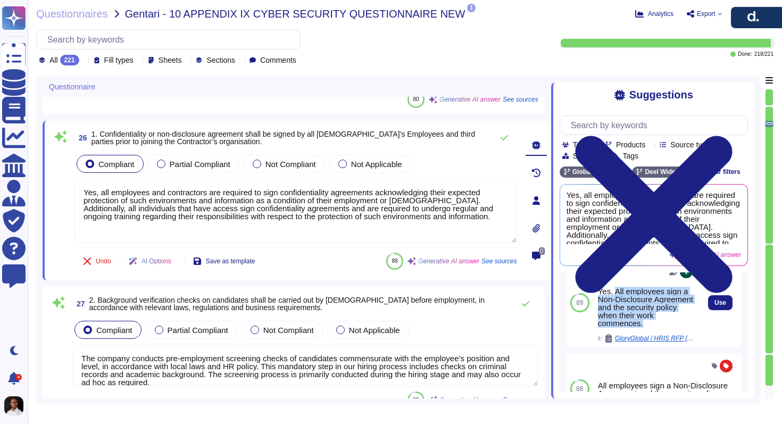
drag, startPoint x: 667, startPoint y: 326, endPoint x: 618, endPoint y: 288, distance: 62.3
click at [618, 288] on div "Yes. All employees sign a Non-Disclosure Agreement and the security policy when…" at bounding box center [646, 307] width 97 height 40
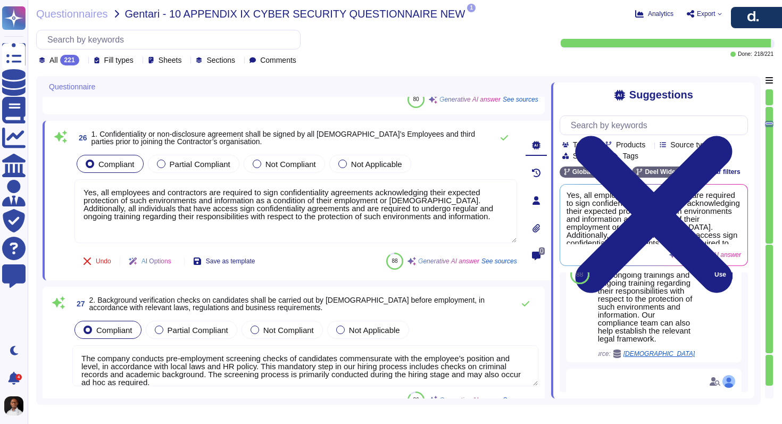
scroll to position [250, 0]
click at [715, 277] on span "Use" at bounding box center [721, 273] width 12 height 6
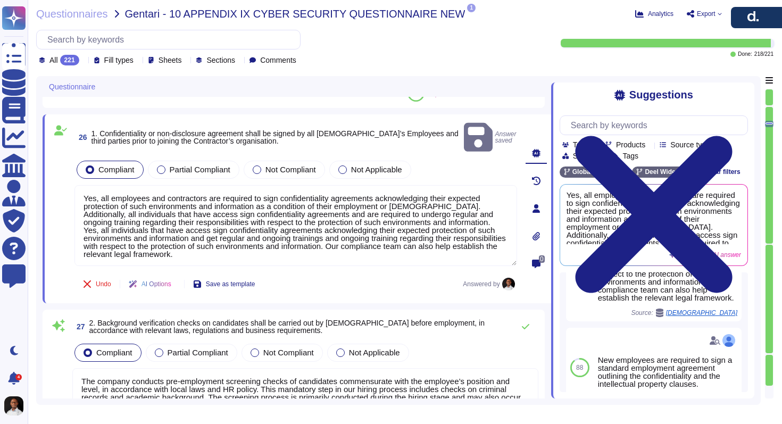
scroll to position [229, 0]
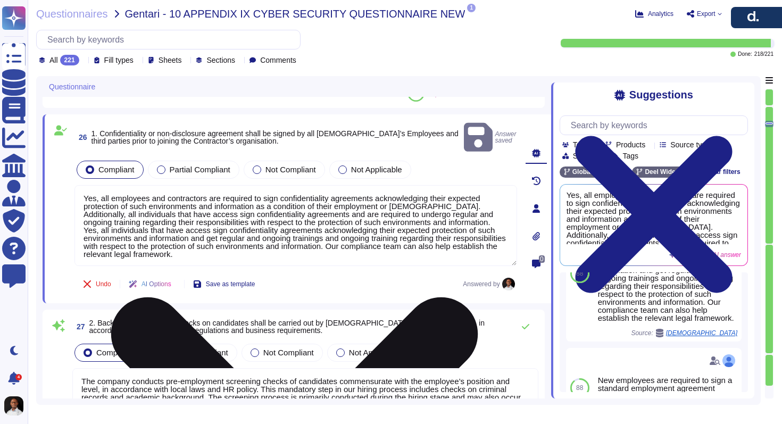
click at [242, 203] on textarea "Yes, all employees and contractors are required to sign confidentiality agreeme…" at bounding box center [295, 225] width 443 height 81
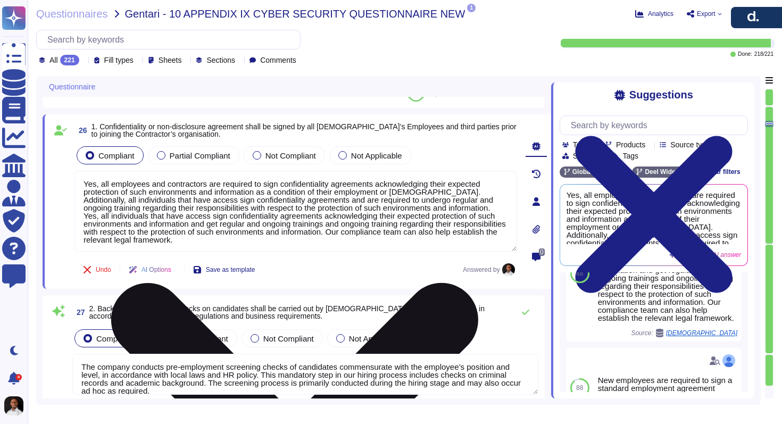
click at [294, 190] on textarea "Yes, all employees and contractors are required to sign confidentiality agreeme…" at bounding box center [295, 211] width 443 height 81
drag, startPoint x: 278, startPoint y: 231, endPoint x: 79, endPoint y: 209, distance: 200.2
click at [79, 209] on textarea "Yes, all employees and contractors are required to sign confidentiality agreeme…" at bounding box center [295, 211] width 443 height 81
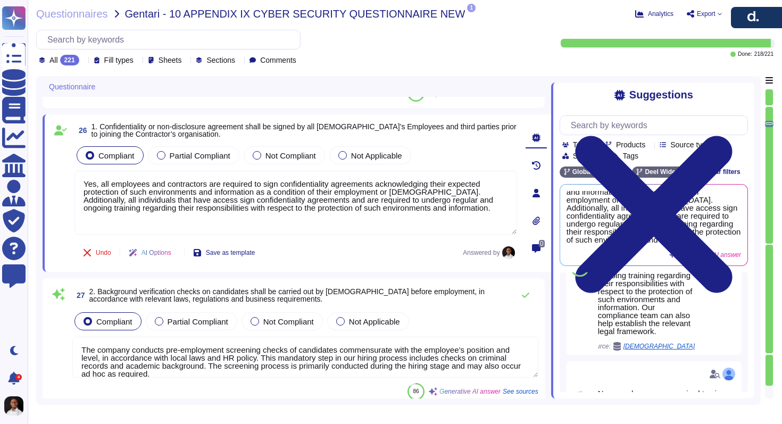
scroll to position [256, 0]
type textarea "Yes, all employees and contractors are required to sign confidentiality agreeme…"
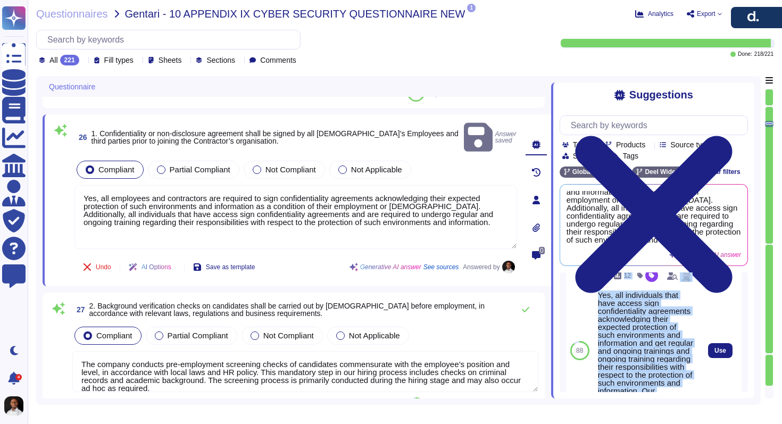
scroll to position [161, 0]
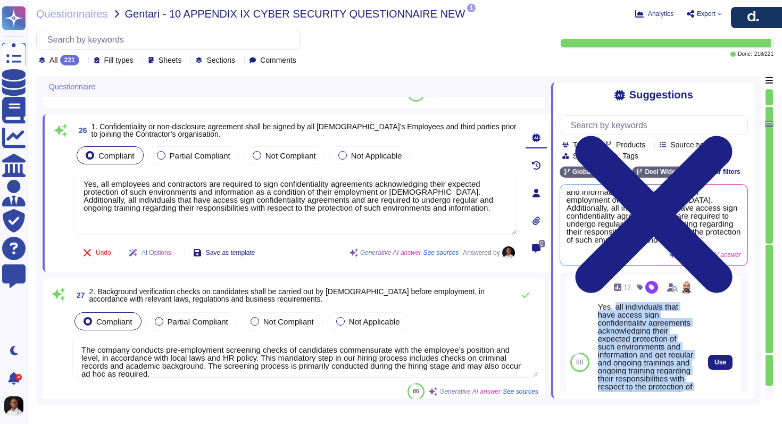
drag, startPoint x: 664, startPoint y: 350, endPoint x: 615, endPoint y: 314, distance: 60.7
click at [615, 314] on div "Yes, all individuals that have access sign confidentiality agreements acknowled…" at bounding box center [646, 367] width 97 height 128
copy div "all individuals that have access sign confidentiality agreements acknowledging …"
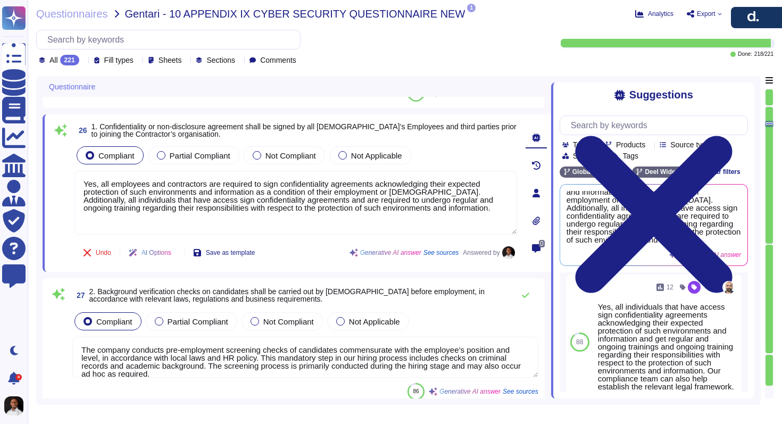
click at [234, 348] on textarea "The company conducts pre-employment screening checks of candidates commensurate…" at bounding box center [305, 357] width 466 height 41
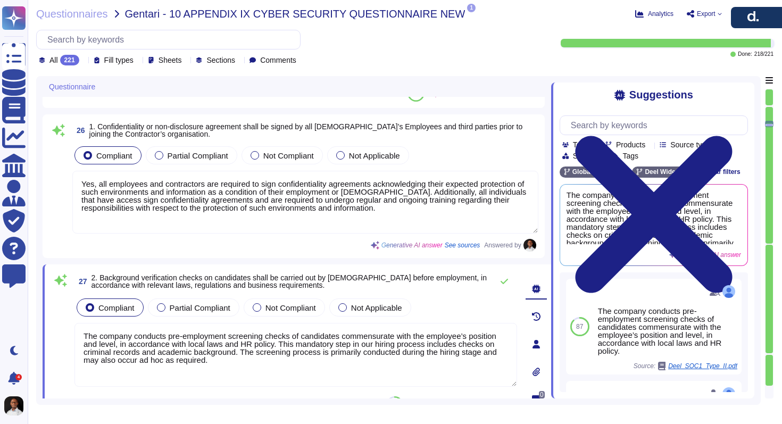
drag, startPoint x: 287, startPoint y: 356, endPoint x: 84, endPoint y: 319, distance: 206.0
click at [84, 323] on textarea "The company conducts pre-employment screening checks of candidates commensurate…" at bounding box center [295, 355] width 443 height 64
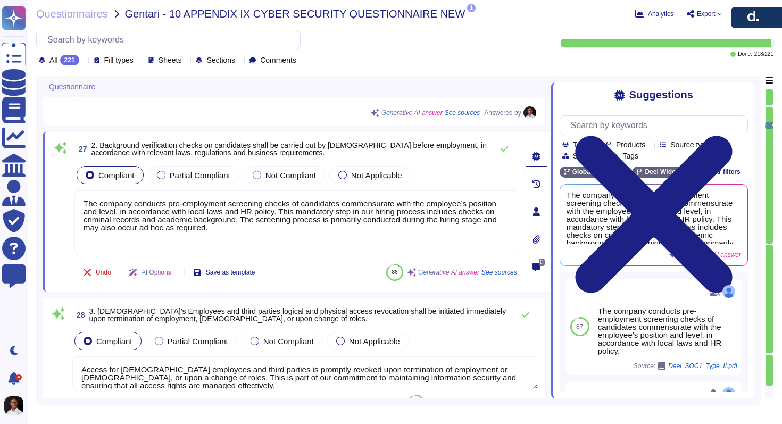
type textarea "Yes, This is a mandatory step in our hiring process."
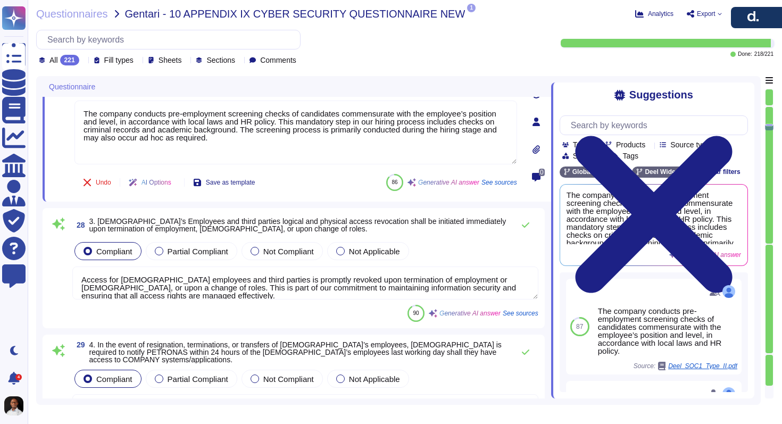
type textarea "Yes, any Company employee or agent who suspects that this Policy may have been …"
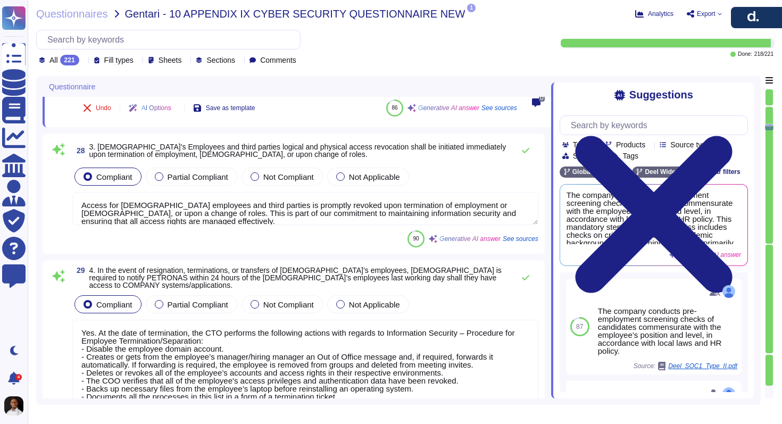
scroll to position [9, 0]
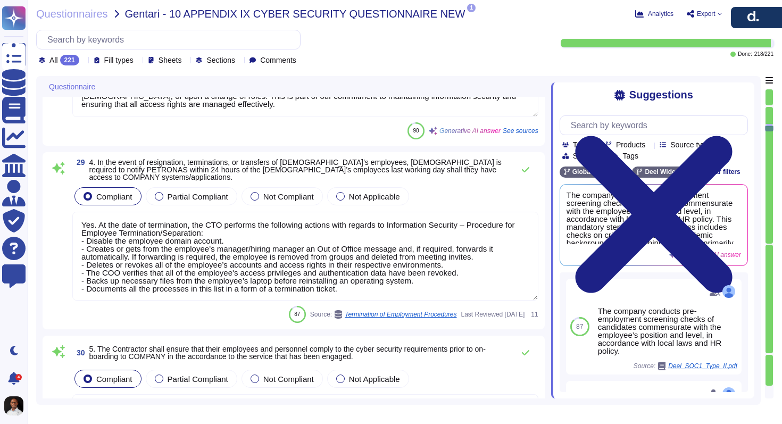
type textarea "[PERSON_NAME] has implemented several measures to protect against data leakage,…"
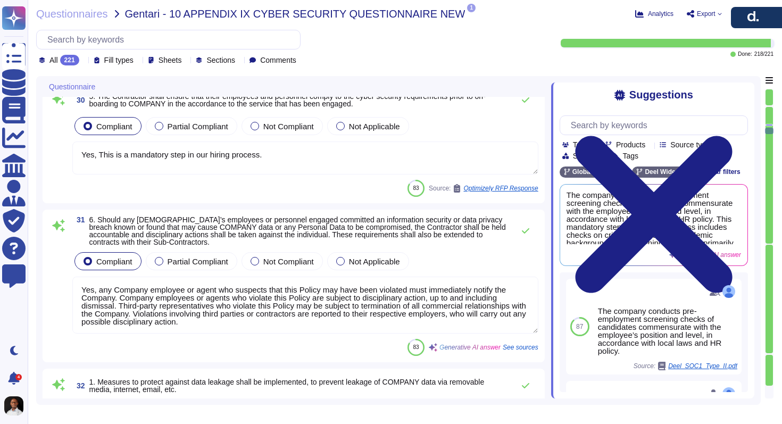
scroll to position [3117, 0]
type textarea "All information shall be classified and handled according to its sensitivity le…"
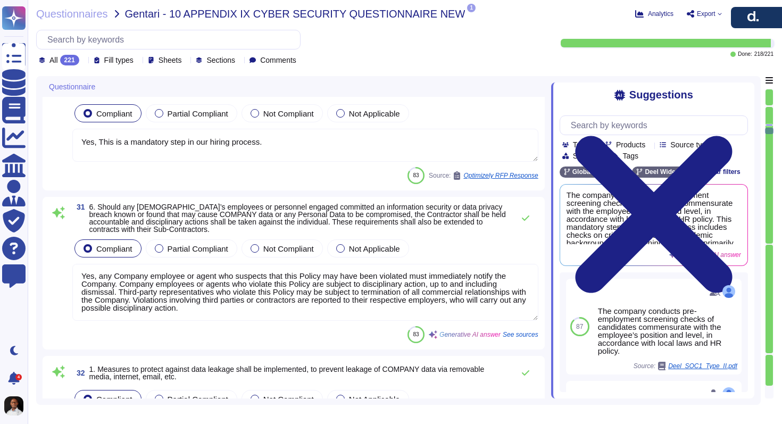
scroll to position [0, 0]
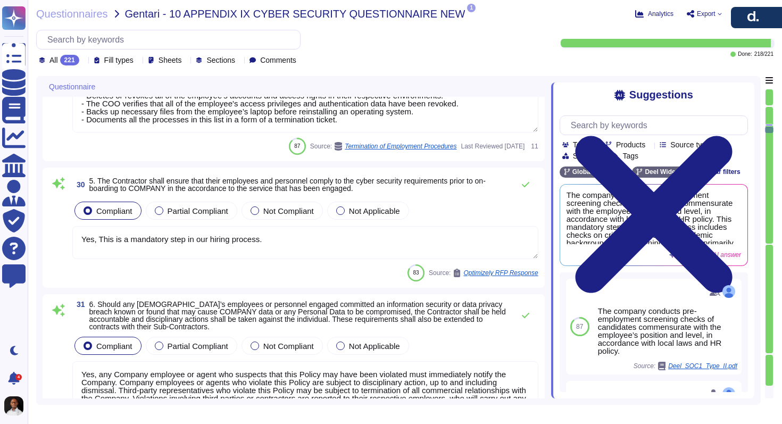
type textarea "The company conducts pre-employment screening checks of candidates commensurate…"
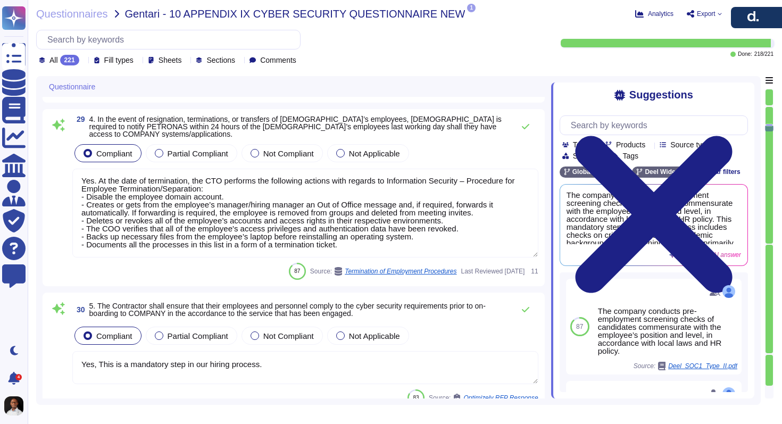
scroll to position [2898, 0]
